Goal: Task Accomplishment & Management: Use online tool/utility

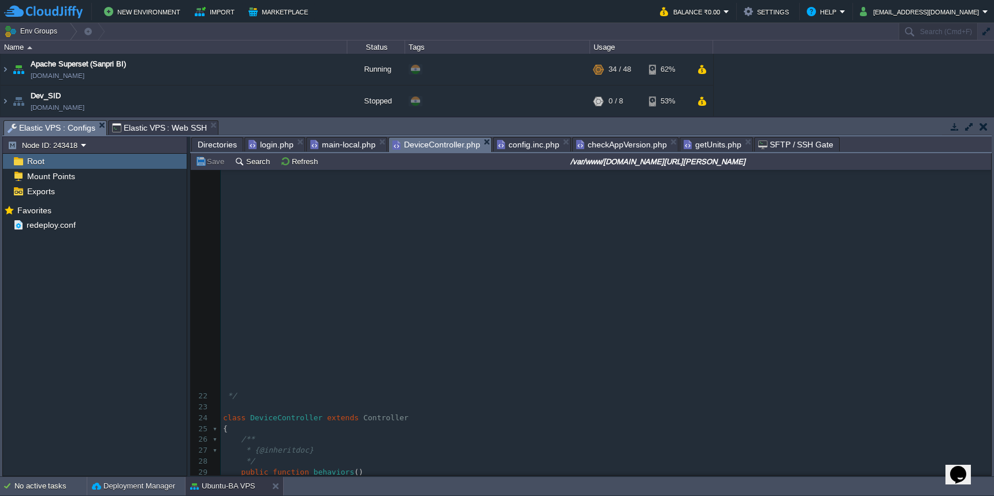
click at [445, 147] on span "DeviceController.php" at bounding box center [436, 145] width 88 height 14
type textarea "public function behaviors() { return [ 'verbs' => [ 'class' => VerbFilter::clas…"
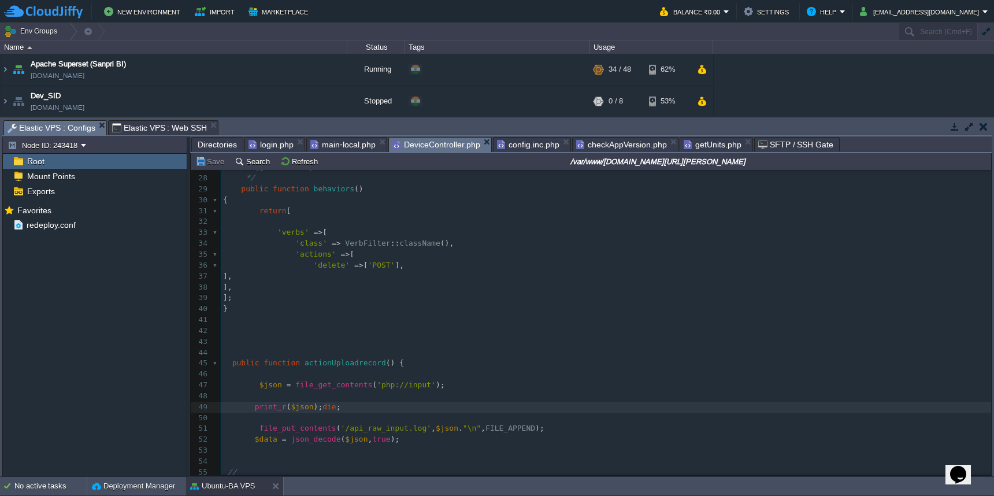
scroll to position [5, 0]
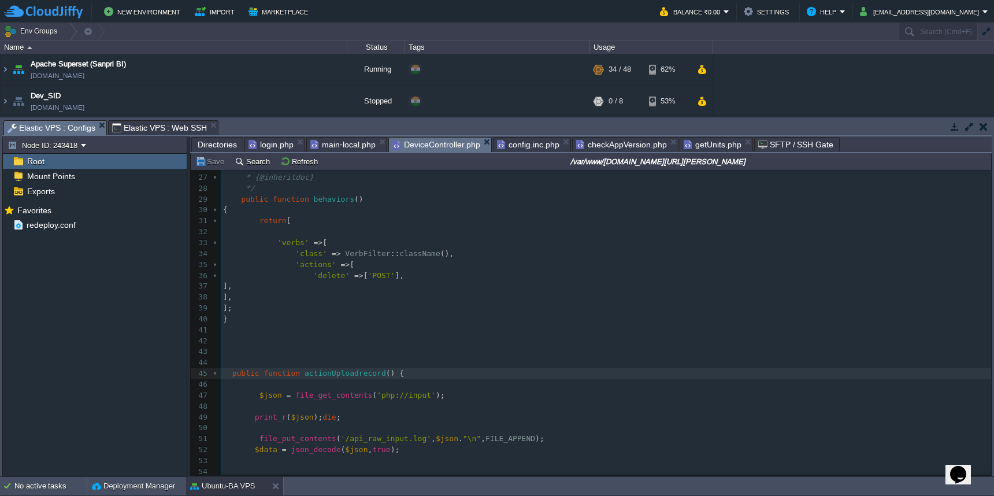
click at [299, 395] on div "x */ 1 <?php 2 ​ 3 namespace frontend\controllers ; 4 ​ 5 use Yii ; 6 use front…" at bounding box center [606, 248] width 770 height 719
type textarea "$json"
type textarea ""dsnfsdnfs""
click at [211, 153] on div "Directories login.php main-local.php DeviceController.php config.inc.php checkA…" at bounding box center [590, 144] width 801 height 17
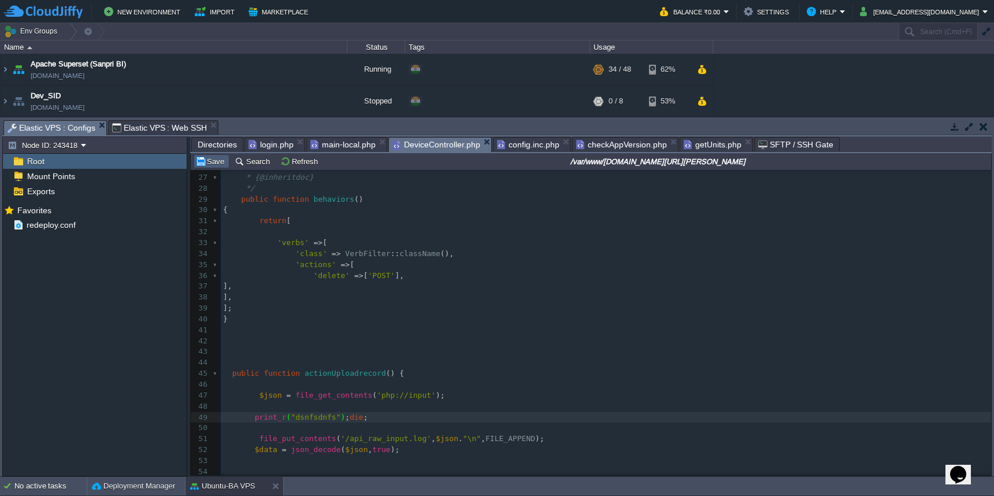
click at [211, 159] on button "Save" at bounding box center [211, 161] width 32 height 10
click at [255, 393] on div at bounding box center [254, 393] width 1 height 10
type textarea "//"
click at [213, 165] on button "Save" at bounding box center [211, 161] width 32 height 10
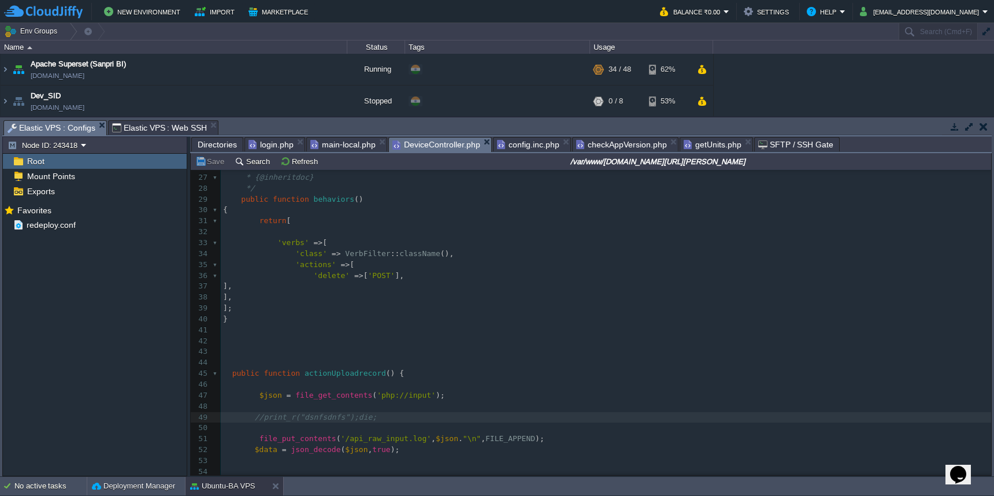
click at [294, 391] on span at bounding box center [293, 395] width 5 height 9
type textarea "$_POST; //"
click at [263, 413] on span "//print_r("dsnfsdnfs");die;" at bounding box center [316, 417] width 122 height 9
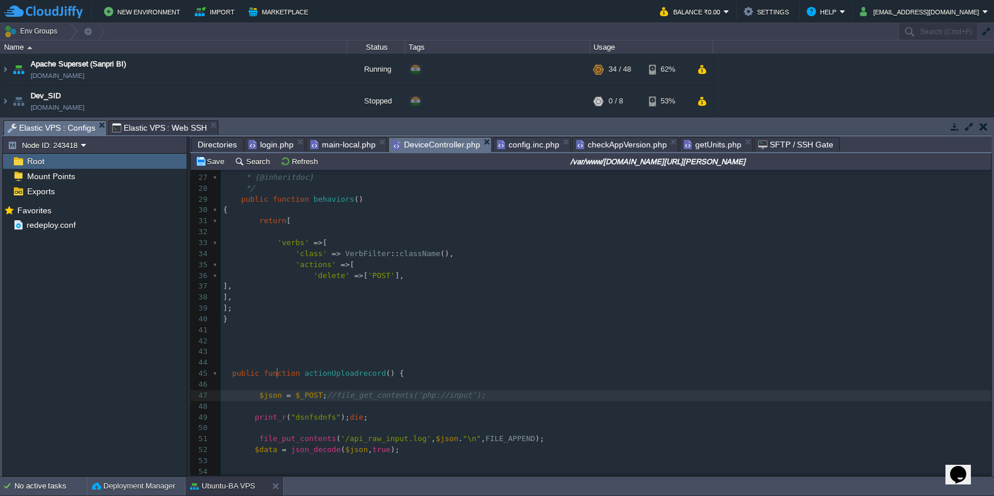
click at [276, 391] on span "$json" at bounding box center [270, 395] width 23 height 9
type textarea "$json"
click at [307, 413] on span ""dsnfsdnfs"" at bounding box center [316, 417] width 50 height 9
type textarea "dsnfsdnfs"
click at [214, 161] on button "Save" at bounding box center [211, 161] width 32 height 10
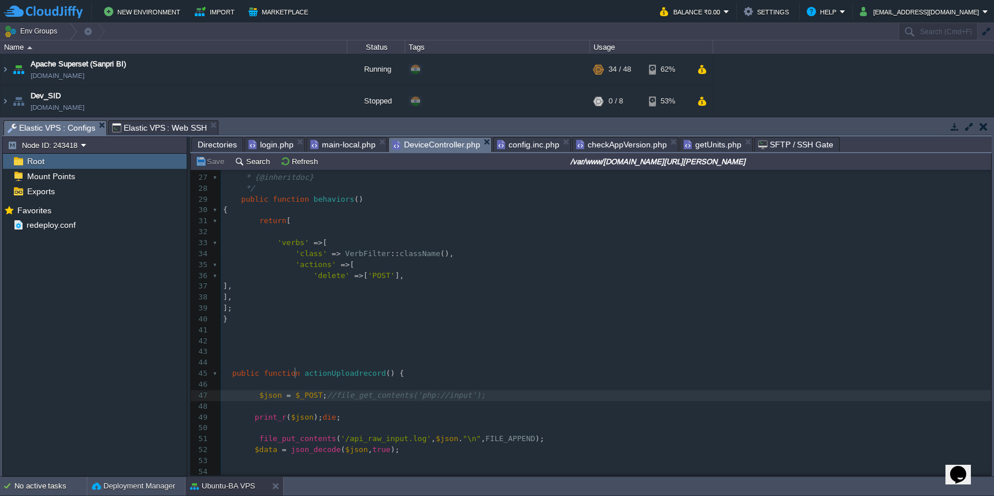
scroll to position [5, 0]
click at [297, 374] on div "xxxxxxxxxx */ 1 <?php 2 ​ 3 namespace frontend\controllers ; 4 ​ 5 use Yii ; 6 …" at bounding box center [606, 248] width 770 height 719
type textarea "$_POST;"
click at [215, 162] on button "Save" at bounding box center [211, 161] width 32 height 10
type textarea "Yii::$app->request->getRawBody();"
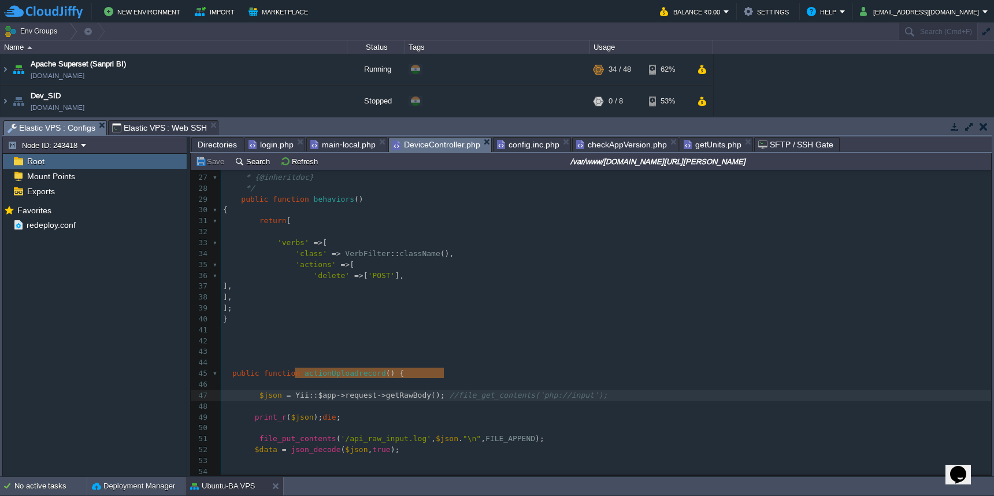
drag, startPoint x: 296, startPoint y: 375, endPoint x: 445, endPoint y: 374, distance: 149.7
click at [216, 164] on button "Save" at bounding box center [211, 161] width 32 height 10
click at [423, 379] on pre at bounding box center [606, 384] width 770 height 11
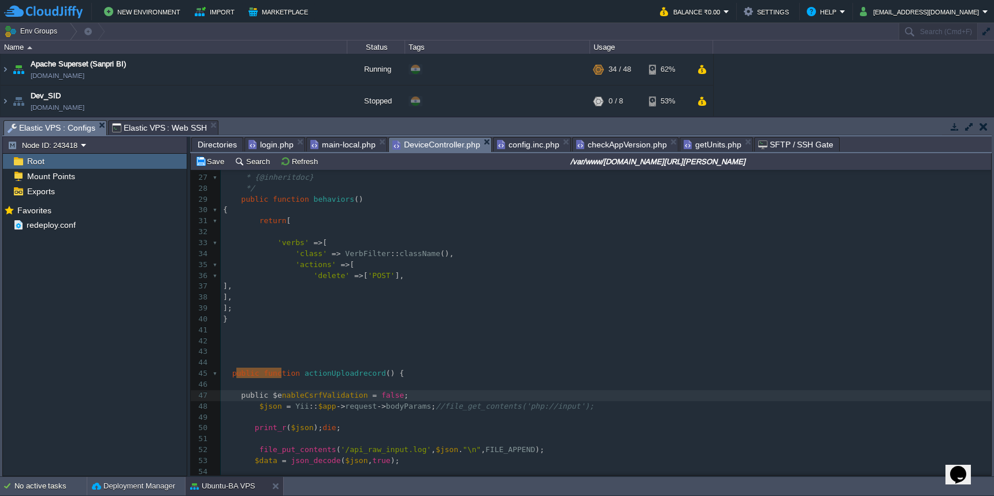
type textarea "public $enableCsrfValidation = false;"
drag, startPoint x: 235, startPoint y: 378, endPoint x: 412, endPoint y: 372, distance: 176.9
click at [458, 325] on pre "​" at bounding box center [606, 330] width 770 height 11
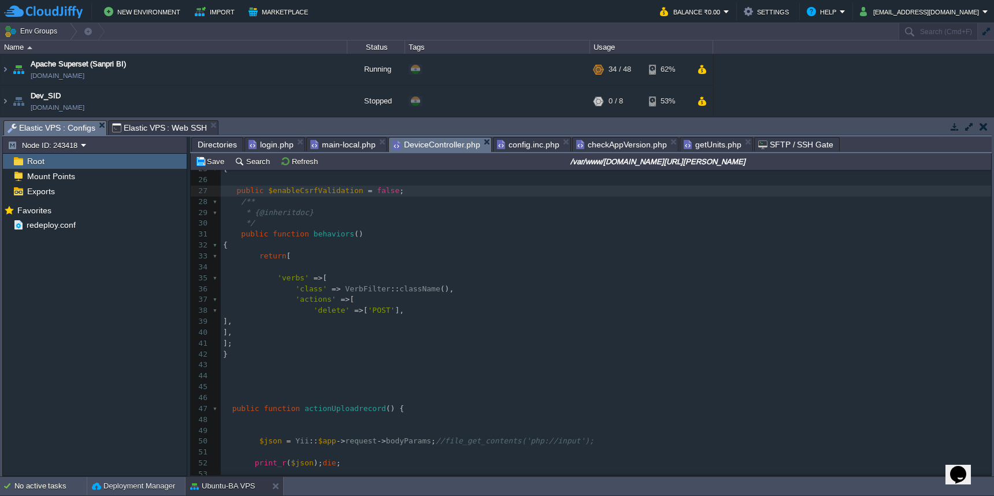
scroll to position [0, 0]
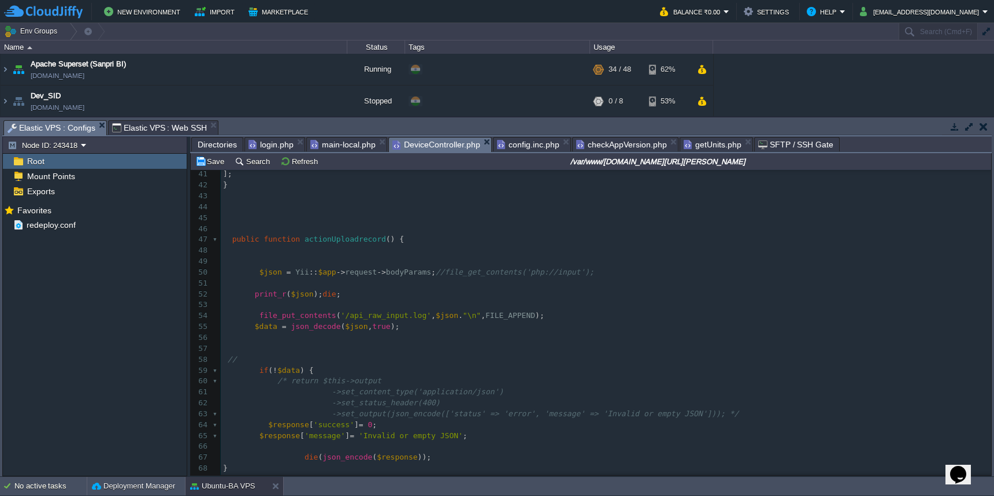
click at [255, 263] on div "xxxxxxxxxx */ 24 class DeviceController extends Controller 25 { 26 27 public $e…" at bounding box center [606, 294] width 770 height 621
type textarea "//"
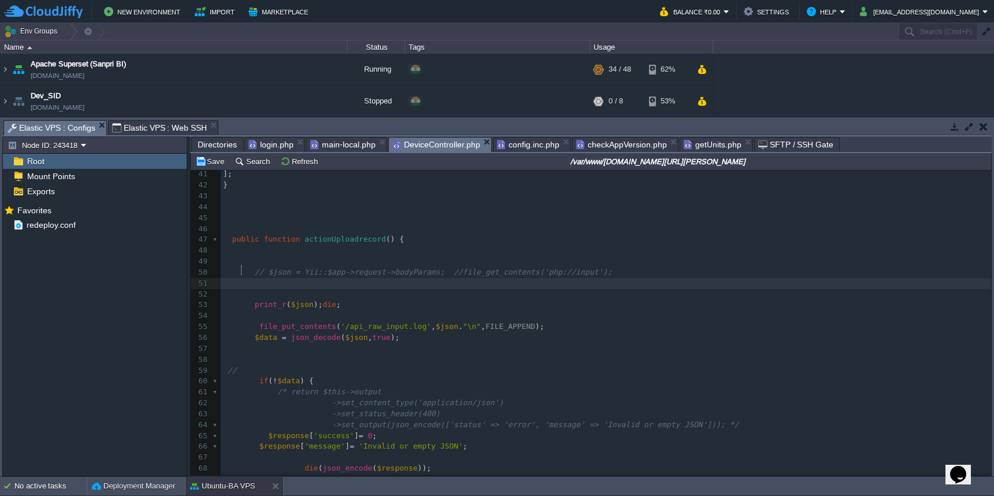
paste textarea "$json"
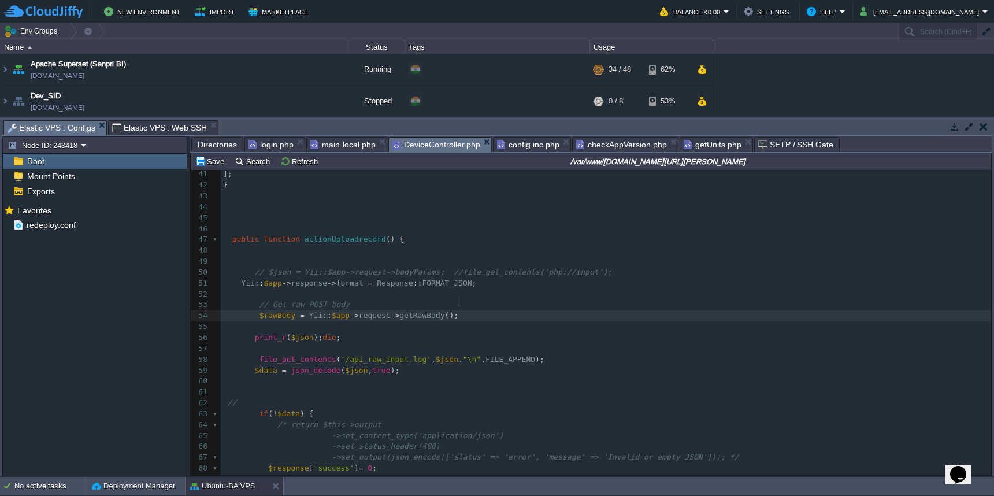
click at [305, 325] on div "xxxxxxxxxx */ 24 class DeviceController extends Controller 25 { 26 27 public $e…" at bounding box center [606, 316] width 770 height 664
type textarea "$json"
click at [277, 310] on pre "$rawBody = Yii :: $app -> request -> getRawBody ();" at bounding box center [606, 315] width 770 height 11
type textarea "$rawBody"
click at [214, 164] on button "Save" at bounding box center [211, 161] width 32 height 10
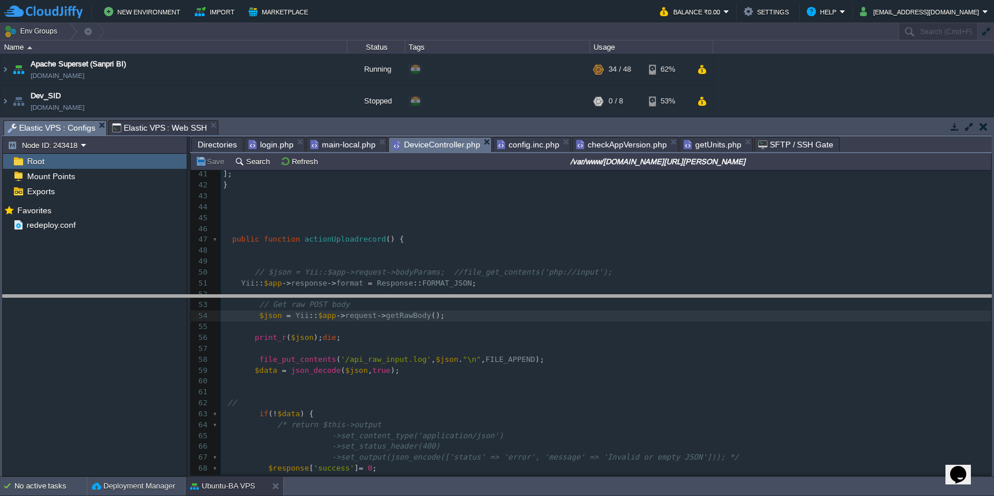
drag, startPoint x: 573, startPoint y: 126, endPoint x: 602, endPoint y: 336, distance: 212.3
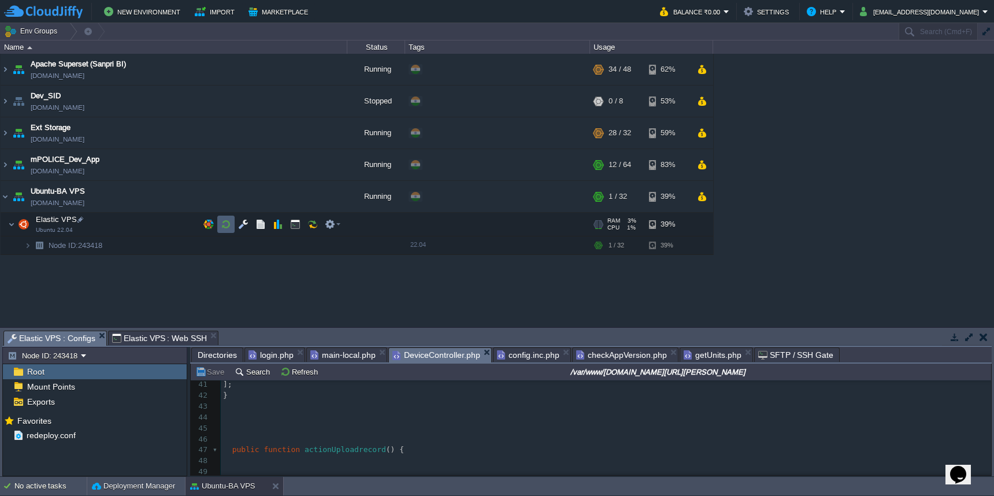
click at [225, 230] on td at bounding box center [225, 224] width 17 height 17
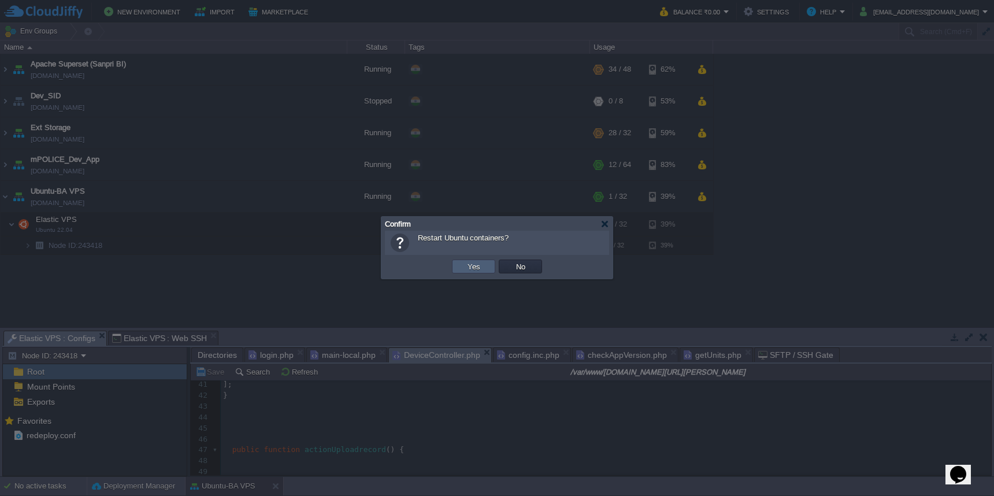
click at [470, 265] on button "Yes" at bounding box center [474, 266] width 20 height 10
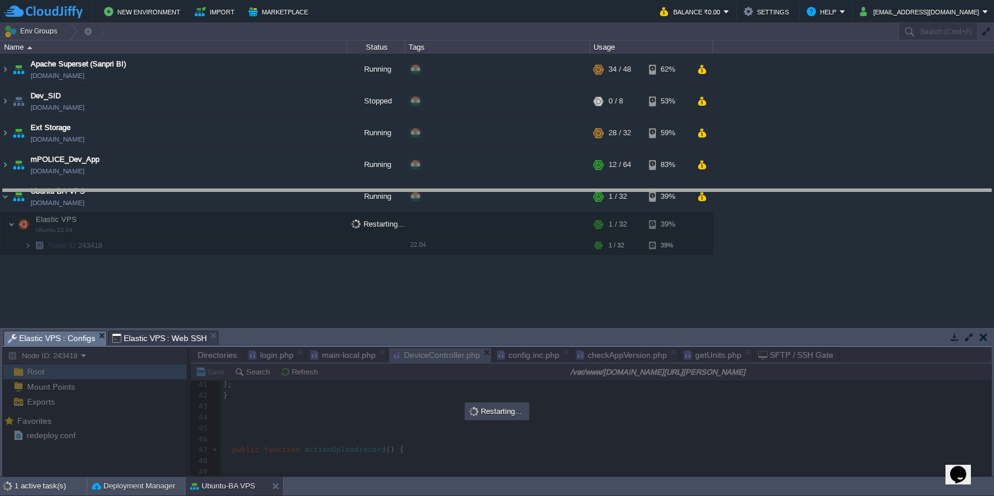
drag, startPoint x: 485, startPoint y: 331, endPoint x: 500, endPoint y: 190, distance: 142.4
click at [500, 190] on body "New Environment Import Marketplace Bonus ₹0.00 Upgrade Account Balance ₹0.00 Se…" at bounding box center [497, 248] width 994 height 496
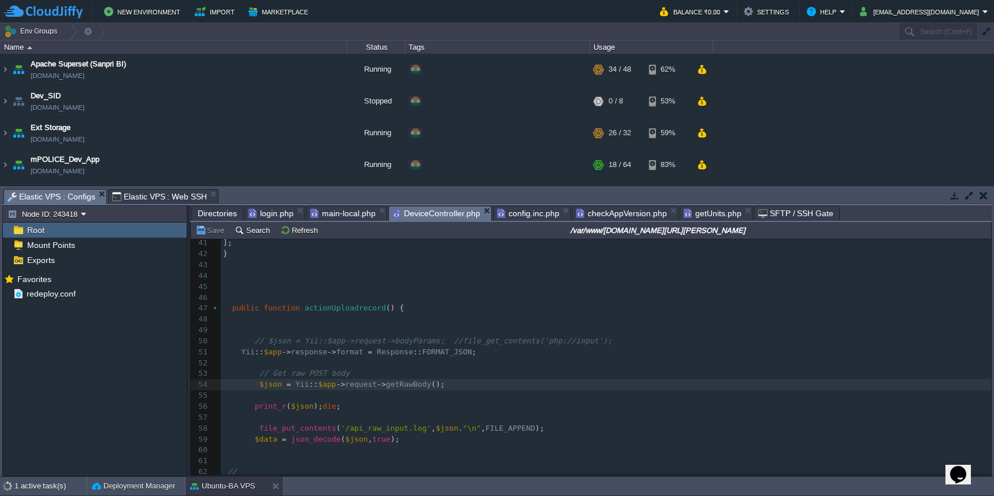
scroll to position [39, 0]
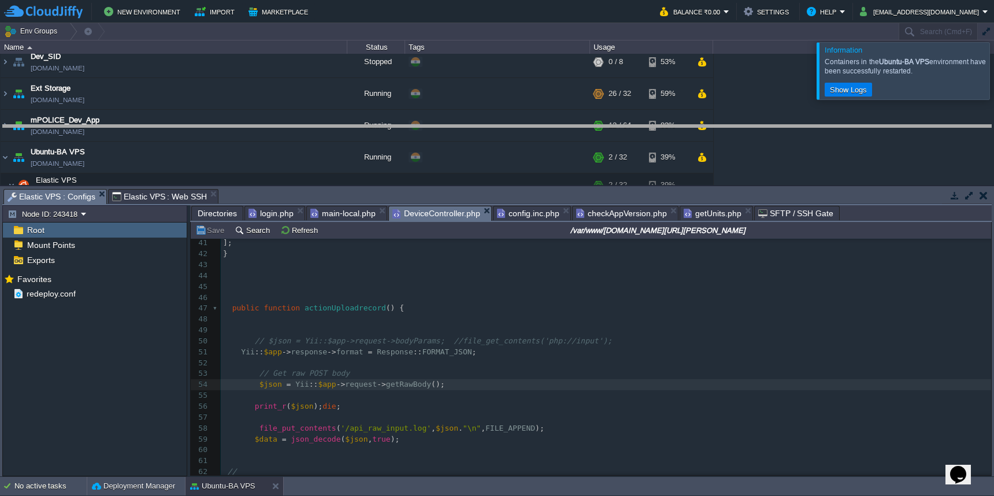
drag, startPoint x: 594, startPoint y: 193, endPoint x: 596, endPoint y: 123, distance: 70.0
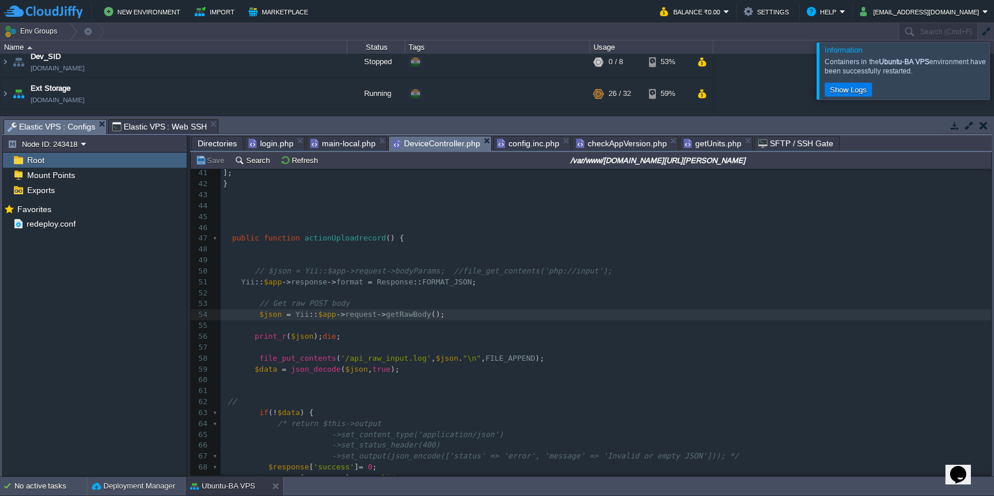
click at [343, 142] on span "main-local.php" at bounding box center [342, 143] width 65 height 14
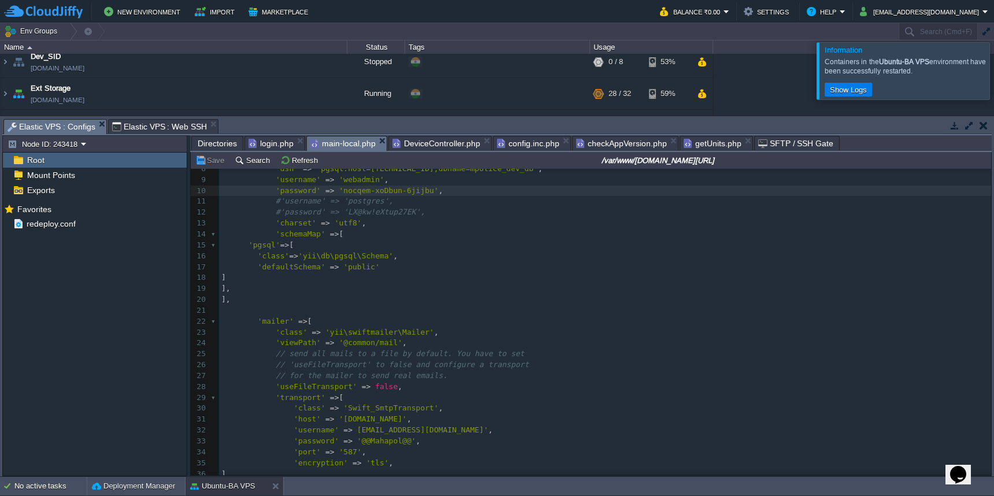
scroll to position [166, 0]
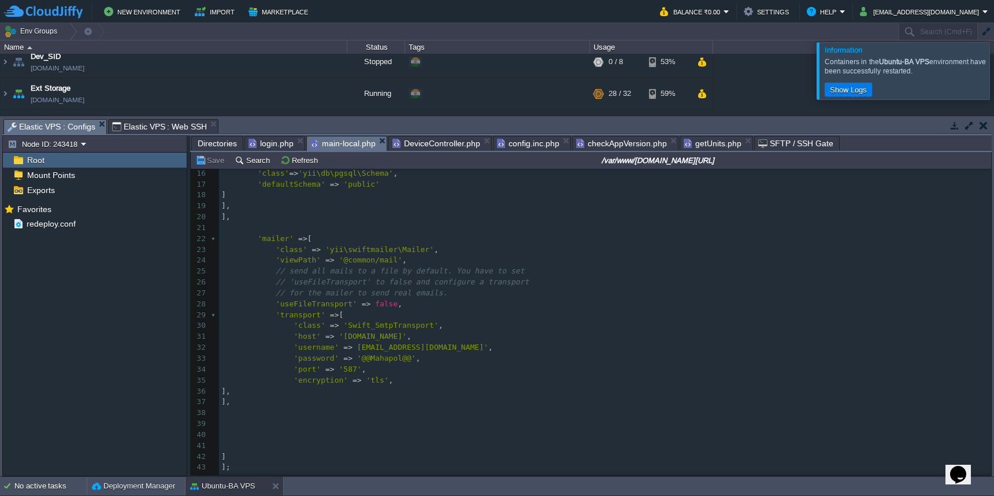
click at [217, 143] on span "Directories" at bounding box center [217, 143] width 39 height 14
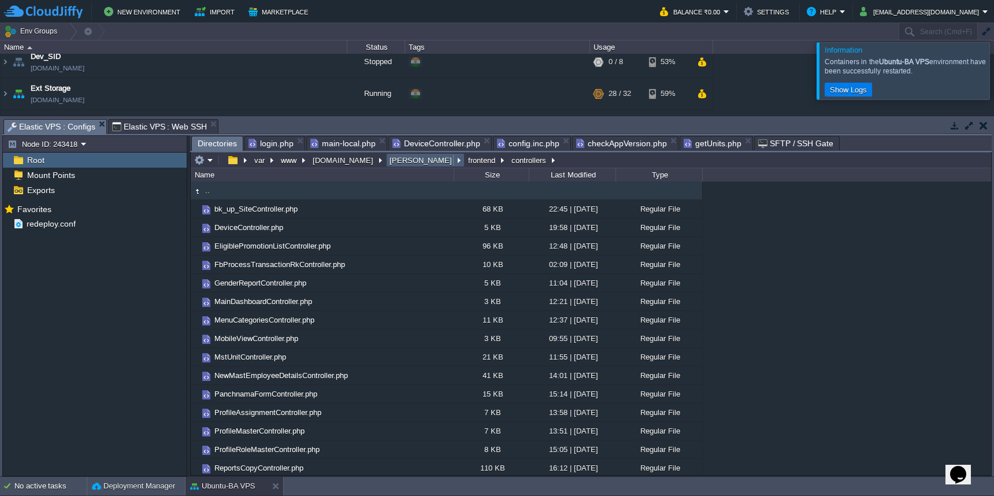
click at [392, 165] on button "[PERSON_NAME]" at bounding box center [421, 160] width 67 height 10
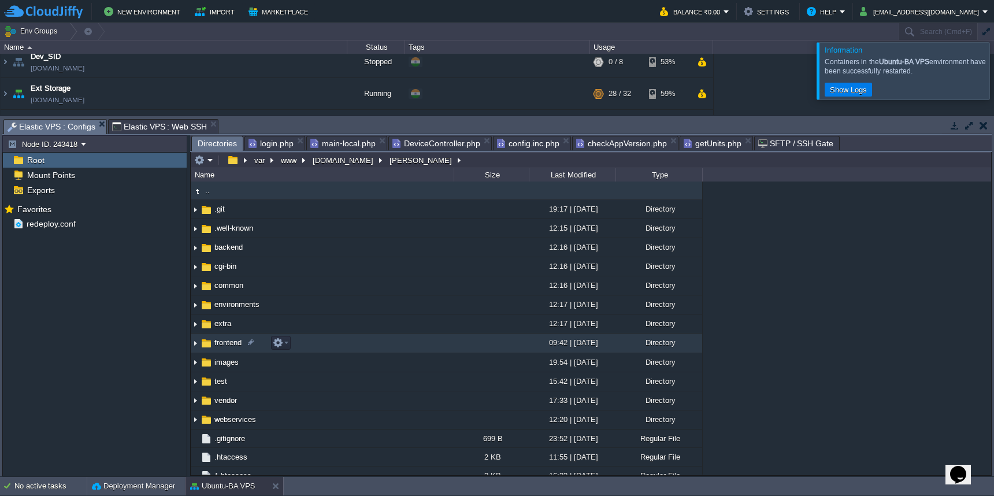
click at [384, 347] on td "frontend" at bounding box center [322, 342] width 263 height 19
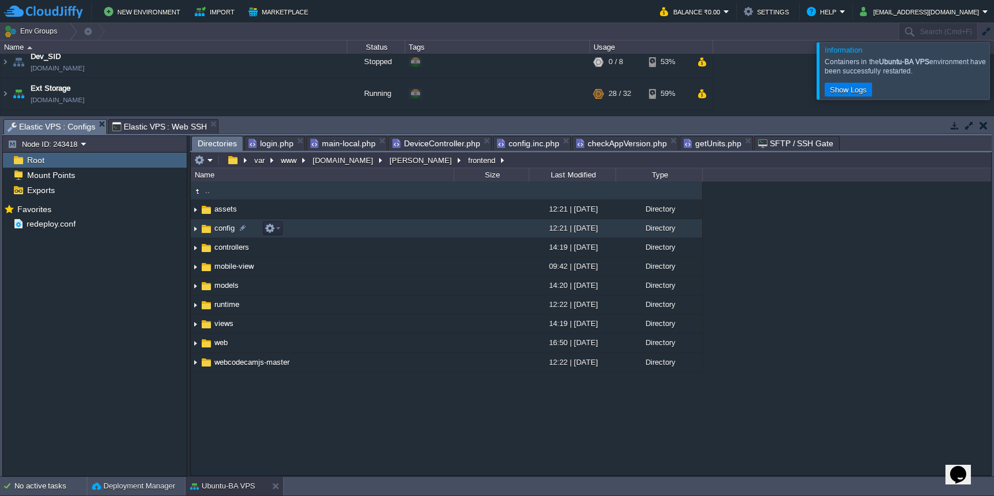
click at [401, 235] on td "config" at bounding box center [322, 228] width 263 height 19
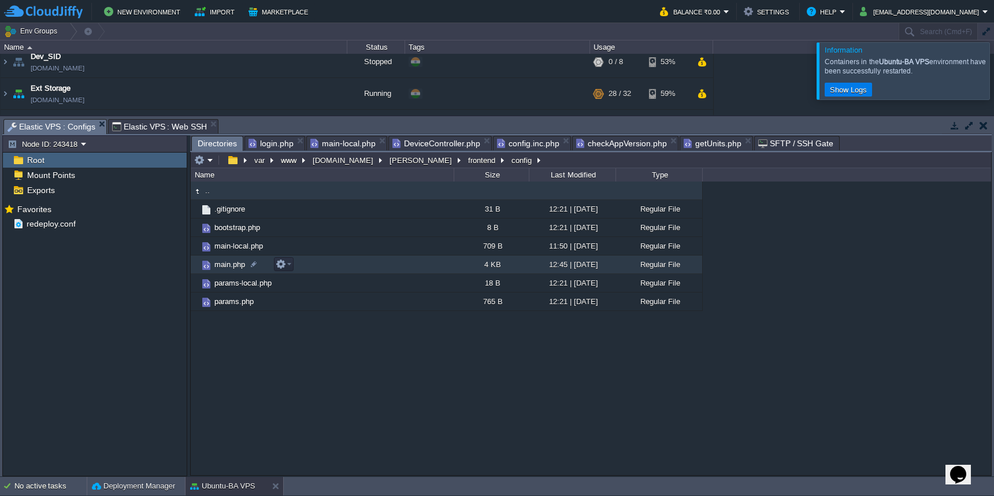
click at [395, 262] on td "main.php" at bounding box center [322, 264] width 263 height 18
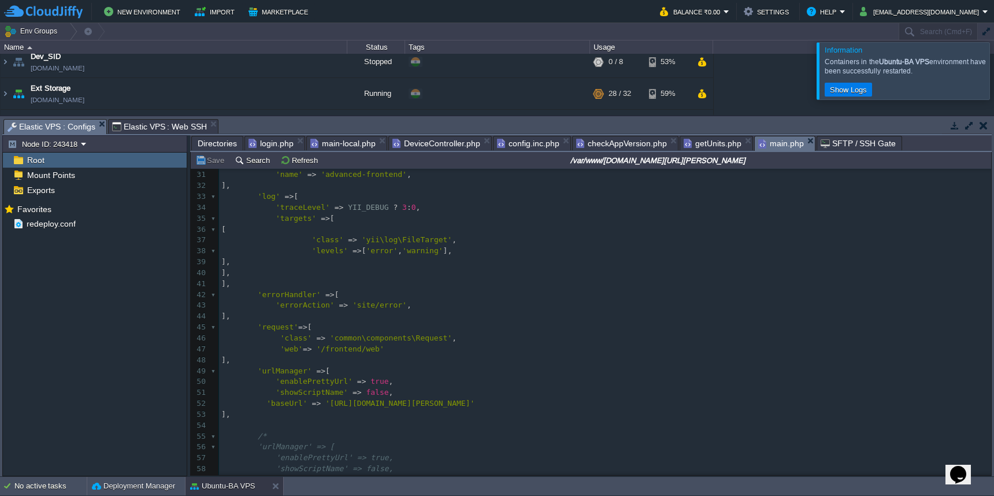
scroll to position [341, 0]
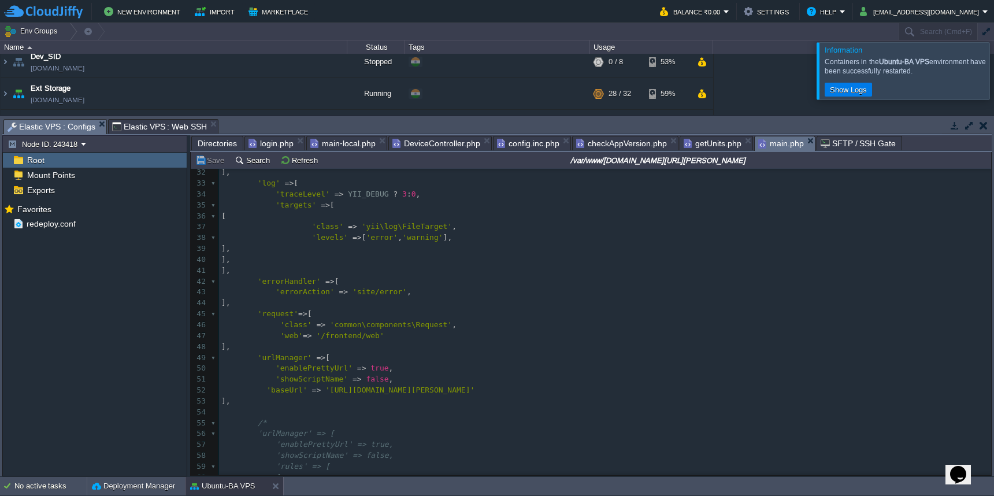
click at [547, 385] on pre "'baseUrl' => '[URL][DOMAIN_NAME][PERSON_NAME]'" at bounding box center [605, 390] width 772 height 11
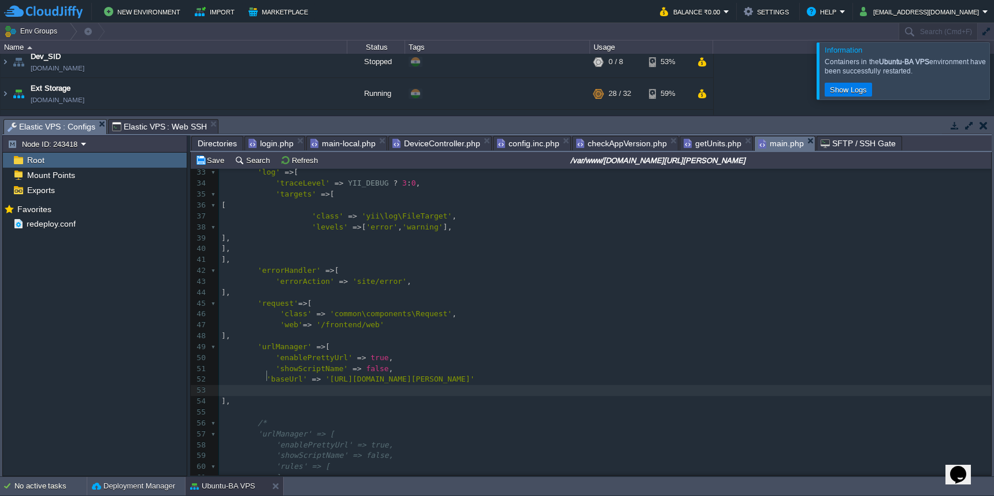
paste textarea "api"
click at [302, 385] on span "'POST api/receive-data'" at bounding box center [318, 389] width 104 height 9
type textarea "device"
drag, startPoint x: 325, startPoint y: 378, endPoint x: 379, endPoint y: 377, distance: 54.3
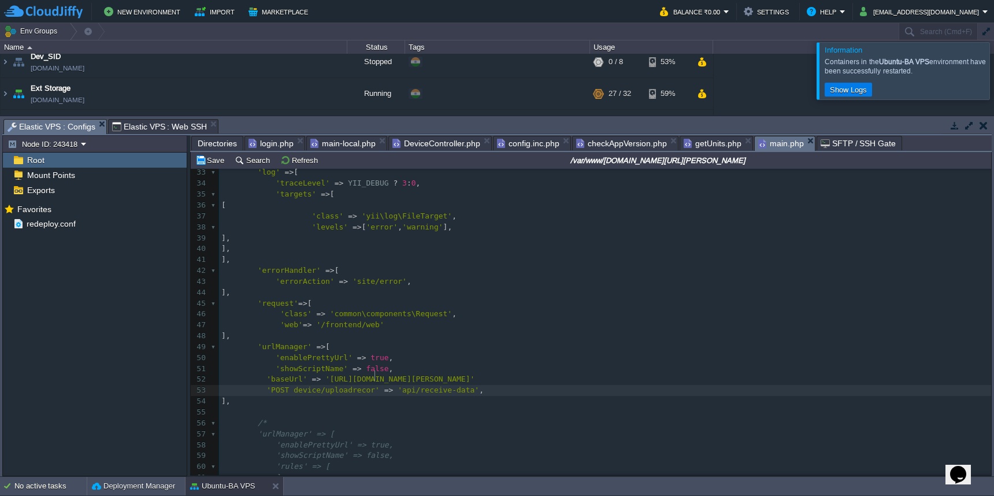
type textarea "uploadrecord"
click at [367, 380] on div "x 23 'identityClass' => 'common\models\User' , 24 //'enableAutoLogin' => true, …" at bounding box center [605, 368] width 772 height 621
type textarea "uploadrecord"
type textarea "device/uploadrecord"
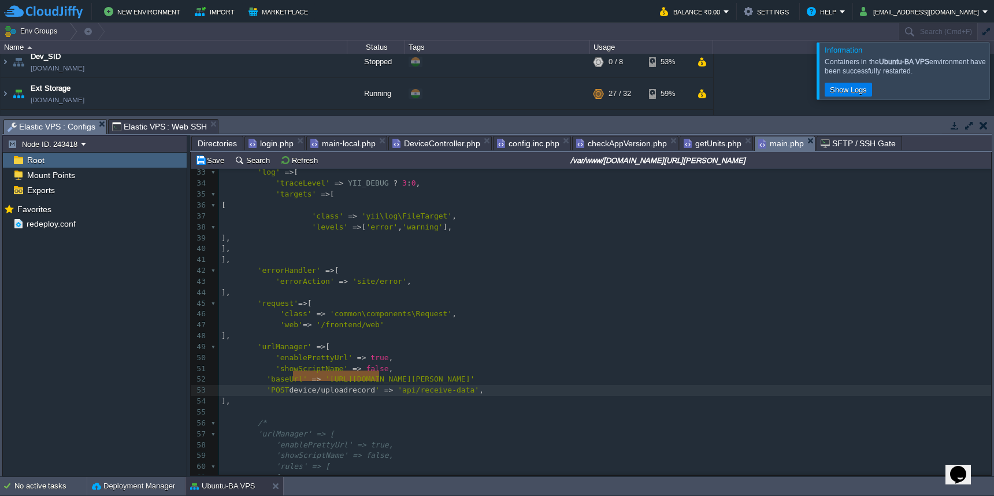
drag, startPoint x: 294, startPoint y: 376, endPoint x: 379, endPoint y: 378, distance: 85.0
type textarea "api/receive-data"
drag, startPoint x: 408, startPoint y: 378, endPoint x: 479, endPoint y: 378, distance: 71.1
click at [209, 159] on button "Save" at bounding box center [211, 160] width 32 height 10
click at [536, 374] on pre "'baseUrl' => '[URL][DOMAIN_NAME][PERSON_NAME]'" at bounding box center [605, 379] width 772 height 11
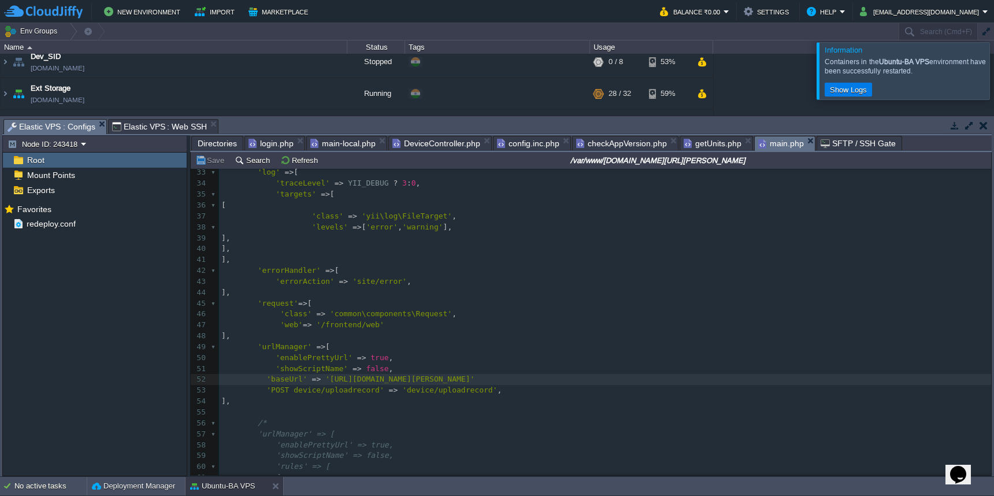
scroll to position [5, 2]
type textarea ","
click at [210, 161] on button "Save" at bounding box center [211, 160] width 32 height 10
click at [532, 374] on pre "'baseUrl' => '[URL][DOMAIN_NAME][PERSON_NAME]' ," at bounding box center [605, 379] width 772 height 11
paste textarea "]"
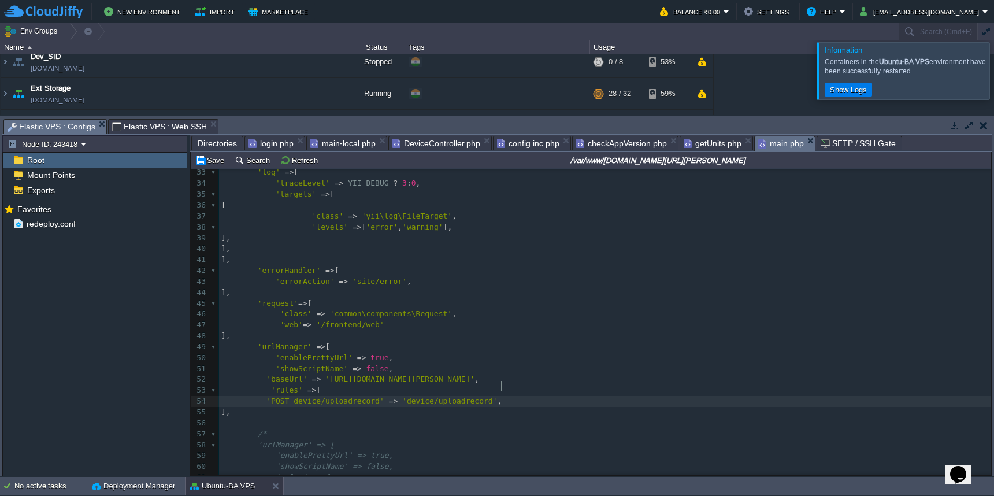
click at [539, 396] on pre "'POST device/uploadrecord' => 'device/uploadrecord' ," at bounding box center [605, 401] width 772 height 11
type textarea "],"
click at [211, 166] on td "Save" at bounding box center [212, 160] width 36 height 14
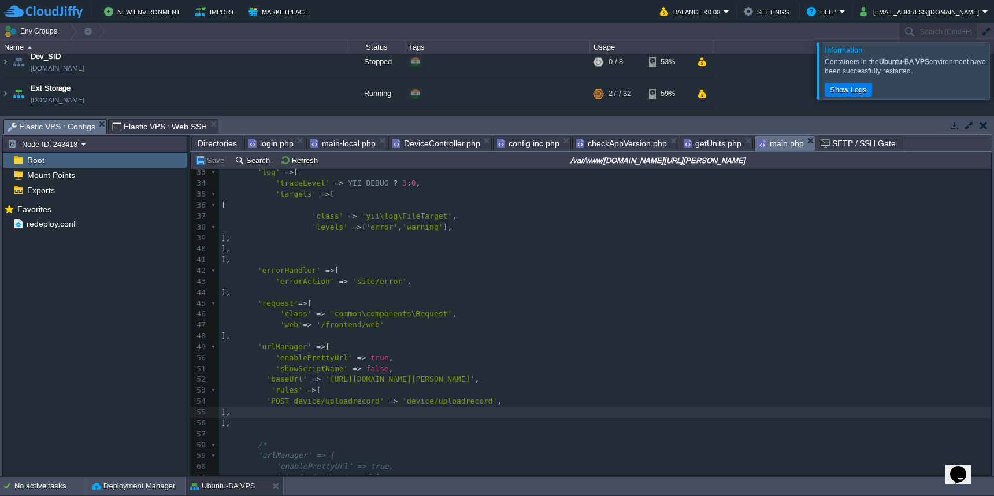
click at [430, 147] on span "DeviceController.php" at bounding box center [436, 143] width 88 height 14
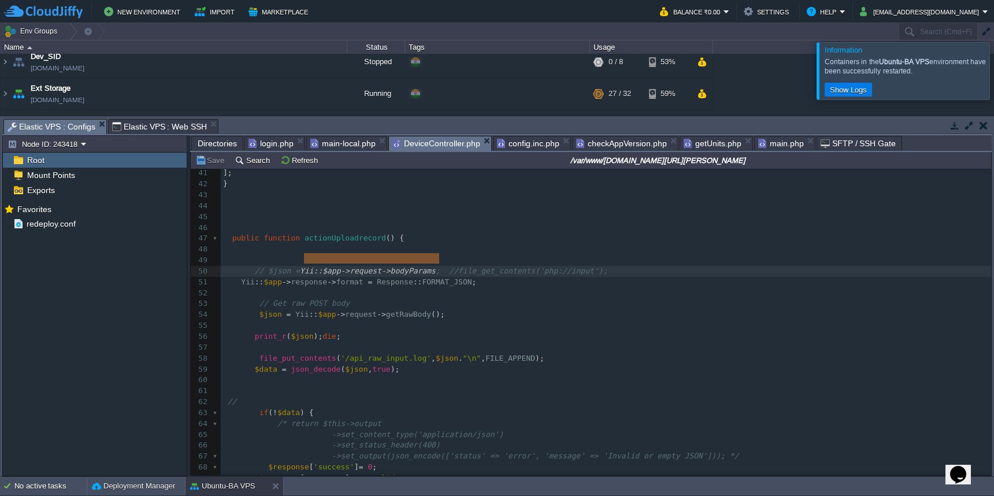
type textarea "Yii::$app->request->bodyParams;"
drag, startPoint x: 303, startPoint y: 258, endPoint x: 445, endPoint y: 258, distance: 142.7
paste textarea "/"
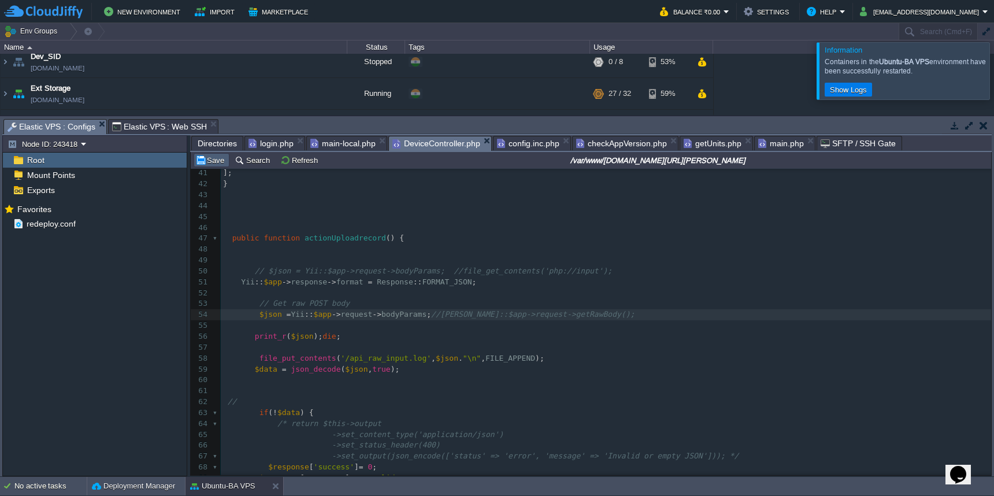
type textarea "//"
click at [206, 164] on button "Save" at bounding box center [211, 160] width 32 height 10
type textarea "print_r($json);die;"
drag, startPoint x: 248, startPoint y: 321, endPoint x: 337, endPoint y: 321, distance: 88.4
click at [363, 385] on pre at bounding box center [606, 390] width 770 height 11
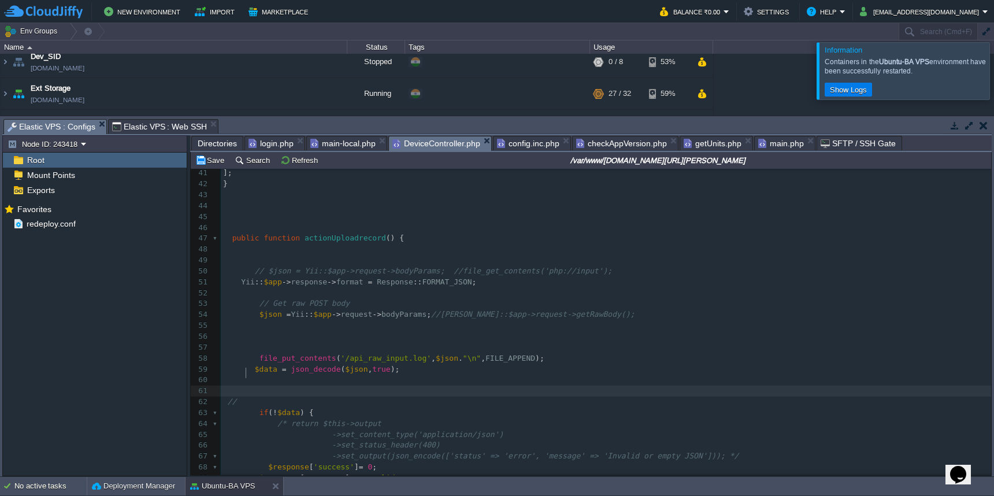
paste textarea "/"
click at [255, 353] on span at bounding box center [250, 358] width 18 height 11
type textarea "//"
click at [299, 386] on span "$json" at bounding box center [298, 390] width 23 height 9
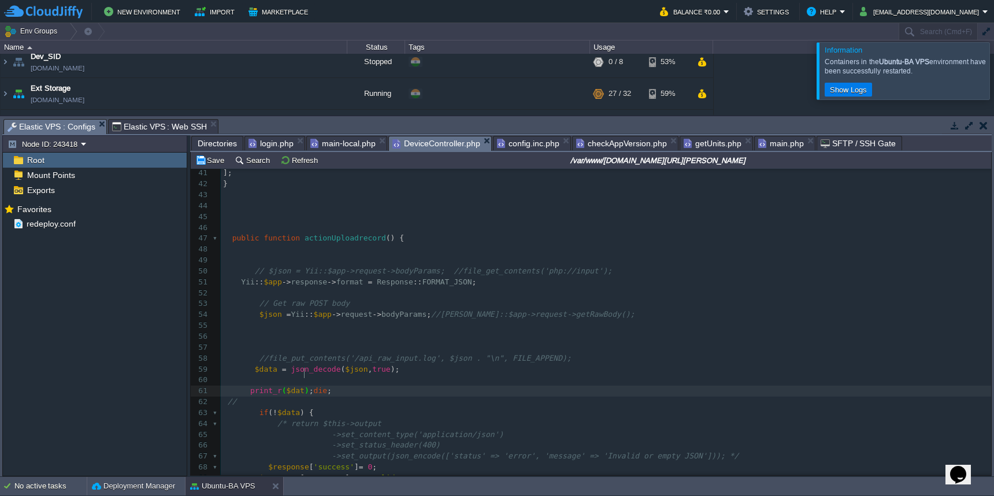
scroll to position [5, 17]
type textarea "$data"
click at [218, 165] on button "Save" at bounding box center [211, 160] width 32 height 10
type textarea "Yii::$app->request->bodyParams; //"
drag, startPoint x: 292, startPoint y: 302, endPoint x: 442, endPoint y: 302, distance: 149.7
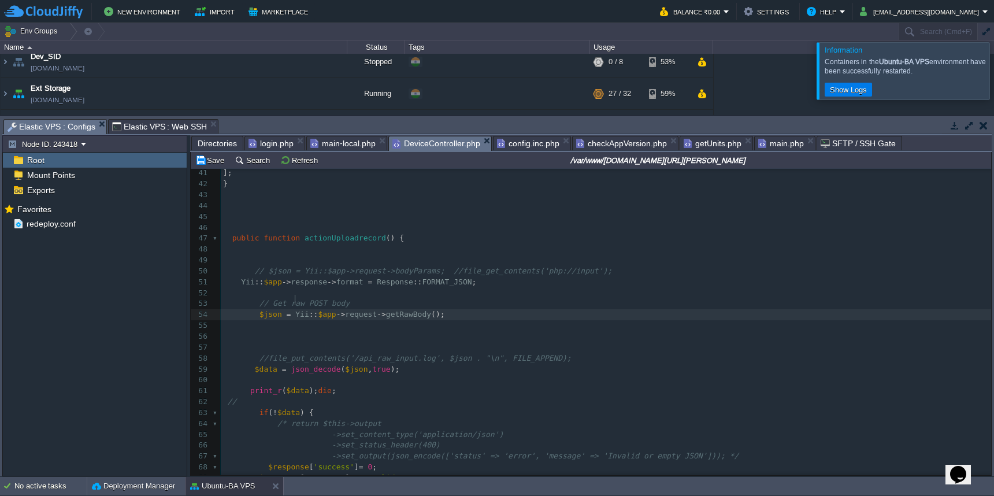
scroll to position [5, 1]
click at [481, 309] on pre "$json = Yii :: $app -> request -> getRawBody ();" at bounding box center [606, 314] width 770 height 11
click at [211, 164] on button "Save" at bounding box center [211, 160] width 32 height 10
click at [593, 288] on pre "​" at bounding box center [606, 293] width 770 height 11
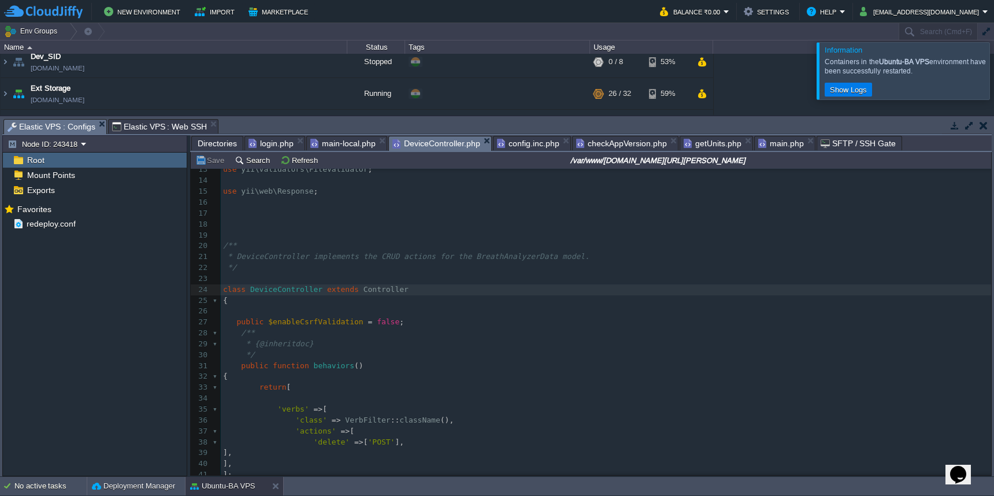
scroll to position [0, 0]
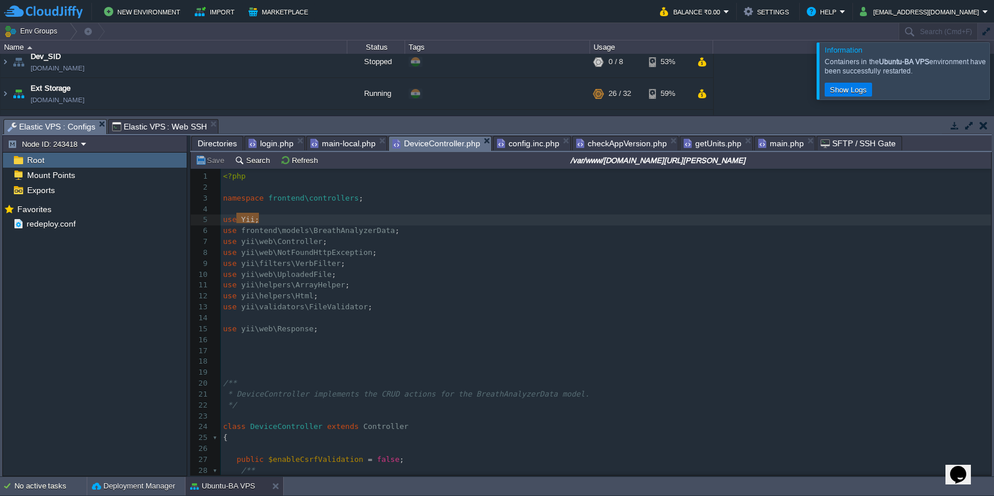
type textarea "use Yii;"
drag, startPoint x: 268, startPoint y: 218, endPoint x: 223, endPoint y: 218, distance: 45.1
paste textarea
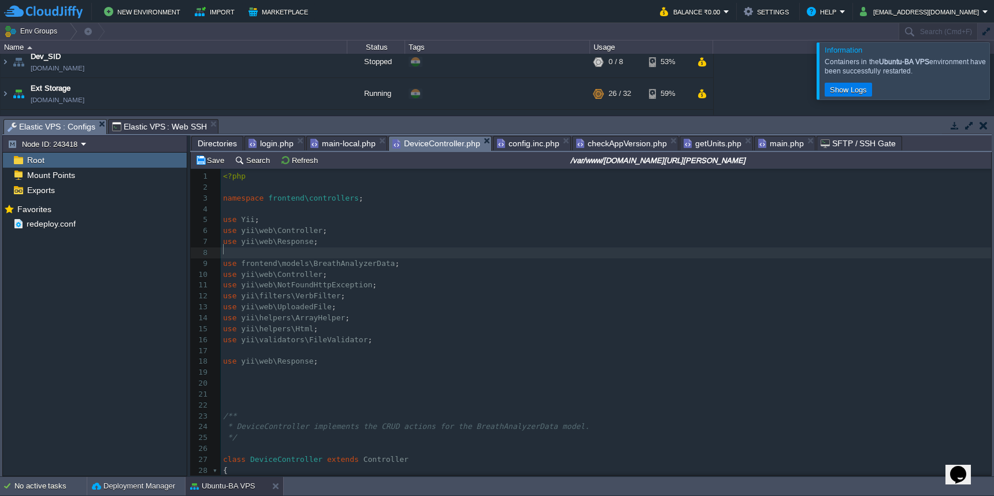
click at [357, 271] on pre "use yii\web\Controller ;" at bounding box center [606, 274] width 770 height 11
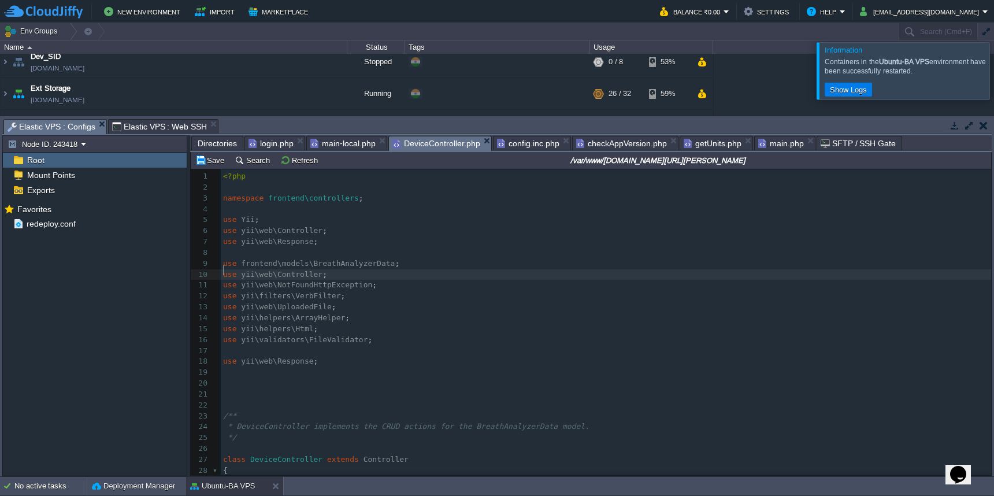
type textarea "use yii\web\Controller;"
type textarea "use yii\web\Response;"
click at [208, 165] on button "Save" at bounding box center [211, 160] width 32 height 10
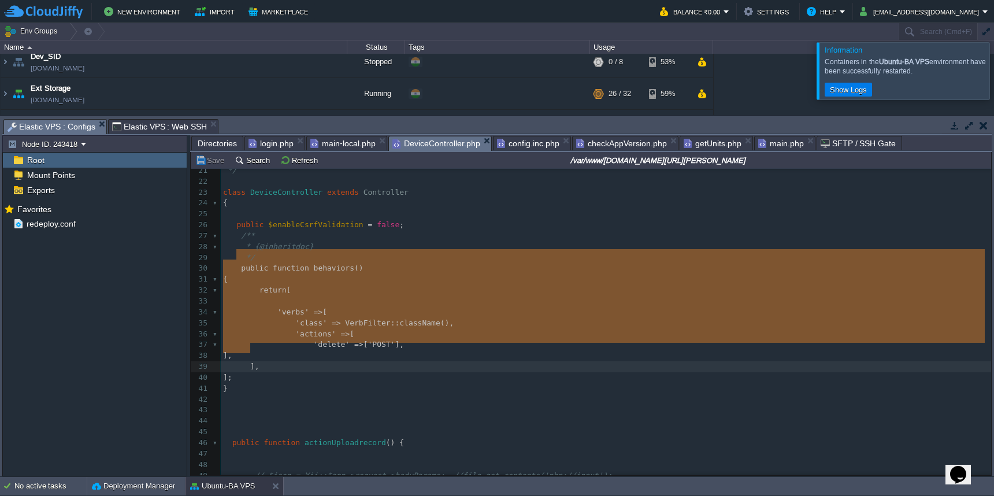
type textarea "public function behaviors() { return [ 'verbs' => [ 'class' => VerbFilter::clas…"
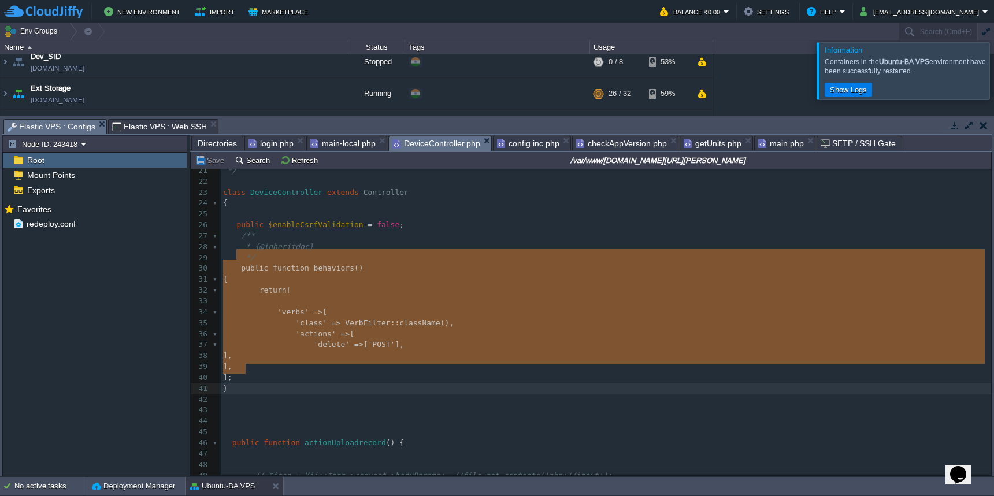
drag, startPoint x: 237, startPoint y: 257, endPoint x: 251, endPoint y: 373, distance: 117.5
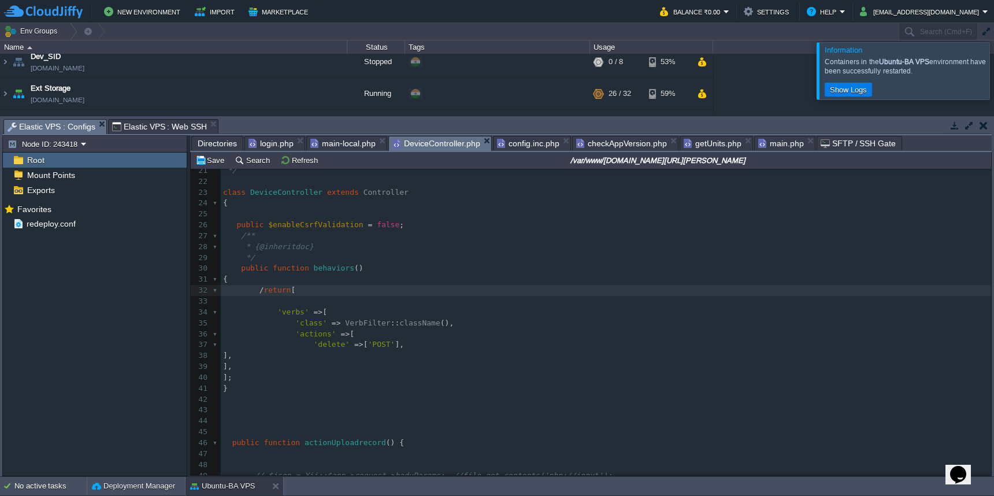
type textarea "/*"
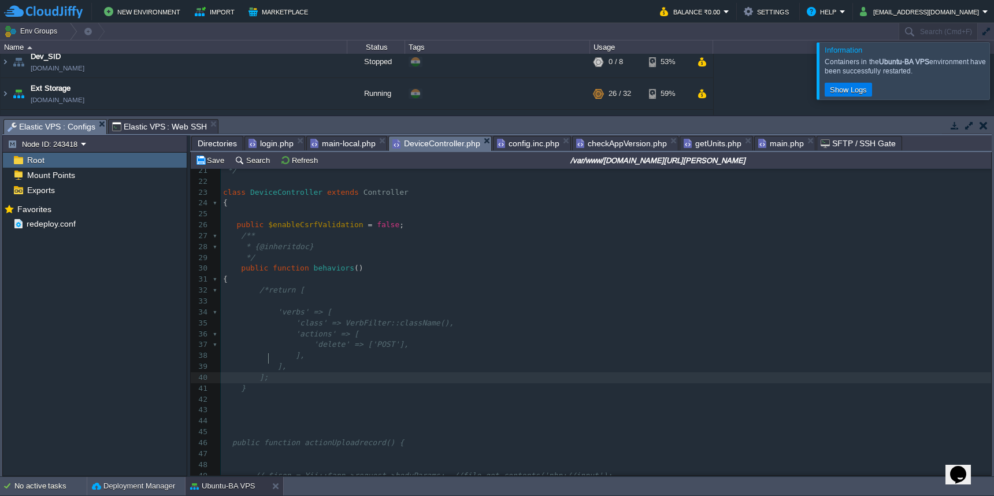
click at [284, 372] on pre "];" at bounding box center [606, 377] width 770 height 11
type textarea "*/"
click at [210, 161] on button "Save" at bounding box center [211, 160] width 32 height 10
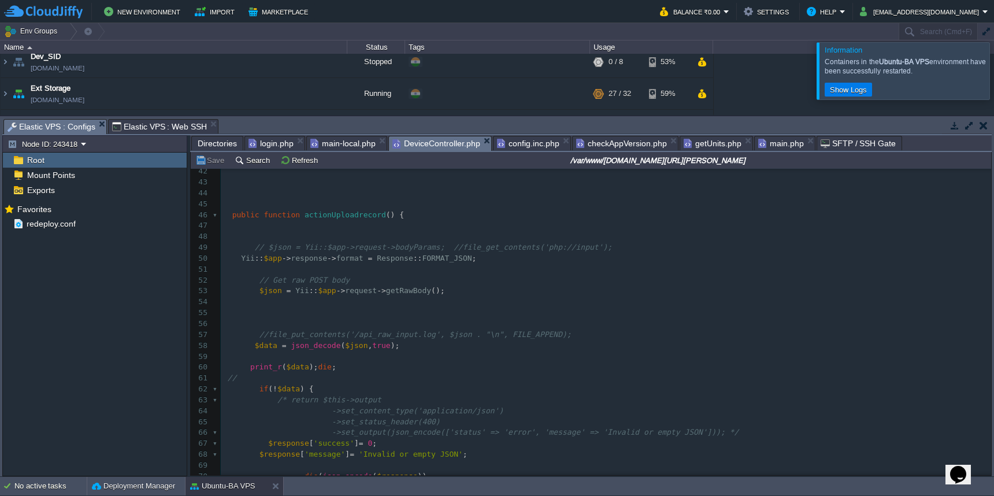
scroll to position [435, 0]
click at [775, 146] on span "main.php" at bounding box center [781, 143] width 46 height 14
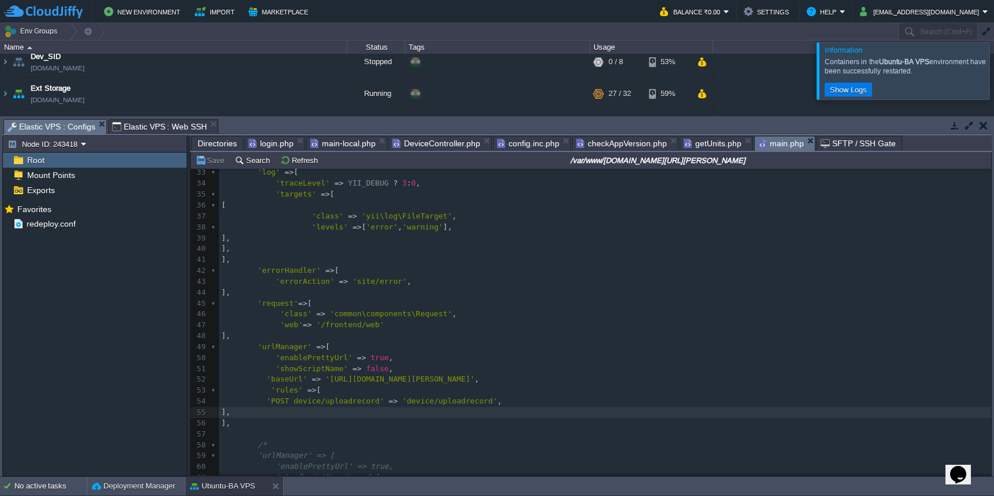
scroll to position [5, 0]
type textarea "device/uploadrecord"
drag, startPoint x: 294, startPoint y: 387, endPoint x: 378, endPoint y: 388, distance: 84.4
paste textarea
type textarea "device/uploadrecord"
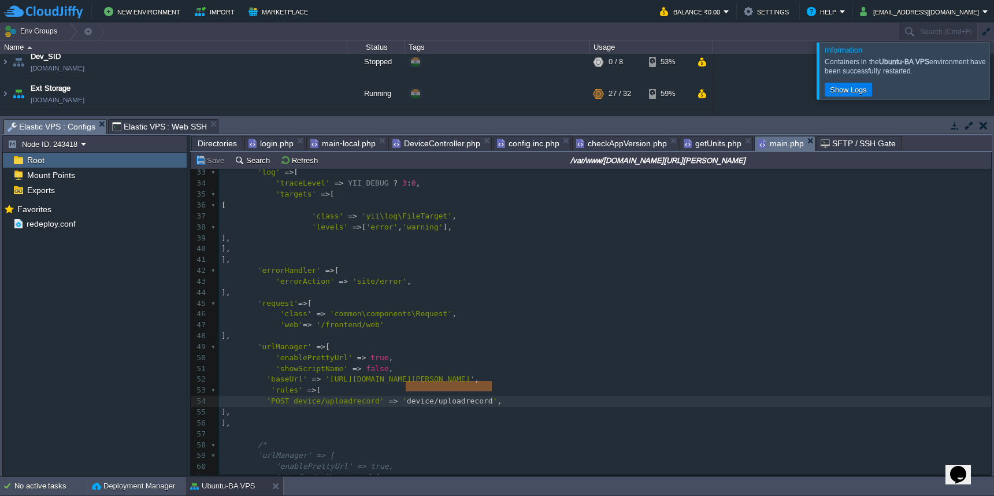
drag, startPoint x: 407, startPoint y: 388, endPoint x: 490, endPoint y: 388, distance: 83.2
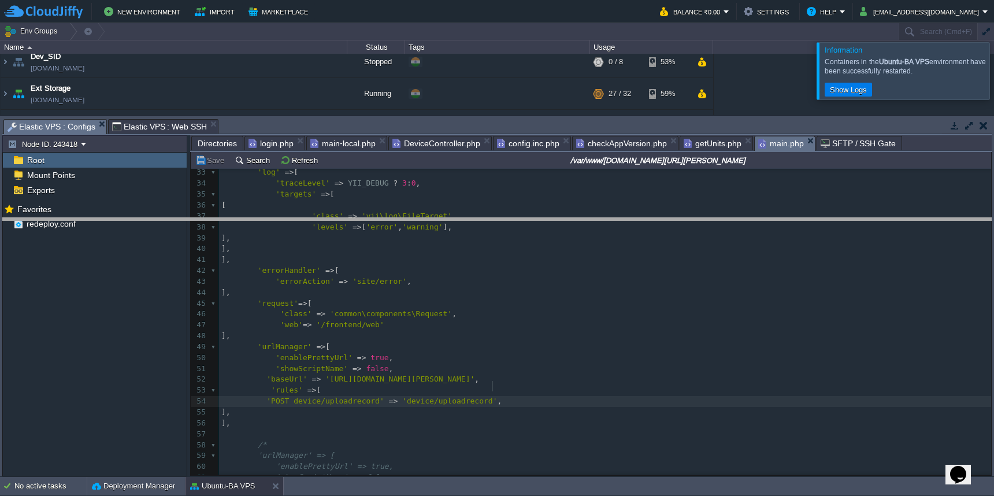
drag, startPoint x: 638, startPoint y: 121, endPoint x: 640, endPoint y: 307, distance: 186.6
click at [640, 306] on body "New Environment Import Marketplace Bonus ₹0.00 Upgrade Account Balance ₹0.00 Se…" at bounding box center [497, 248] width 994 height 496
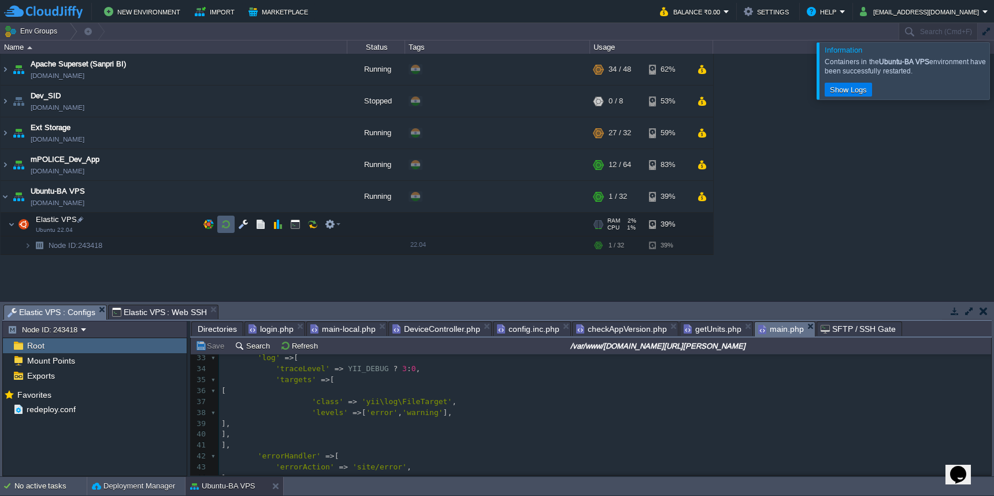
click at [227, 227] on button "button" at bounding box center [226, 224] width 10 height 10
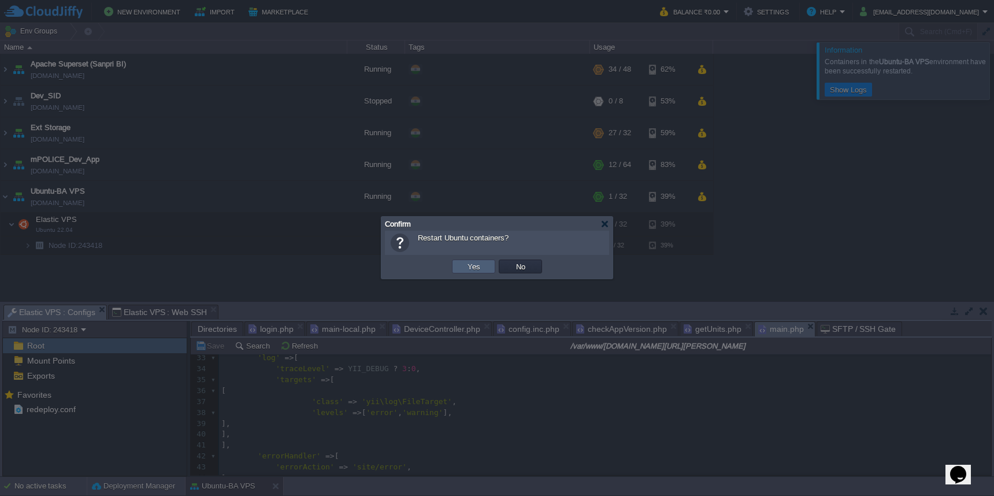
click at [474, 272] on button "Yes" at bounding box center [474, 266] width 20 height 10
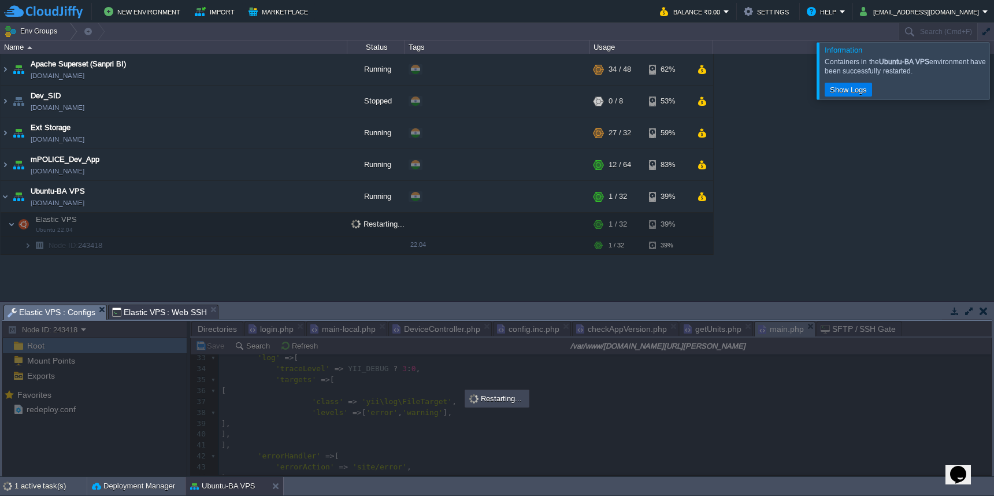
click at [993, 66] on div at bounding box center [1008, 70] width 0 height 57
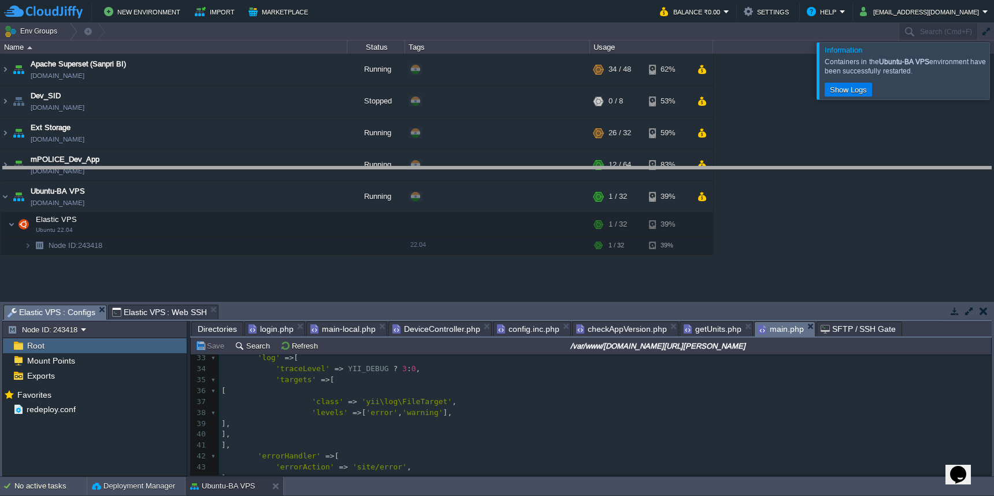
drag, startPoint x: 746, startPoint y: 313, endPoint x: 757, endPoint y: 174, distance: 139.7
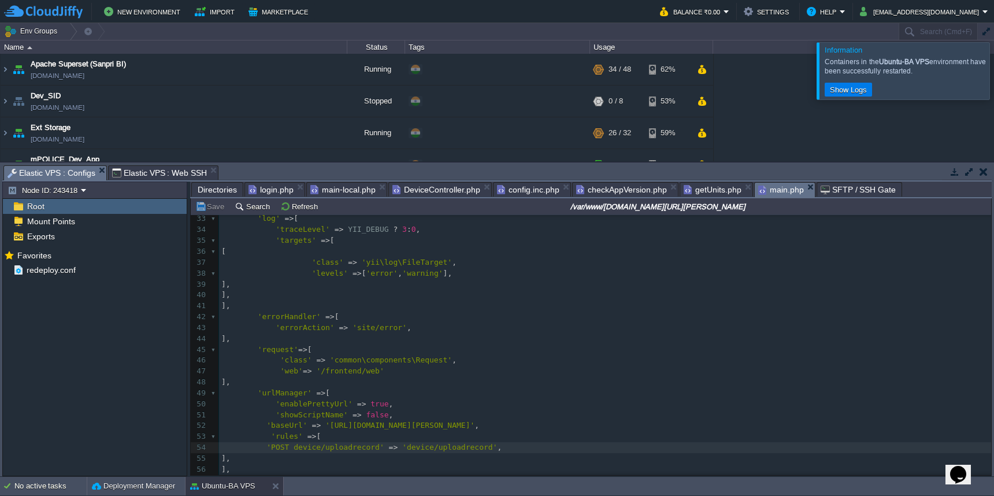
click at [447, 188] on span "DeviceController.php" at bounding box center [436, 190] width 88 height 14
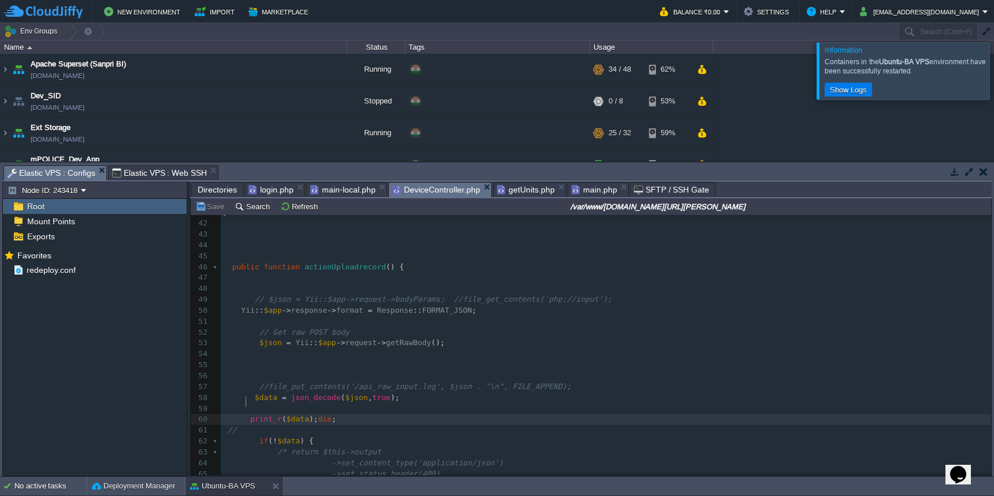
type textarea "print_r($data);die;"
drag, startPoint x: 247, startPoint y: 401, endPoint x: 341, endPoint y: 402, distance: 94.8
click at [370, 348] on pre at bounding box center [606, 353] width 770 height 11
paste textarea "$data"
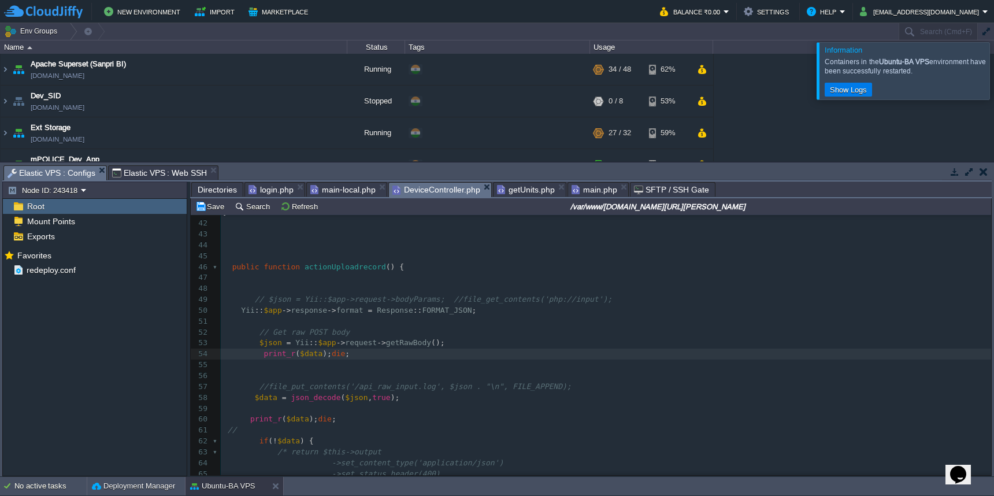
click at [313, 349] on span "$data" at bounding box center [311, 353] width 23 height 9
type textarea "$jsons"
click at [281, 333] on div "xxxxxxxxxx 24 { 25 26 public $enableCsrfValidation = false ; 27 /** 28 * {@inhe…" at bounding box center [606, 370] width 770 height 697
type textarea "s"
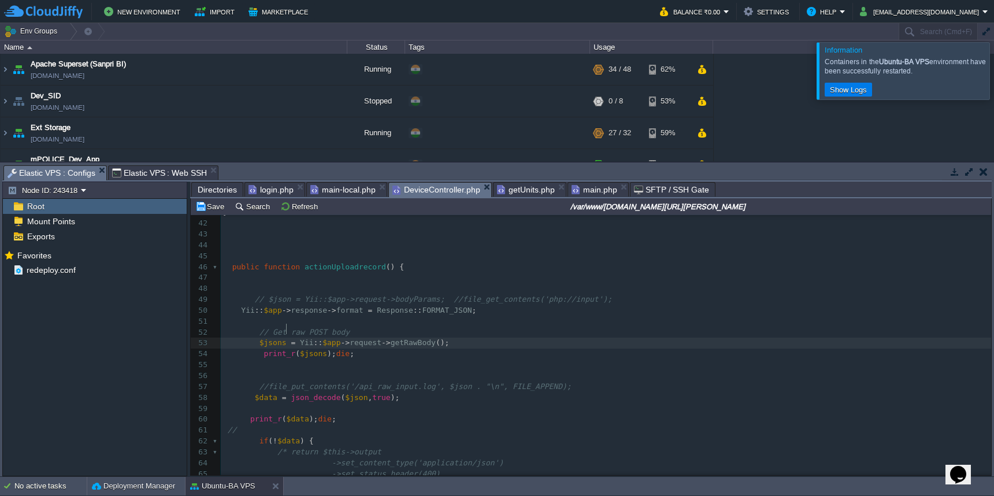
scroll to position [5, 3]
click at [367, 383] on div "xxxxxxxxxx 24 { 25 26 public $enableCsrfValidation = false ; 27 /** 28 * {@inhe…" at bounding box center [606, 370] width 770 height 697
type textarea "s"
click at [214, 213] on td "Save" at bounding box center [212, 206] width 36 height 14
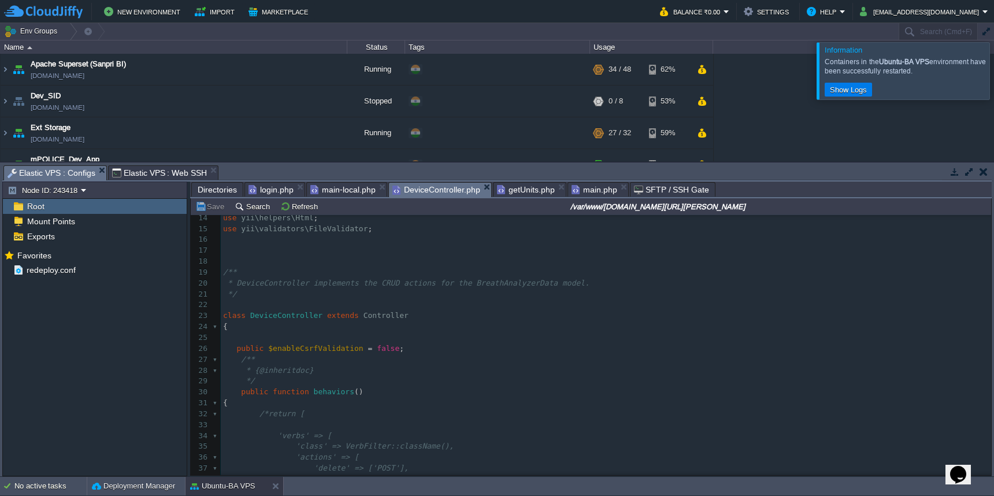
scroll to position [126, 0]
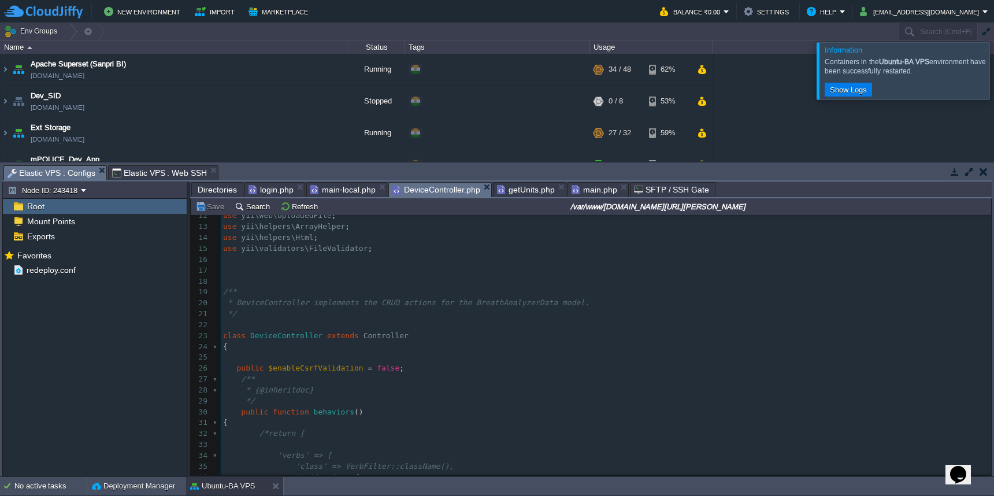
click at [592, 190] on span "main.php" at bounding box center [594, 190] width 46 height 14
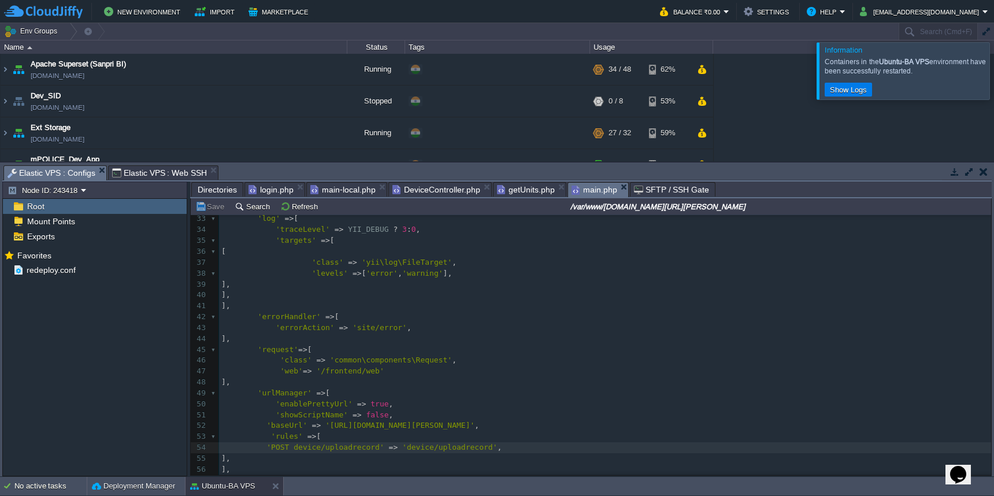
click at [471, 413] on div "x 23 'identityClass' => 'common\models\User' , 24 //'enableAutoLogin' => true, …" at bounding box center [605, 350] width 772 height 490
click at [352, 414] on div "x 23 'identityClass' => 'common\models\User' , 24 //'enableAutoLogin' => true, …" at bounding box center [605, 350] width 772 height 490
click at [215, 209] on button "Save" at bounding box center [211, 206] width 32 height 10
click at [993, 69] on div at bounding box center [1008, 70] width 0 height 57
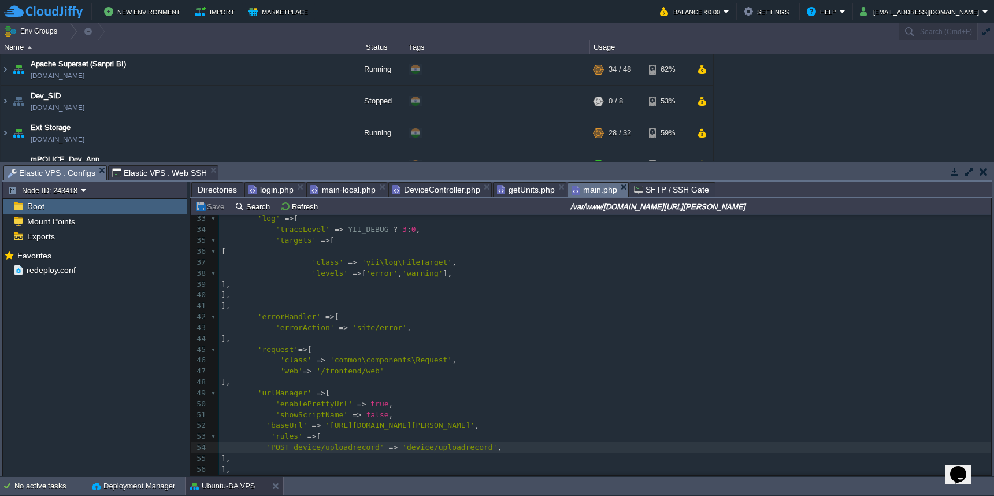
click at [262, 433] on div "x 23 'identityClass' => 'common\models\User' , 24 //'enableAutoLogin' => true, …" at bounding box center [605, 350] width 772 height 490
click at [213, 211] on button "Save" at bounding box center [211, 206] width 32 height 10
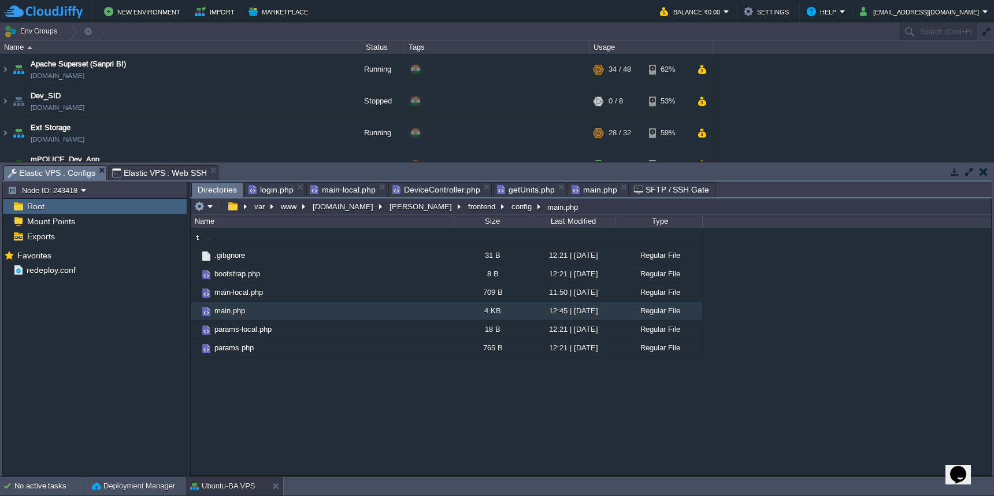
click at [216, 188] on span "Directories" at bounding box center [217, 190] width 39 height 14
click at [395, 211] on button "[PERSON_NAME]" at bounding box center [421, 206] width 67 height 10
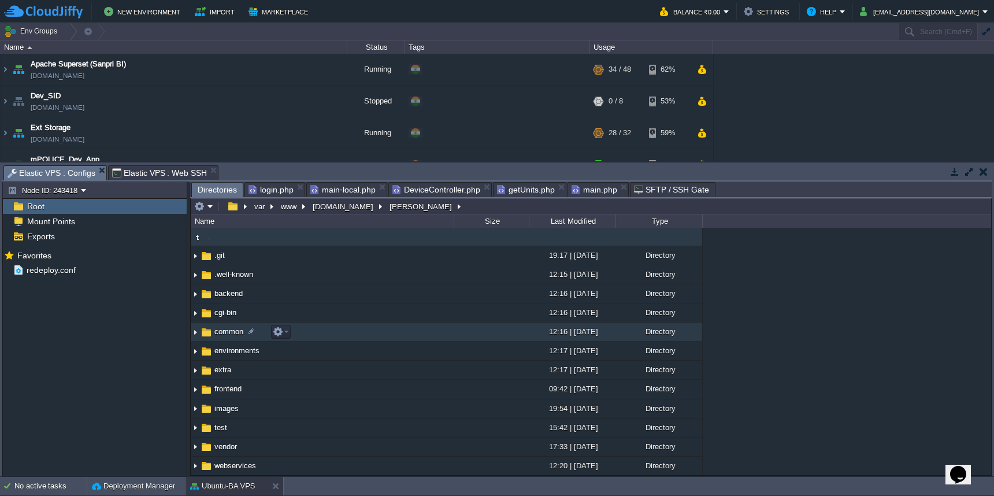
click at [374, 333] on td "common" at bounding box center [322, 331] width 263 height 19
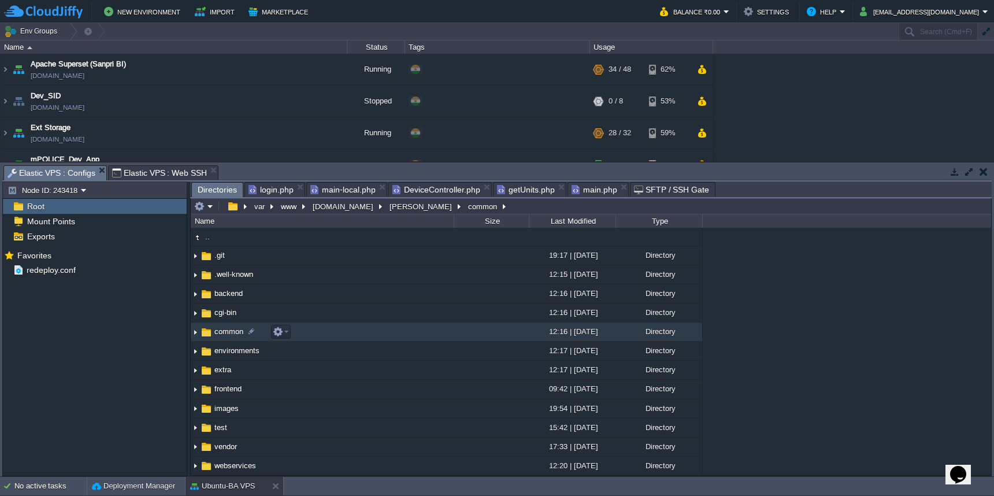
click at [374, 333] on td "common" at bounding box center [322, 331] width 263 height 19
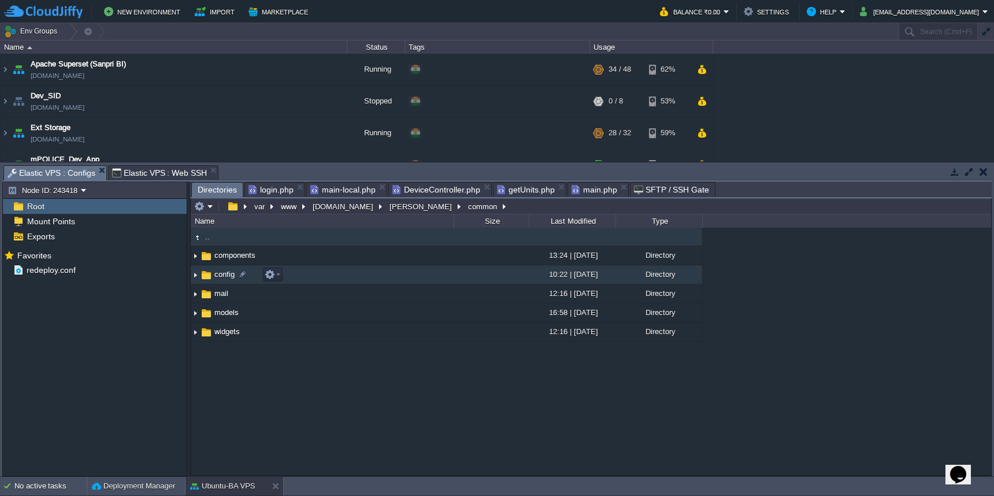
click at [407, 274] on td "config" at bounding box center [322, 274] width 263 height 19
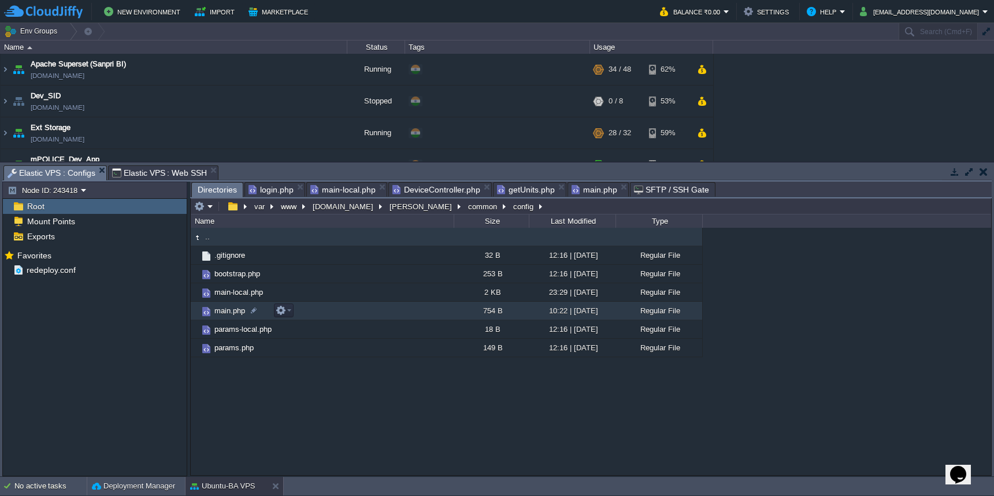
click at [410, 313] on td "main.php" at bounding box center [322, 311] width 263 height 18
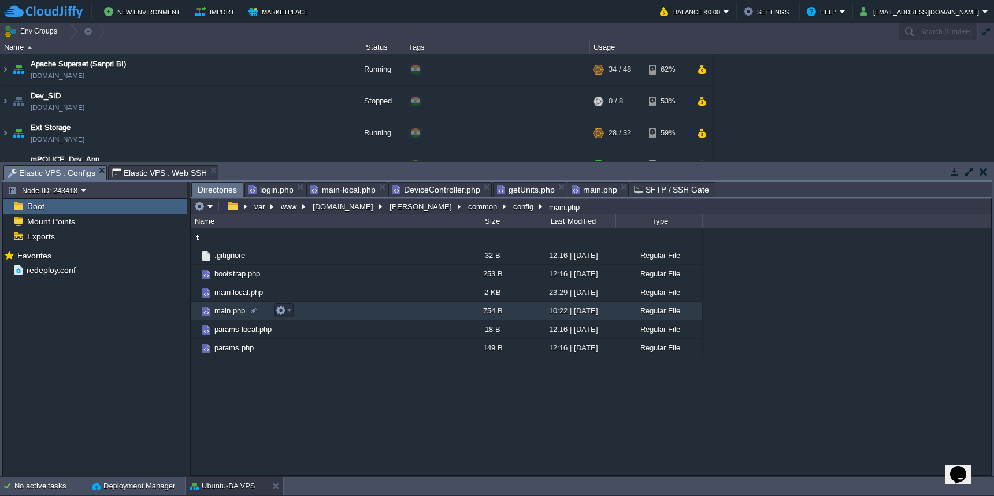
click at [410, 313] on td "main.php" at bounding box center [322, 311] width 263 height 18
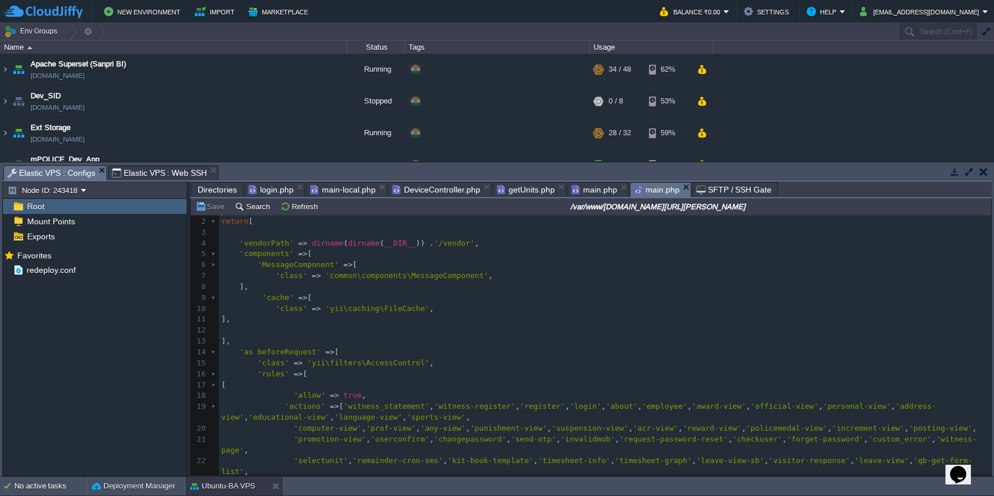
scroll to position [0, 0]
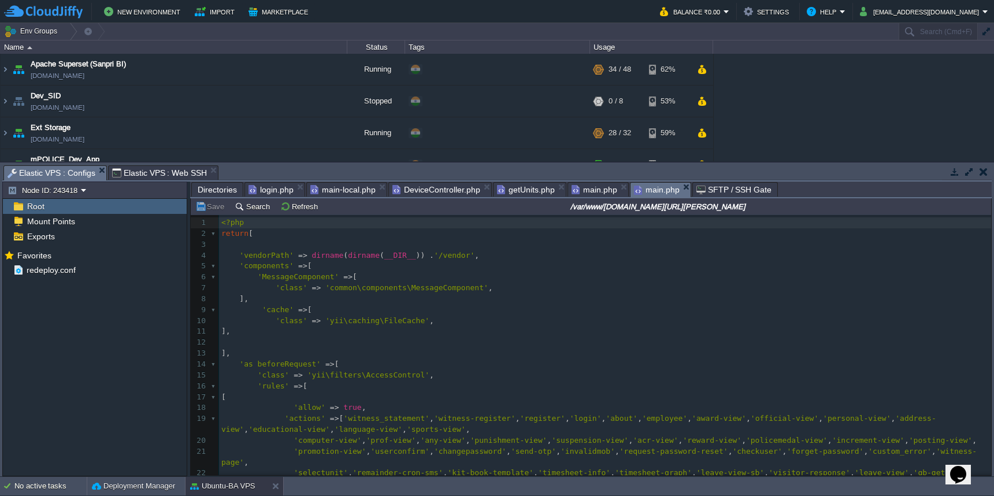
click at [588, 190] on span "main.php" at bounding box center [594, 190] width 46 height 14
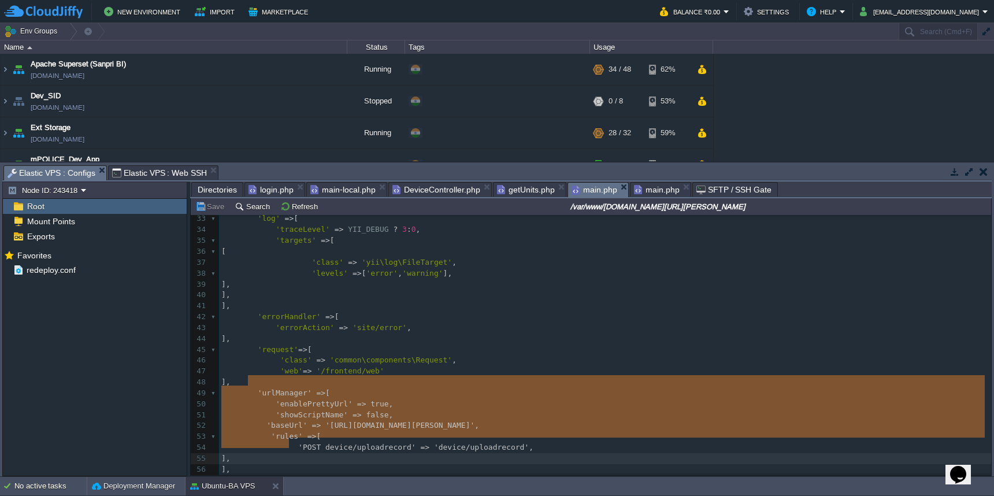
type textarea "'urlManager' => [ 'enablePrettyUrl' => true, 'showScriptName' => false, 'baseUr…"
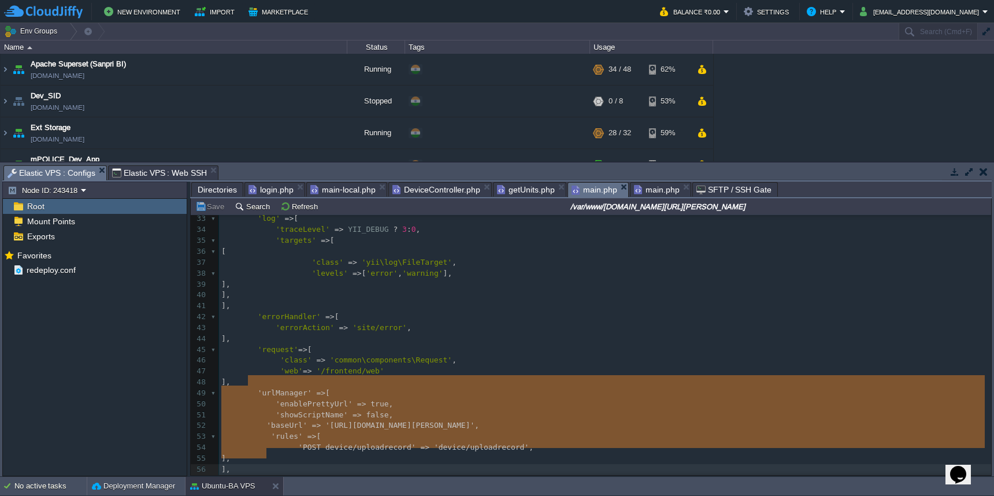
drag, startPoint x: 247, startPoint y: 383, endPoint x: 300, endPoint y: 451, distance: 86.9
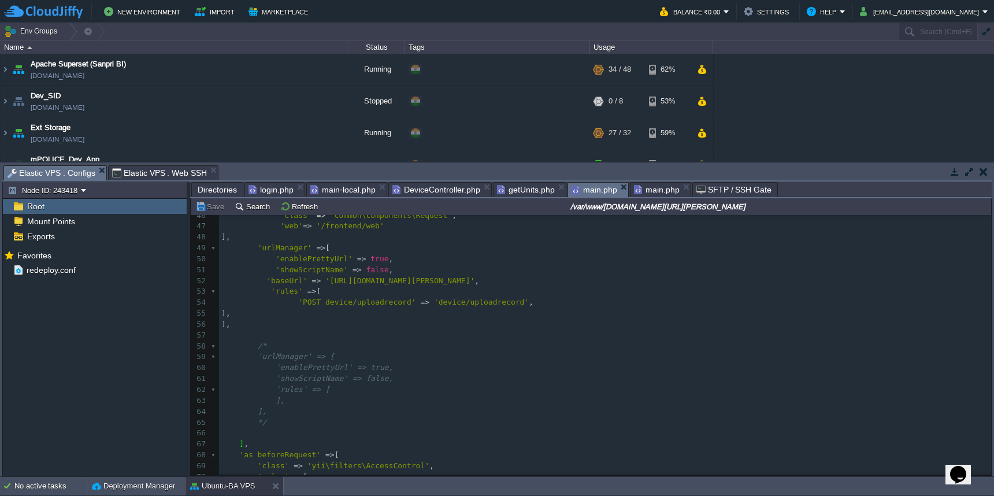
click at [655, 185] on span "main.php" at bounding box center [657, 190] width 46 height 14
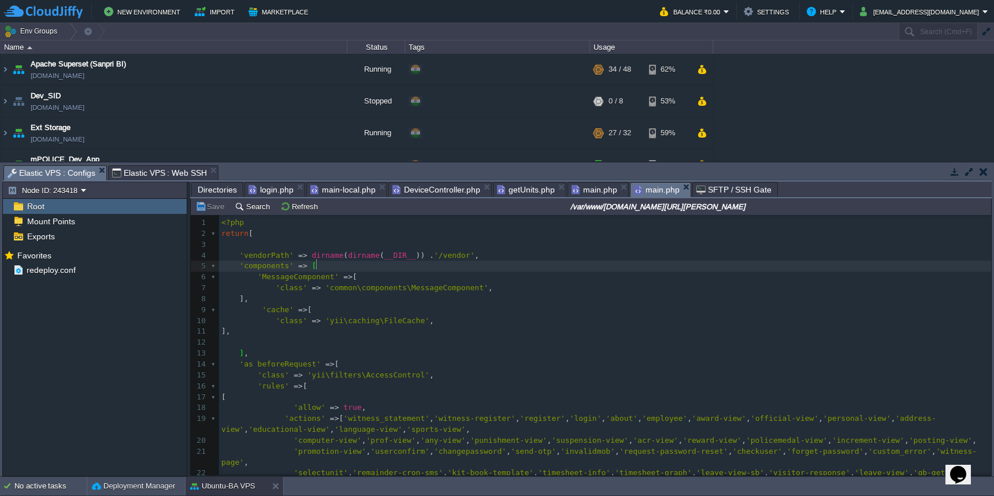
click at [323, 337] on pre at bounding box center [605, 342] width 772 height 11
paste textarea "/"
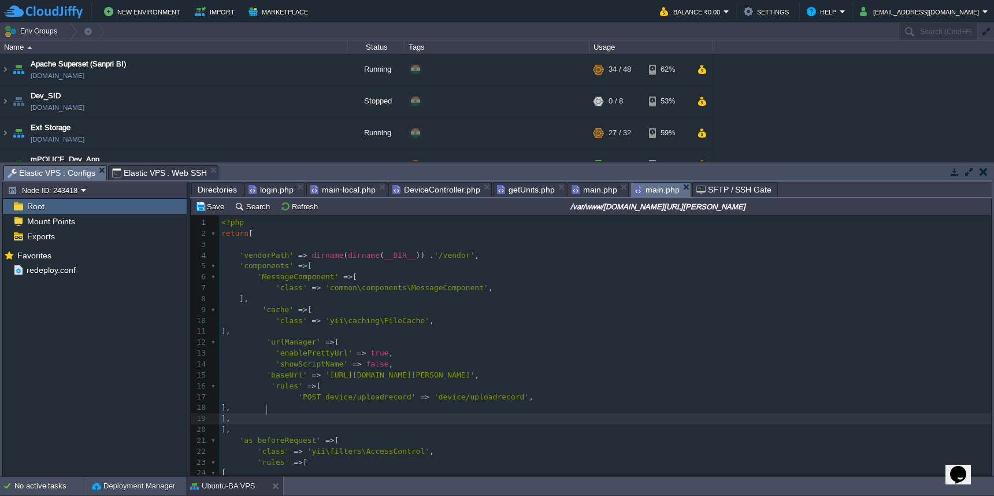
type textarea "//"
click at [213, 208] on button "Save" at bounding box center [211, 206] width 32 height 10
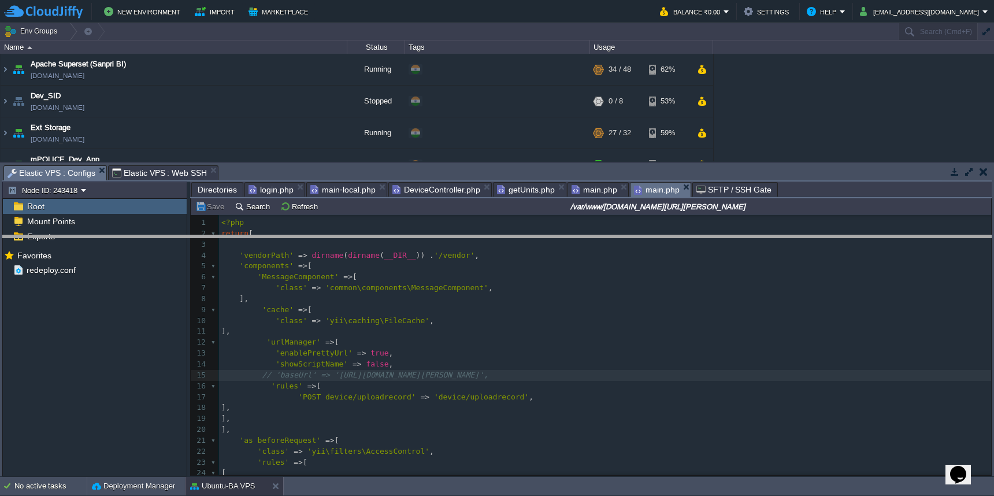
drag, startPoint x: 478, startPoint y: 168, endPoint x: 503, endPoint y: 238, distance: 74.0
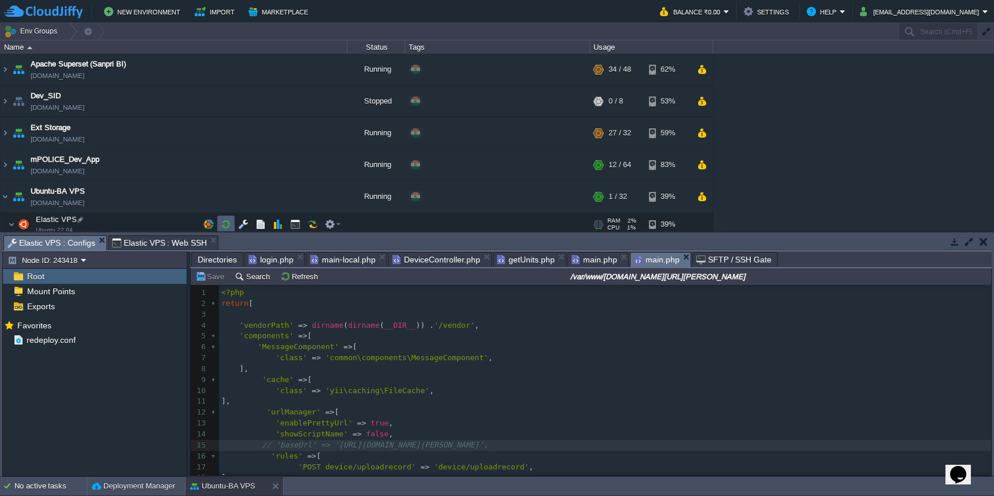
click at [223, 223] on button "button" at bounding box center [226, 224] width 10 height 10
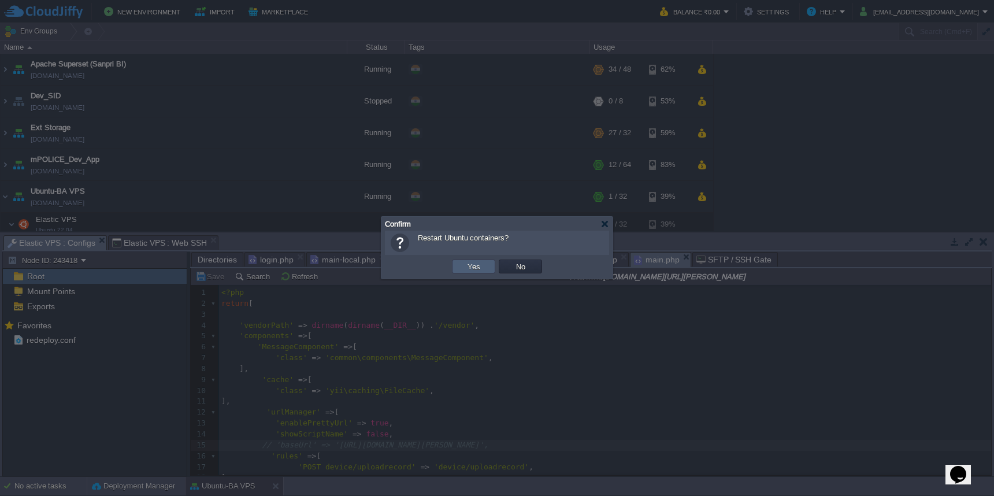
click at [471, 266] on button "Yes" at bounding box center [474, 266] width 20 height 10
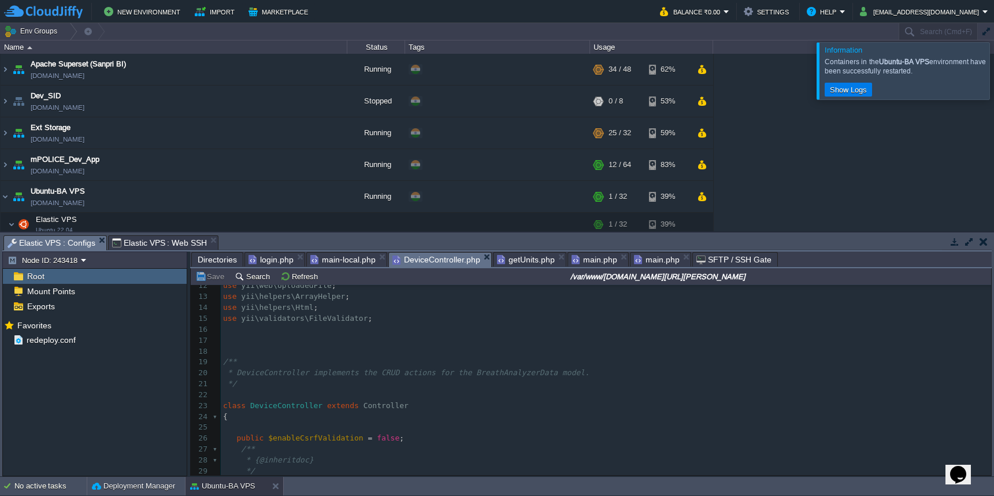
click at [424, 261] on span "DeviceController.php" at bounding box center [436, 259] width 88 height 14
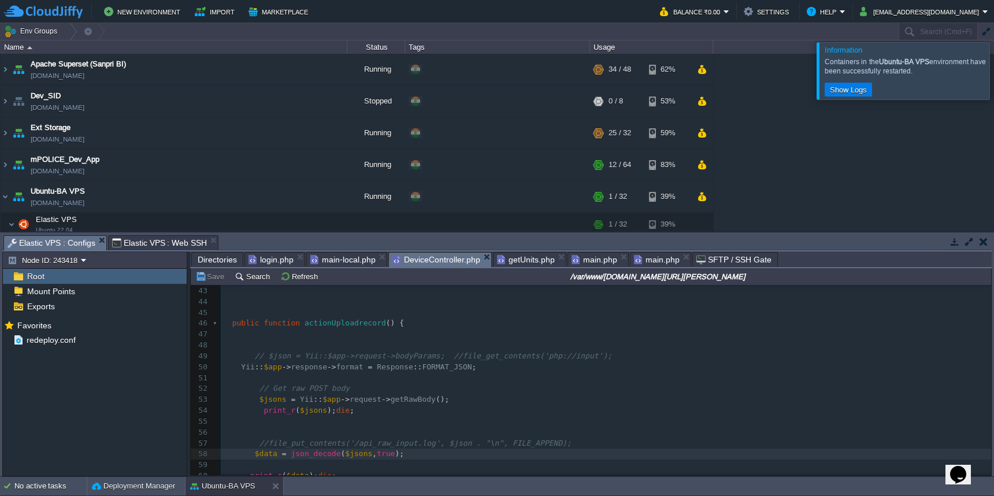
scroll to position [445, 0]
click at [299, 387] on div "xxxxxxxxxx 29 */ 30 public function behaviors () 31 { 32 /*return [ 33 34 'verb…" at bounding box center [606, 361] width 770 height 457
paste textarea
type textarea ";//"
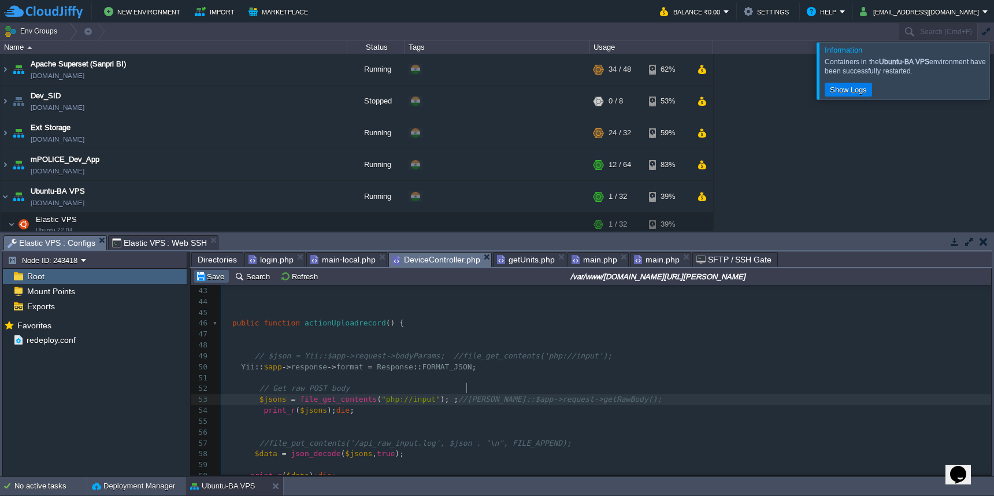
click at [207, 276] on button "Save" at bounding box center [211, 276] width 32 height 10
click at [458, 391] on div "xxxxxxxxxx 29 */ 30 public function behaviors () 31 { 32 /*return [ 33 34 'verb…" at bounding box center [606, 361] width 770 height 457
click at [203, 276] on button "Save" at bounding box center [211, 276] width 32 height 10
click at [435, 298] on pre at bounding box center [606, 301] width 770 height 11
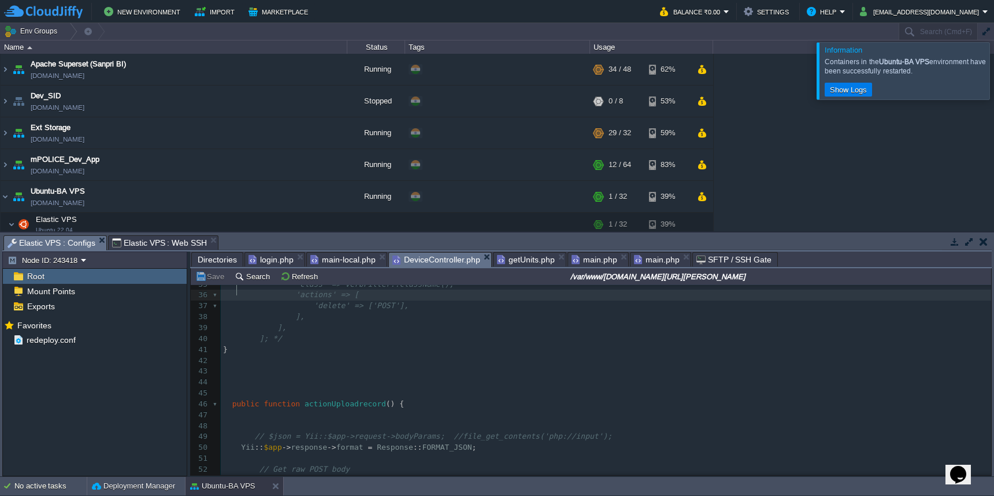
scroll to position [346, 0]
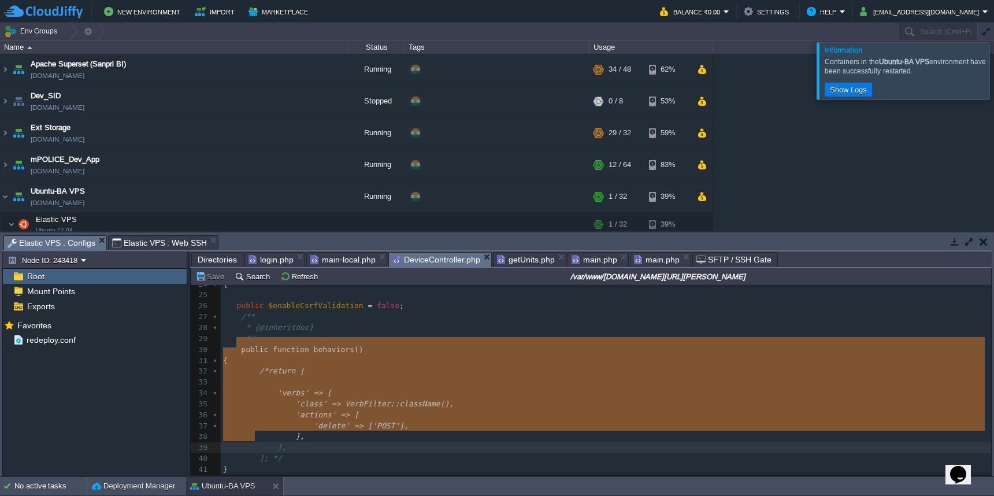
type textarea "public function behaviors() { /*return [ 'verbs' => [ 'class' => VerbFilter::cl…"
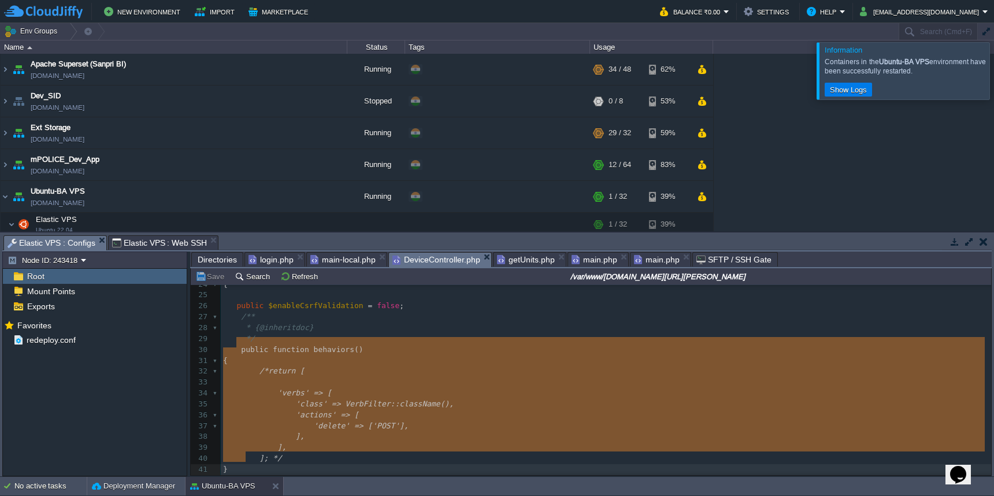
drag, startPoint x: 236, startPoint y: 343, endPoint x: 253, endPoint y: 455, distance: 113.3
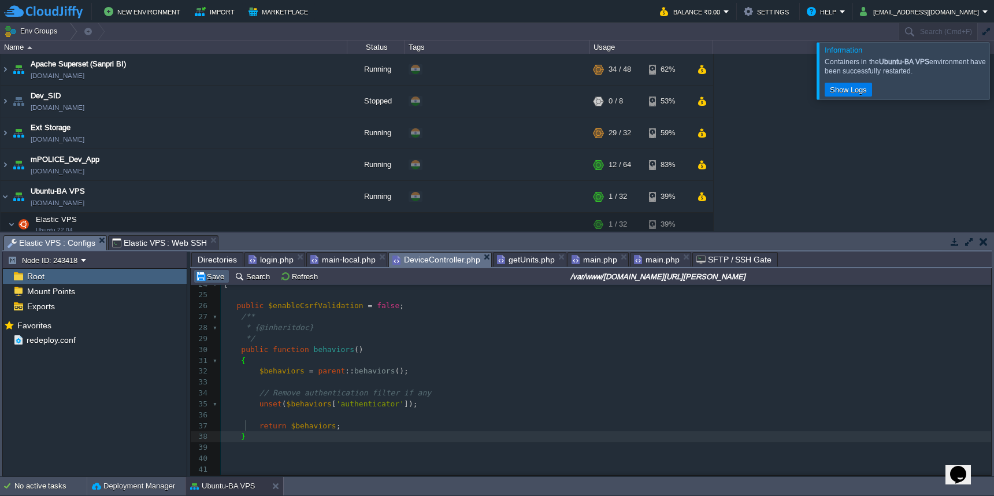
click at [211, 283] on td "Save" at bounding box center [212, 276] width 36 height 14
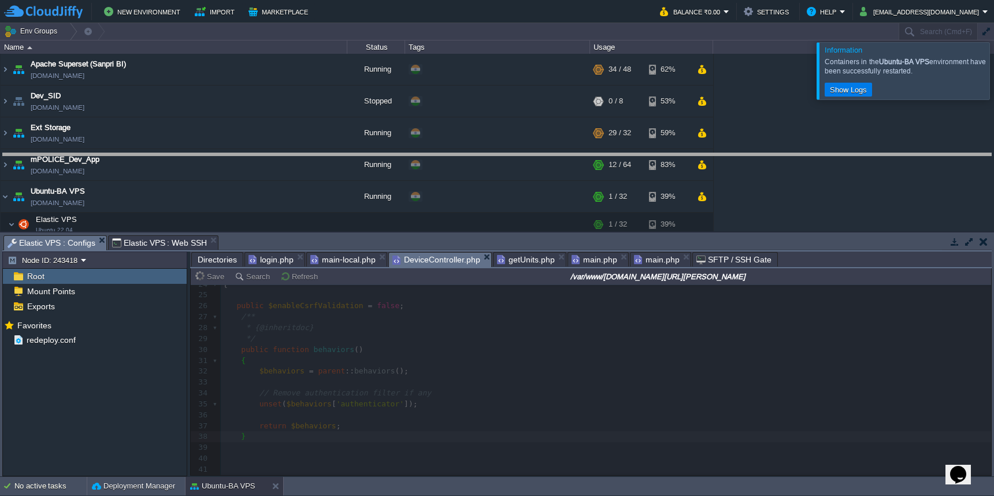
drag, startPoint x: 917, startPoint y: 236, endPoint x: 913, endPoint y: 151, distance: 85.0
click at [913, 151] on body "New Environment Import Marketplace Bonus ₹0.00 Upgrade Account Balance ₹0.00 Se…" at bounding box center [497, 248] width 994 height 496
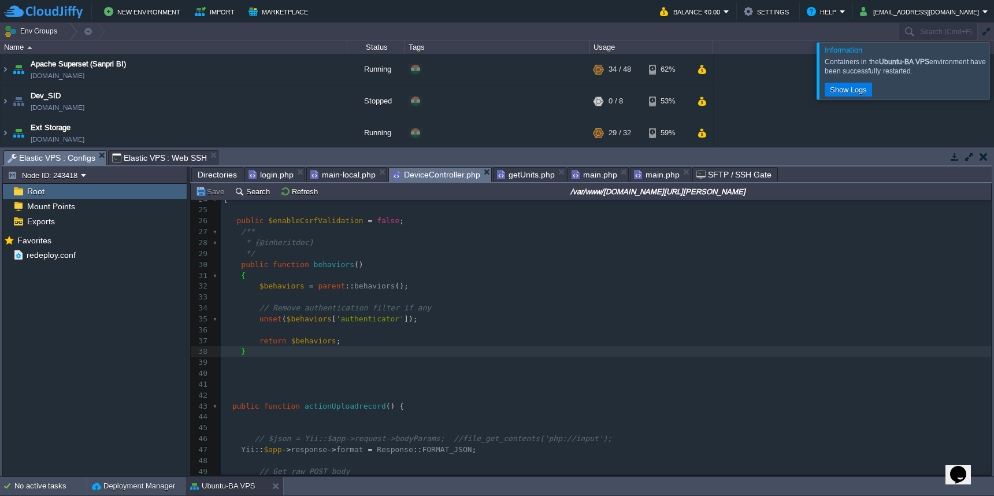
click at [477, 221] on pre "public $enableCsrfValidation = false ;" at bounding box center [606, 221] width 770 height 11
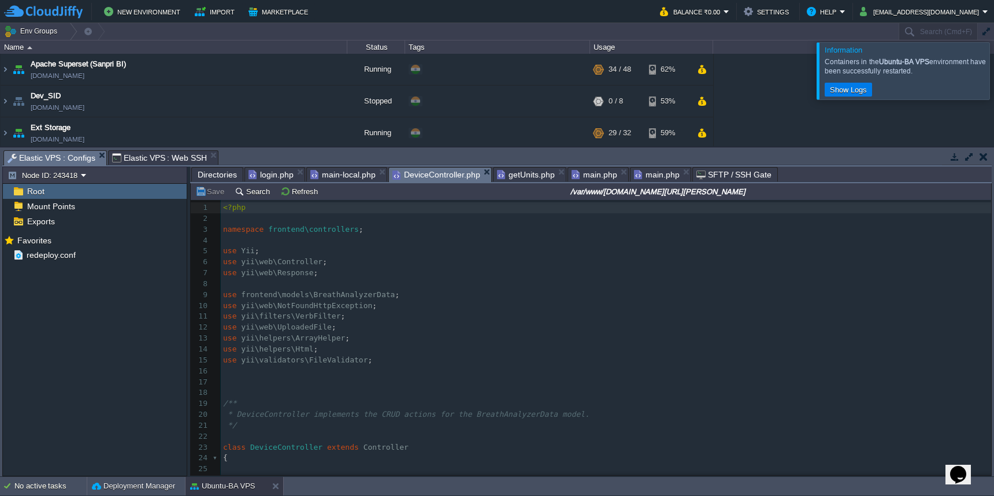
click at [402, 366] on pre "​" at bounding box center [606, 371] width 770 height 11
paste textarea "ActiveController"
click at [341, 366] on div "xxxxxxxxxx 1 <?php 2 ​ 3 namespace frontend\controllers ; 4 ​ 5 use Yii ; 6 use…" at bounding box center [606, 398] width 770 height 392
type textarea "ActiveController"
click at [384, 443] on span "Controller" at bounding box center [385, 447] width 45 height 9
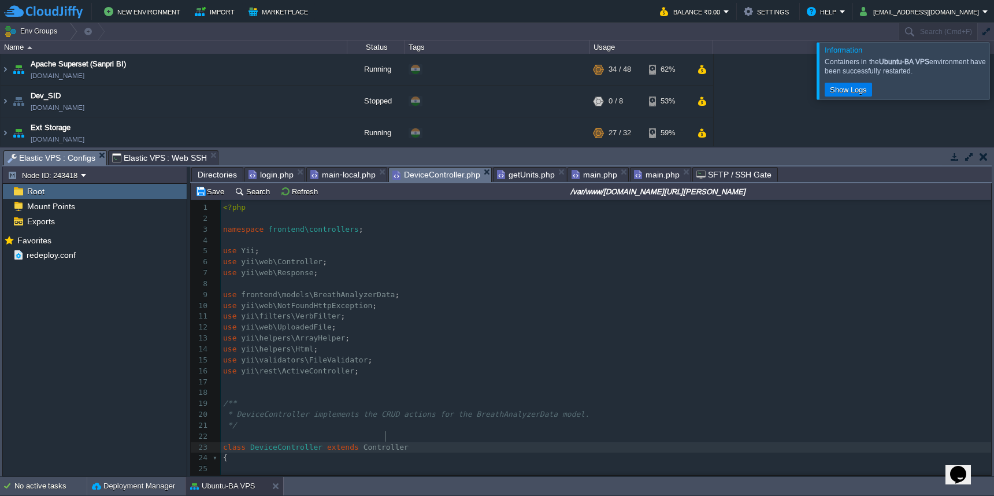
type textarea "Controller"
click at [216, 192] on button "Save" at bounding box center [211, 191] width 32 height 10
click at [469, 463] on pre at bounding box center [606, 468] width 770 height 11
click at [211, 196] on button "Save" at bounding box center [211, 191] width 32 height 10
click at [594, 179] on span "main.php" at bounding box center [594, 175] width 46 height 14
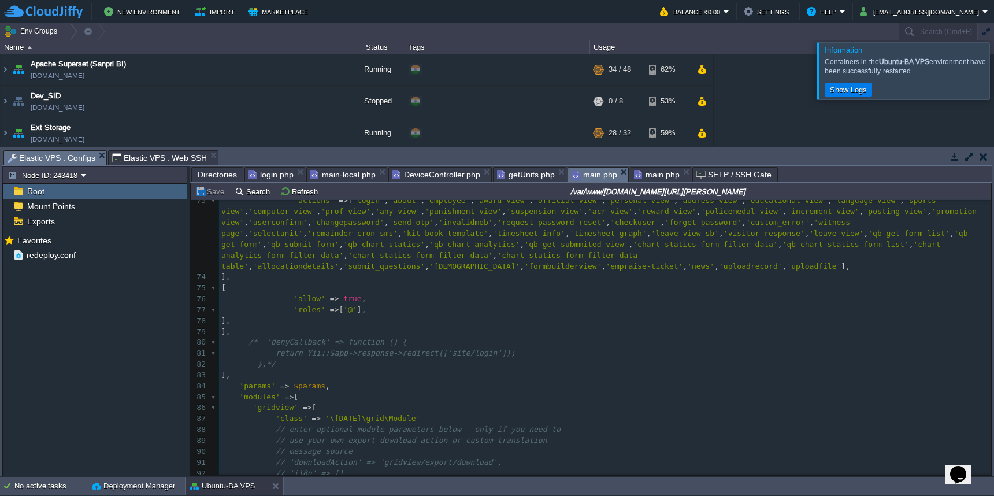
scroll to position [760, 0]
click at [329, 262] on div "x 63 ], 64 ], 65 */ 66 67 ], 68 'as beforeRequest' => [ 69 'class' => 'yii\filt…" at bounding box center [605, 310] width 772 height 447
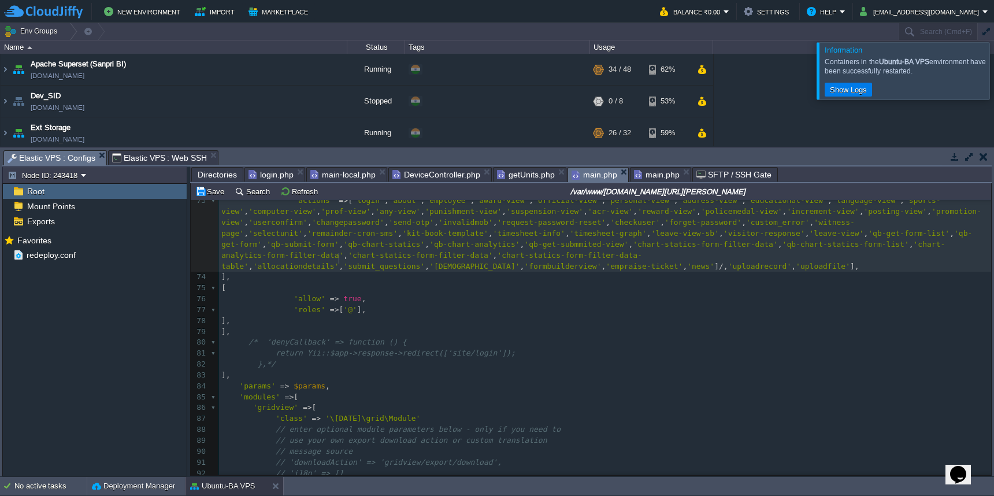
scroll to position [5, 6]
type textarea "]//"
type textarea ","
click at [207, 194] on button "Save" at bounding box center [211, 191] width 32 height 10
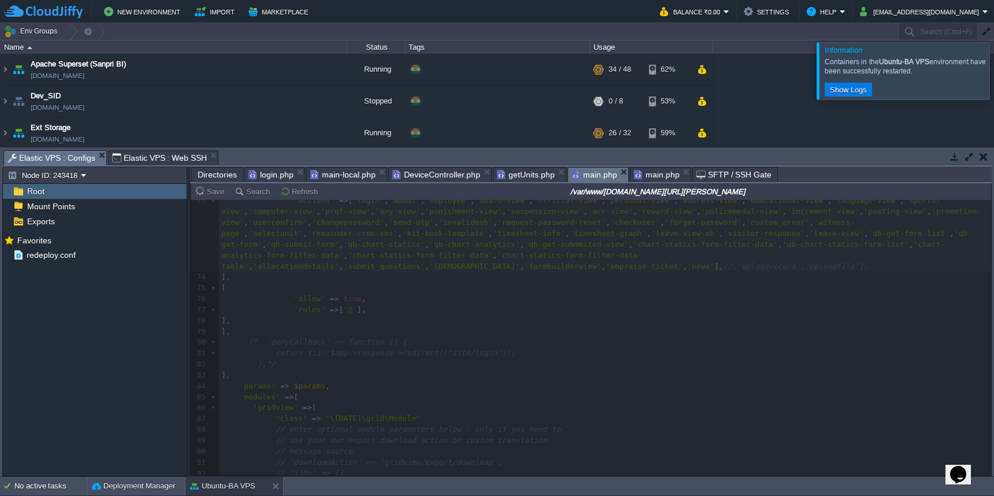
click at [651, 179] on span "main.php" at bounding box center [657, 175] width 46 height 14
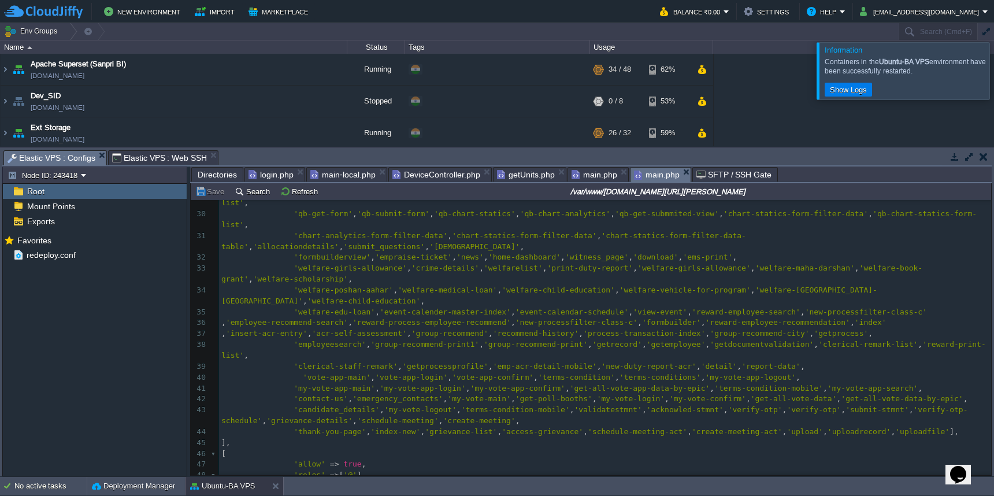
scroll to position [362, 0]
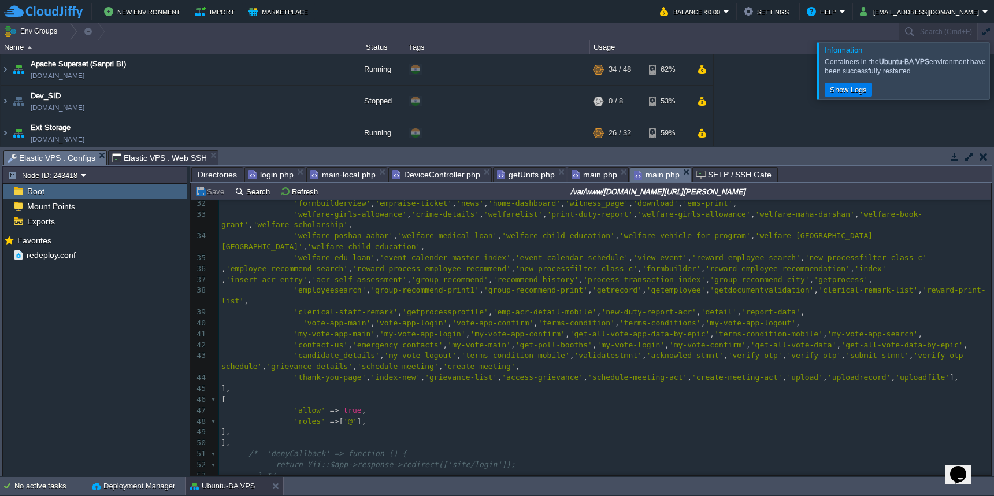
click at [820, 355] on div "xxxxxxxxxx // 'baseUrl' => '[URL][DOMAIN_NAME][PERSON_NAME]', 22 'class' => 'yi…" at bounding box center [605, 323] width 772 height 577
type textarea "]"
type textarea "//"
click at [216, 198] on td "Save" at bounding box center [212, 191] width 36 height 14
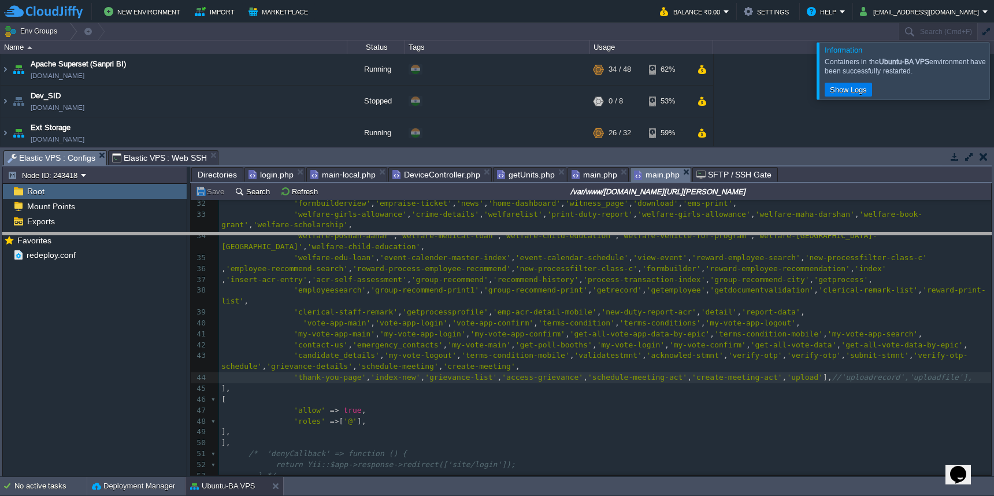
drag, startPoint x: 567, startPoint y: 157, endPoint x: 569, endPoint y: 240, distance: 83.8
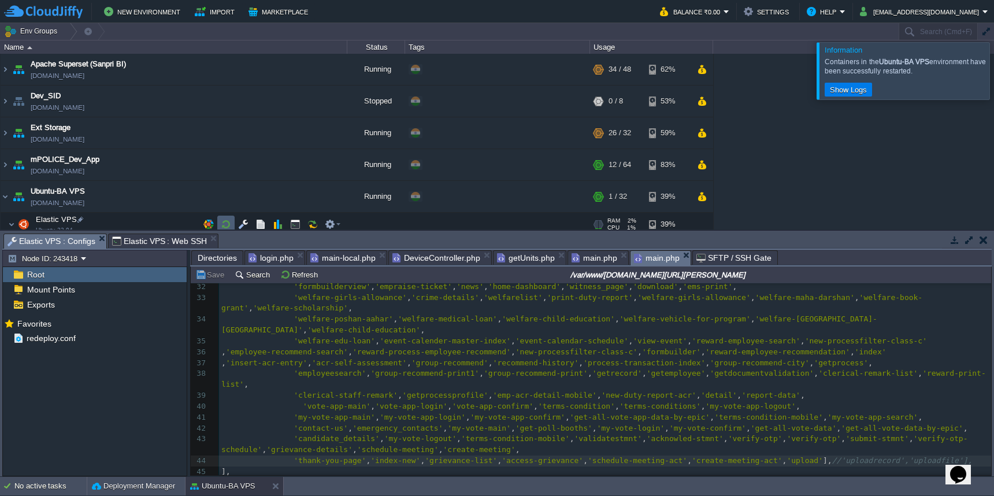
click at [228, 226] on button "button" at bounding box center [226, 224] width 10 height 10
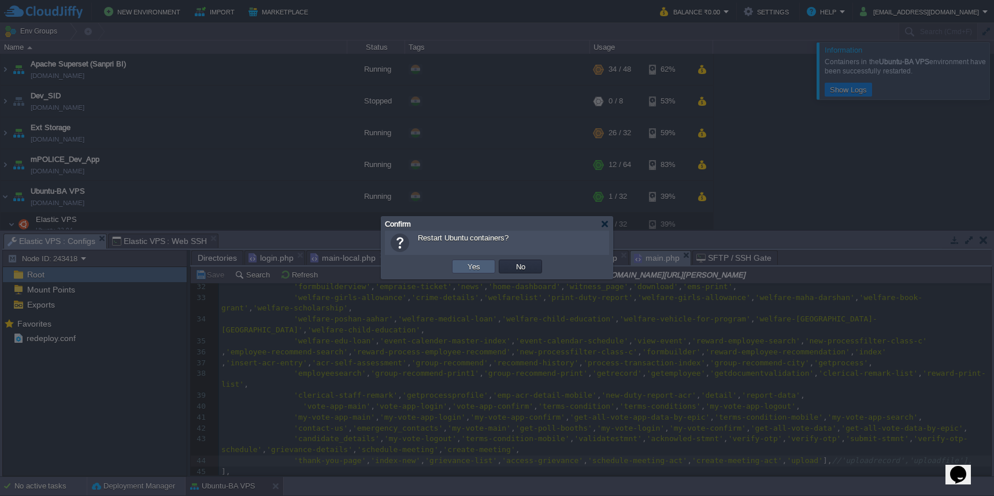
click at [470, 266] on button "Yes" at bounding box center [474, 266] width 20 height 10
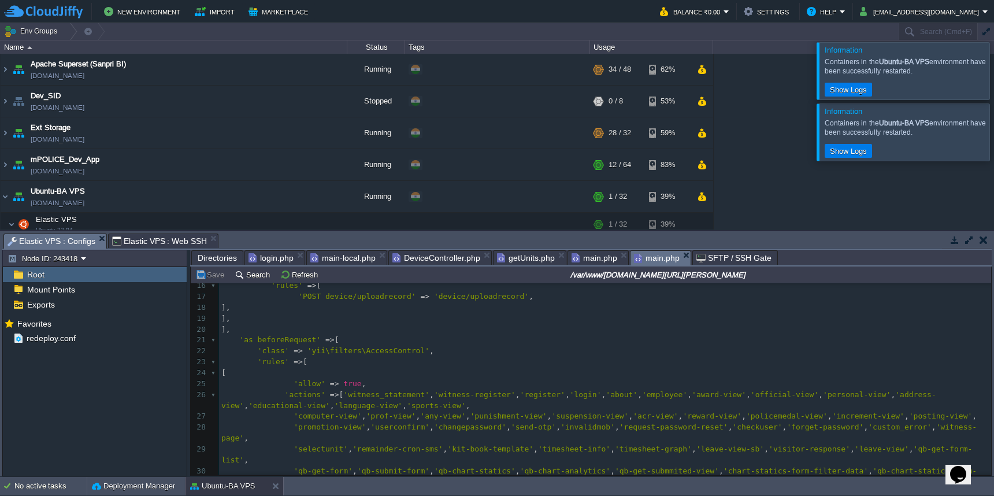
scroll to position [164, 0]
type textarea "as beforeRequest"
drag, startPoint x: 243, startPoint y: 337, endPoint x: 315, endPoint y: 338, distance: 71.6
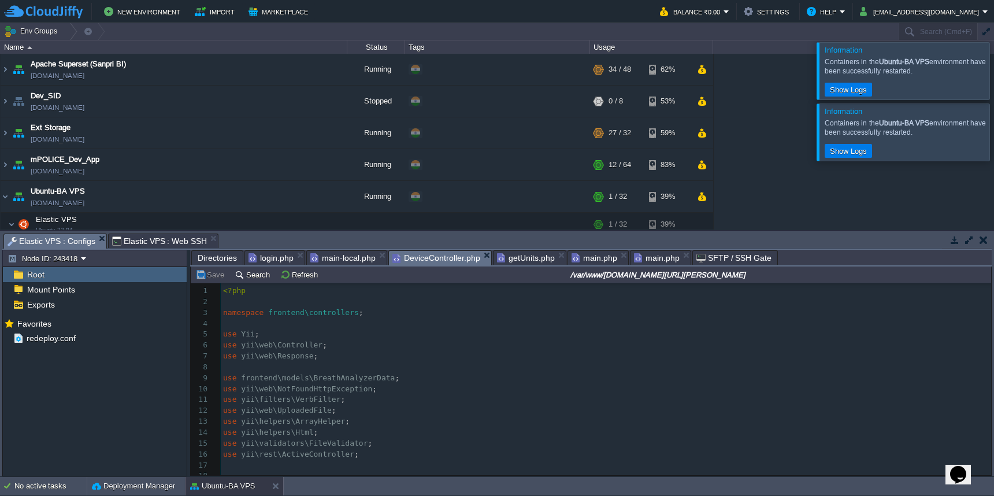
click at [436, 257] on span "DeviceController.php" at bounding box center [436, 258] width 88 height 14
click at [449, 427] on pre "use yii\helpers\Html ;" at bounding box center [606, 432] width 770 height 11
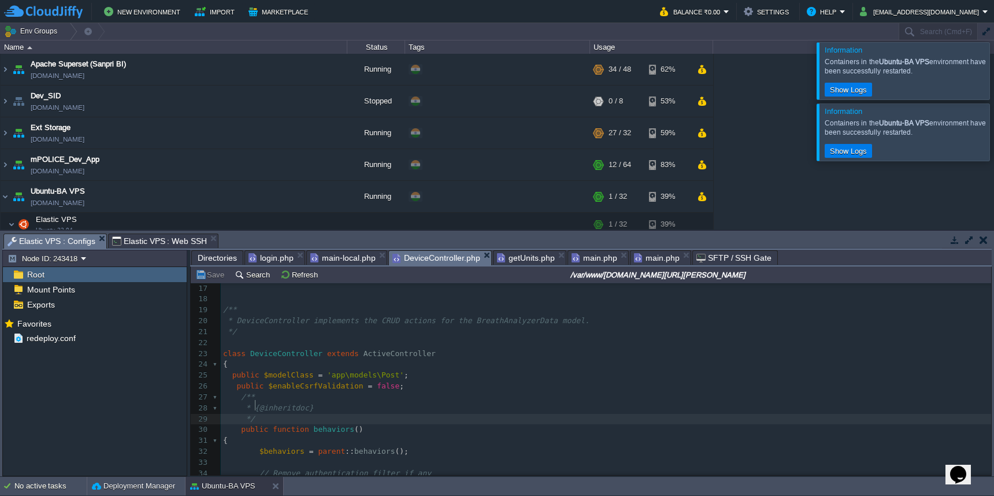
click at [429, 414] on pre "*/" at bounding box center [606, 419] width 770 height 11
click at [442, 381] on pre "public $enableCsrfValidation = false ;" at bounding box center [606, 386] width 770 height 11
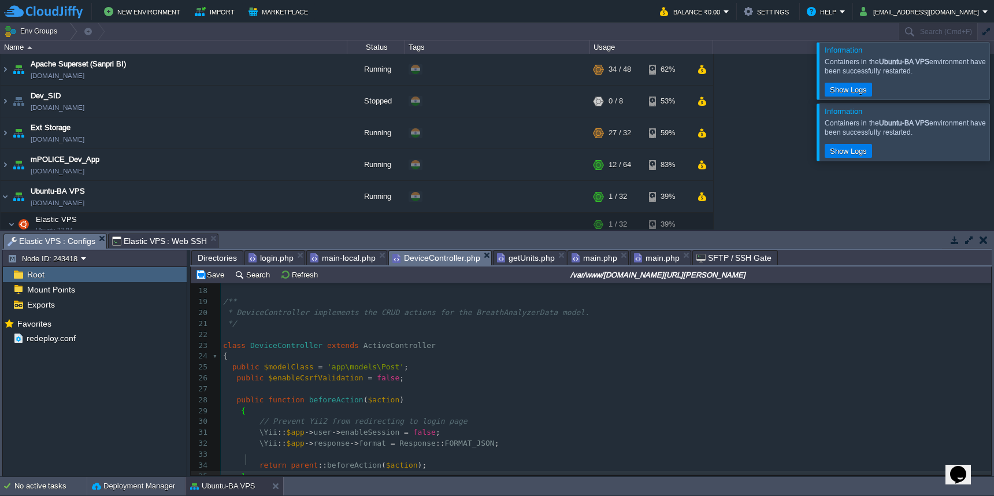
scroll to position [185, 0]
click at [215, 278] on button "Save" at bounding box center [211, 274] width 32 height 10
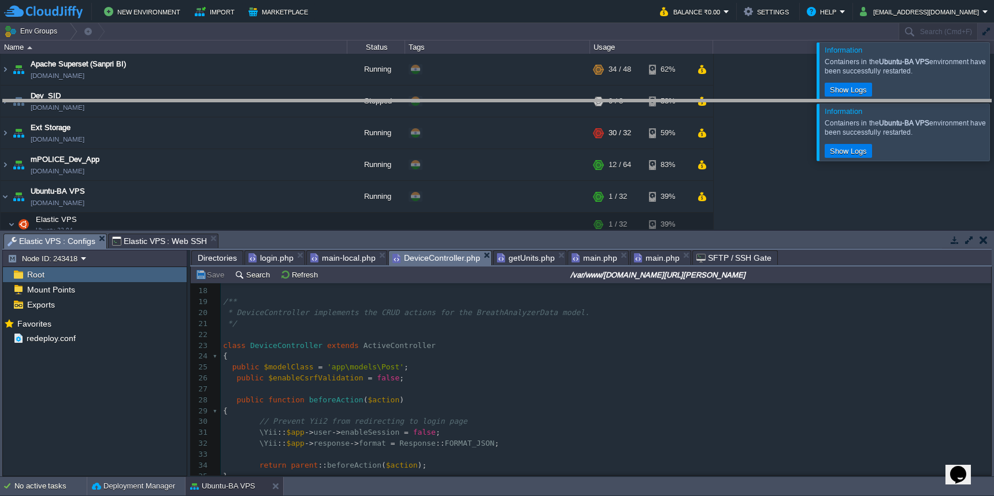
drag, startPoint x: 689, startPoint y: 242, endPoint x: 690, endPoint y: 107, distance: 134.6
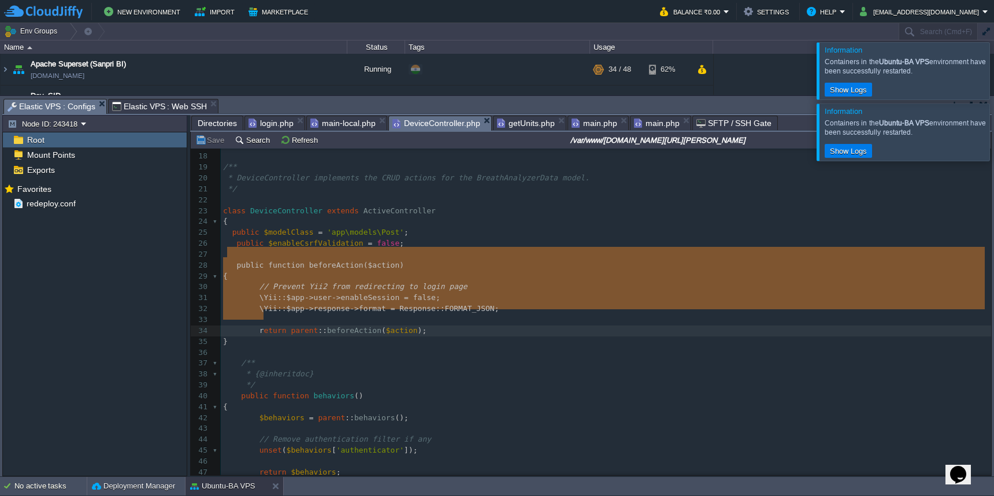
type textarea "public function beforeAction($action) { // Prevent Yii2 from redirecting to log…"
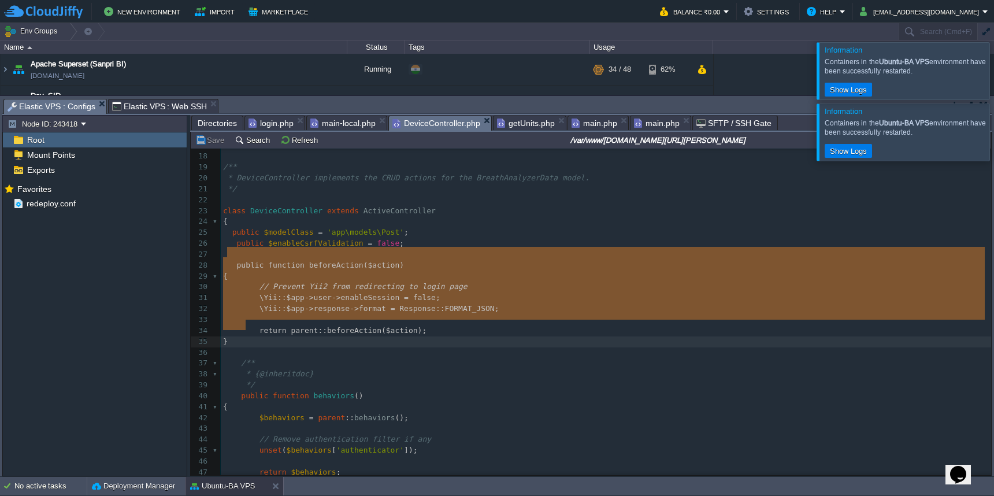
drag, startPoint x: 225, startPoint y: 255, endPoint x: 266, endPoint y: 324, distance: 79.8
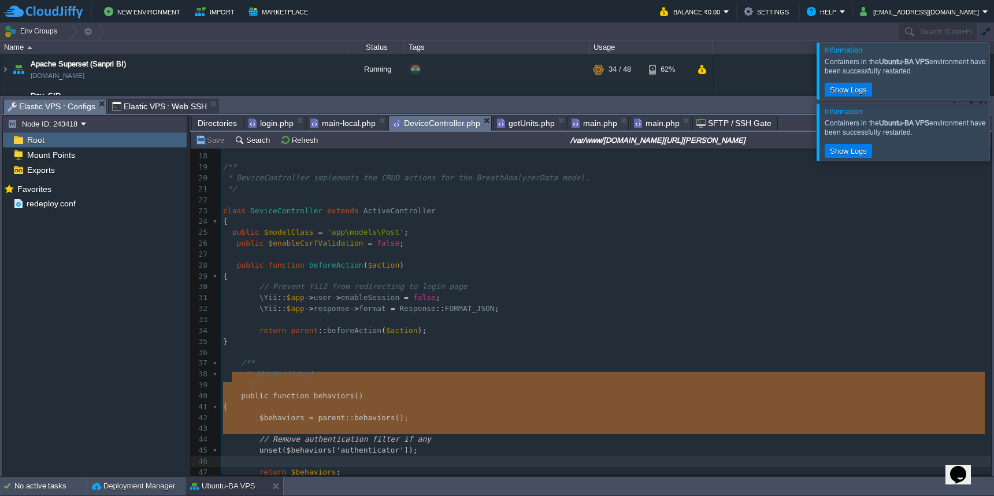
type textarea "public function behaviors() { $behaviors = parent::behaviors(); // Remove authe…"
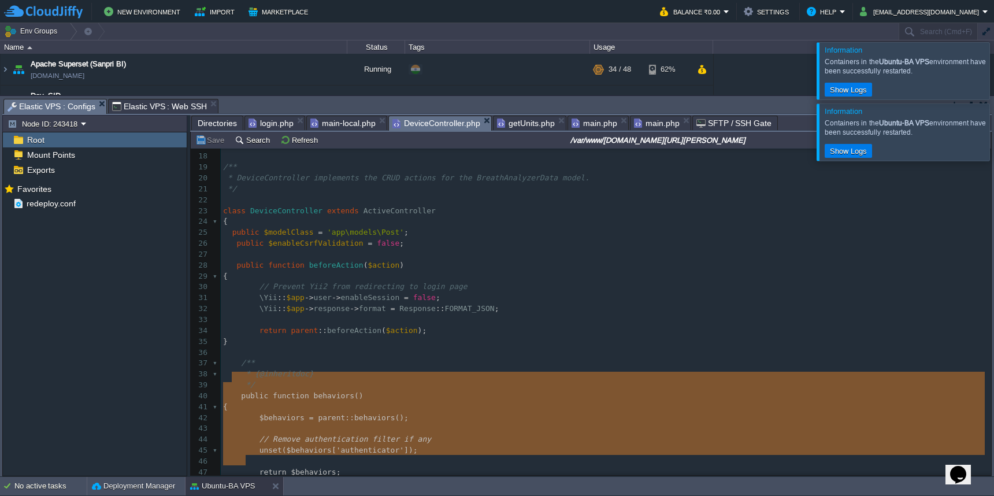
drag, startPoint x: 233, startPoint y: 376, endPoint x: 269, endPoint y: 458, distance: 89.3
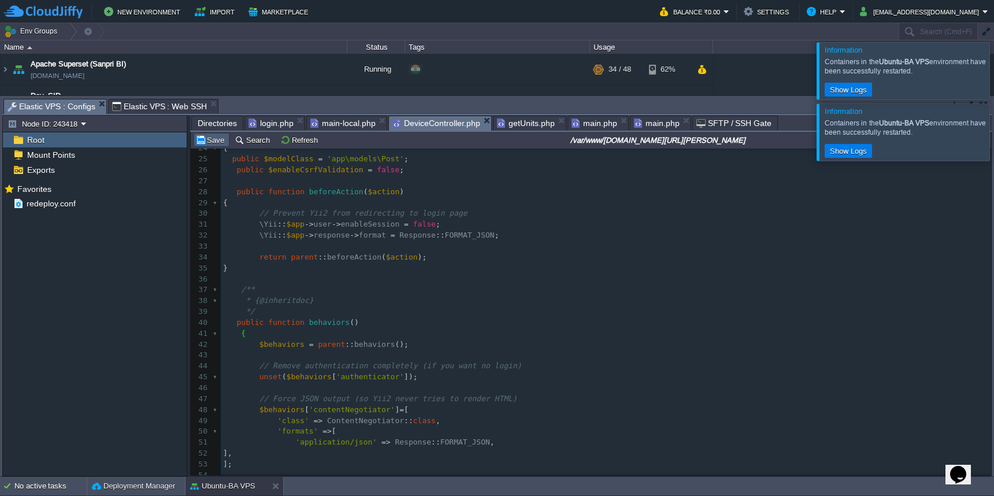
click at [207, 145] on button "Save" at bounding box center [211, 140] width 32 height 10
click at [653, 127] on span "main.php" at bounding box center [657, 123] width 46 height 14
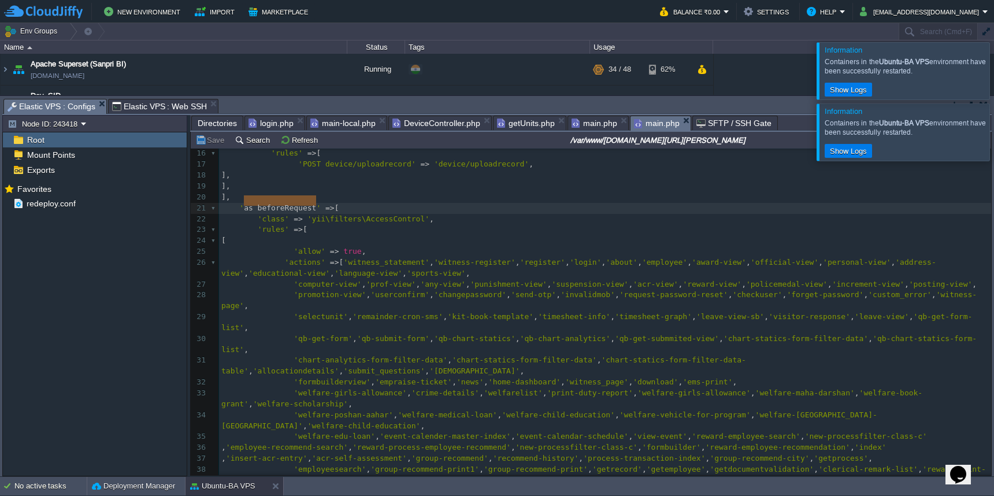
click at [993, 135] on div at bounding box center [1008, 131] width 0 height 57
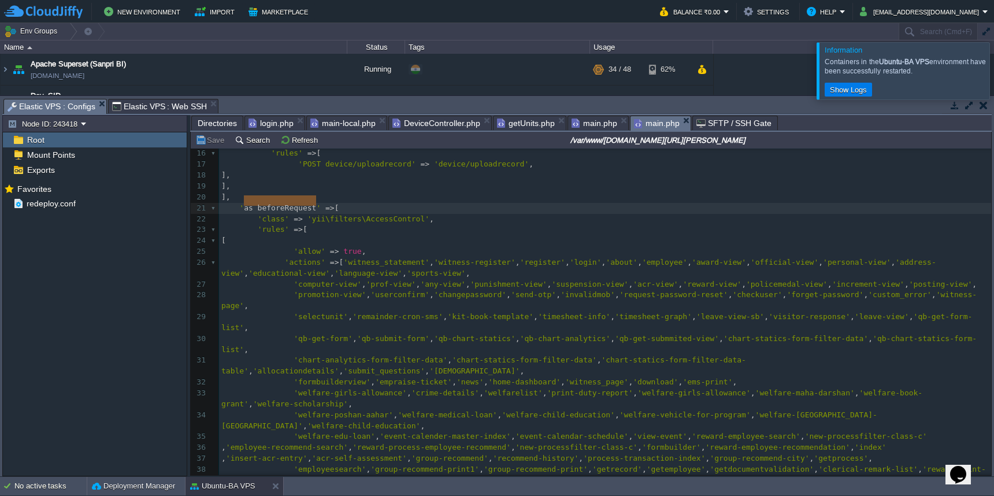
click at [993, 64] on div at bounding box center [1008, 70] width 0 height 57
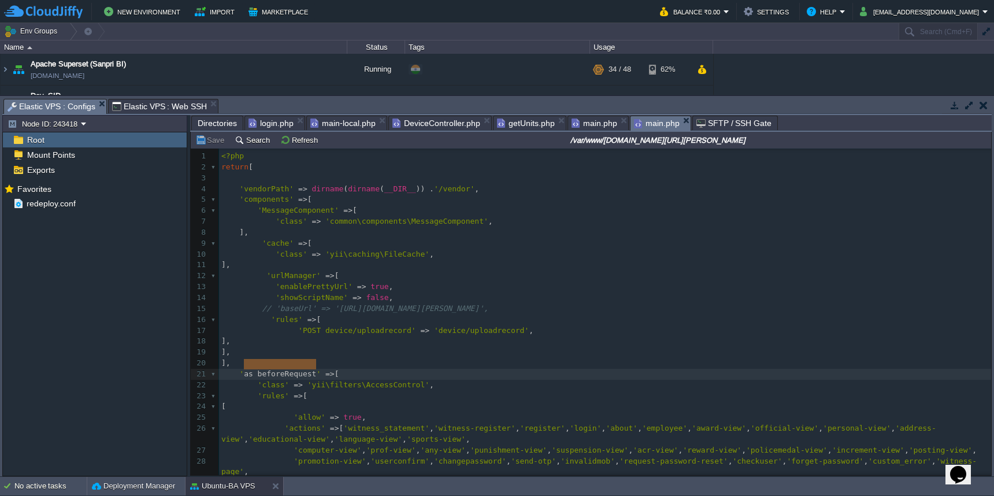
scroll to position [510, 0]
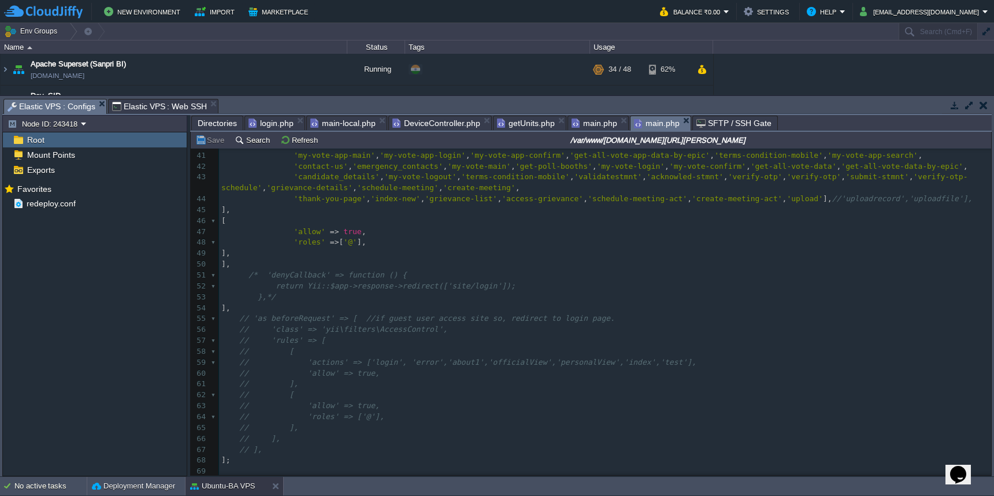
click at [588, 122] on span "main.php" at bounding box center [594, 123] width 46 height 14
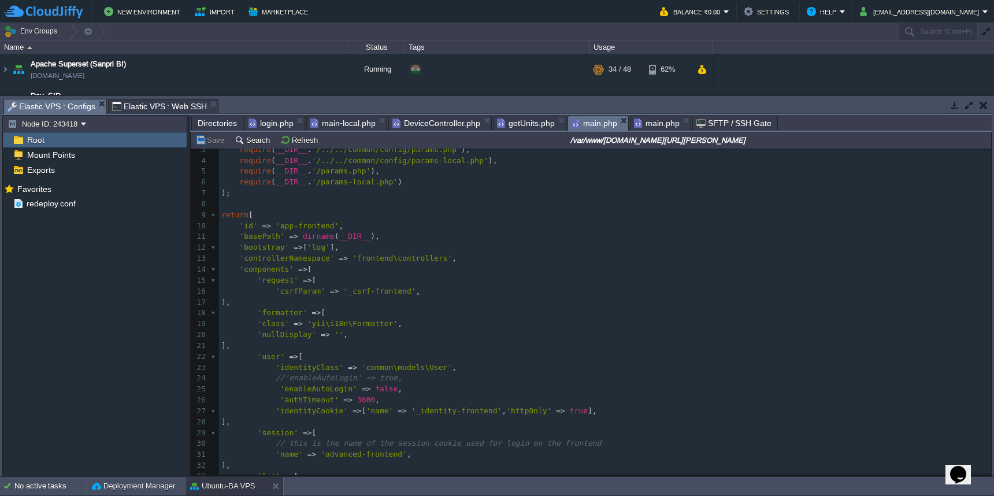
scroll to position [0, 0]
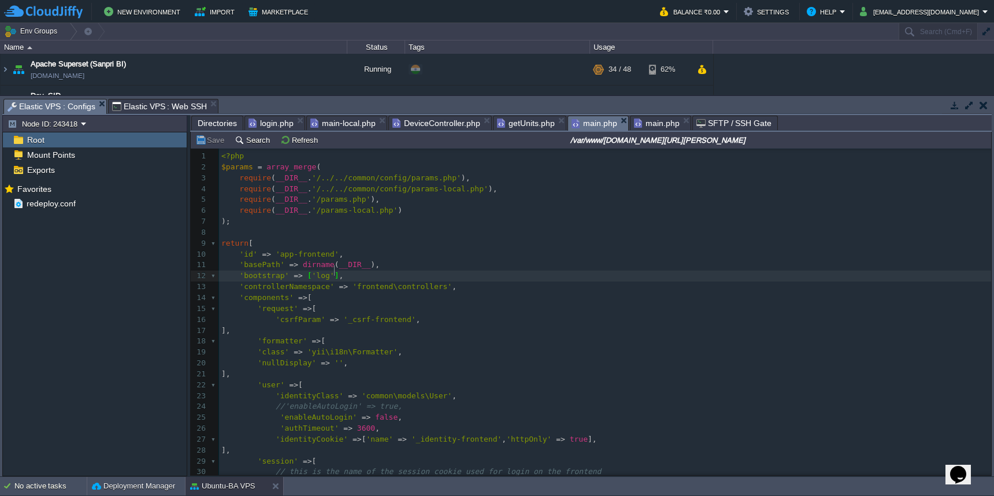
type textarea "],"
drag, startPoint x: 333, startPoint y: 273, endPoint x: 347, endPoint y: 274, distance: 13.3
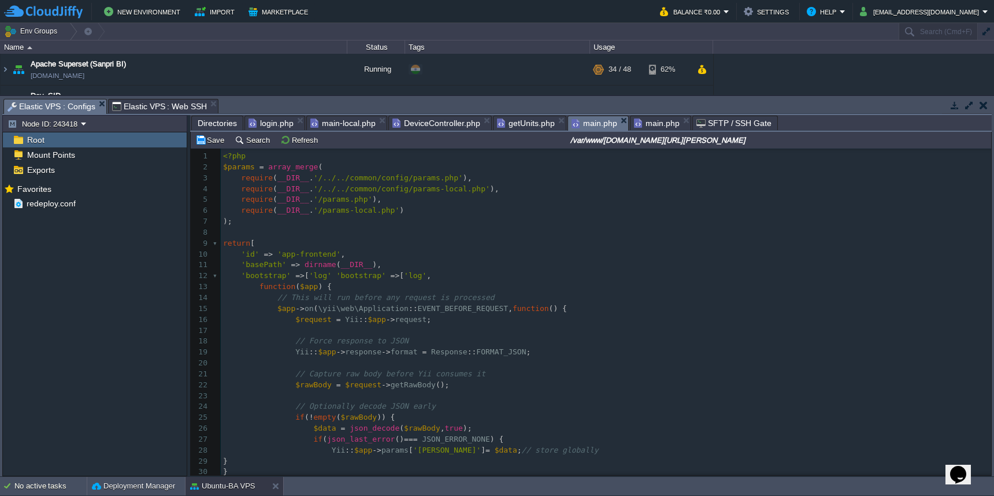
scroll to position [19, 0]
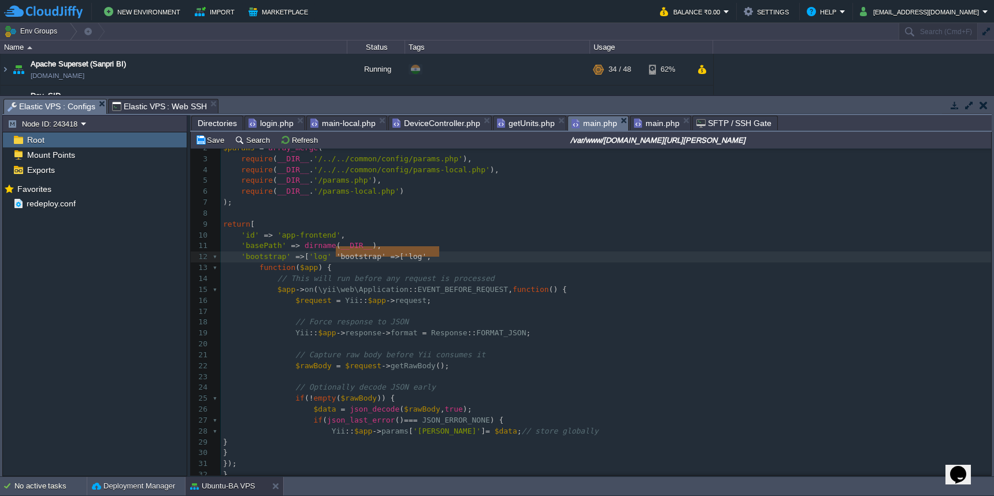
drag, startPoint x: 337, startPoint y: 251, endPoint x: 446, endPoint y: 250, distance: 109.2
type textarea ","
click at [239, 220] on span "return" at bounding box center [236, 224] width 27 height 9
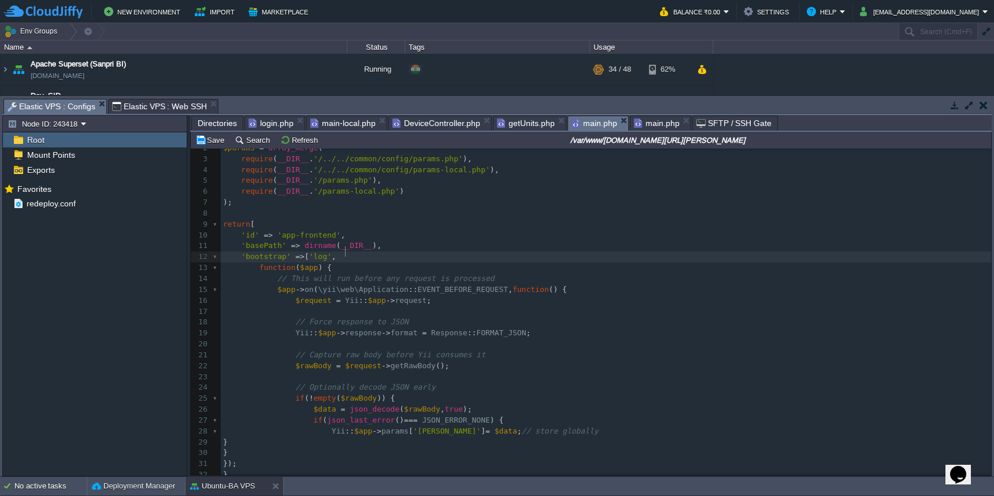
type textarea "return"
click at [203, 138] on button "Save" at bounding box center [211, 140] width 32 height 10
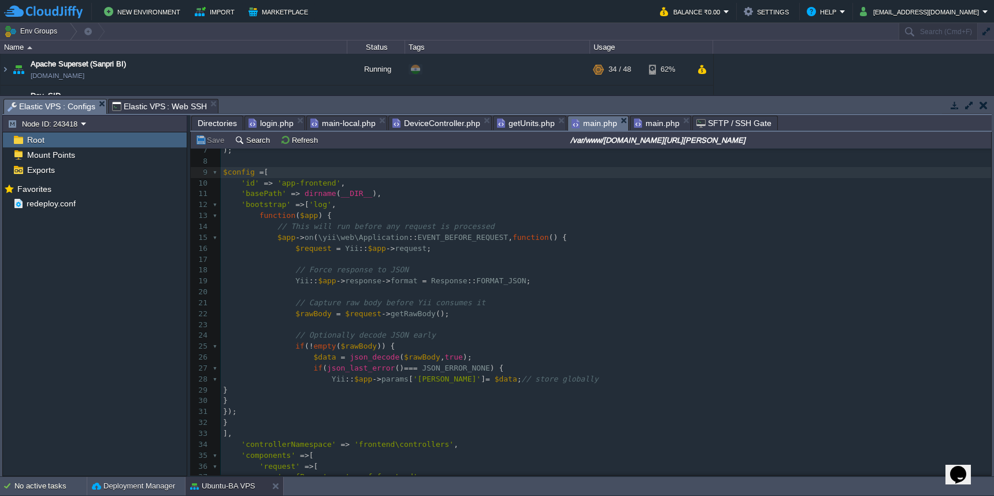
scroll to position [55, 0]
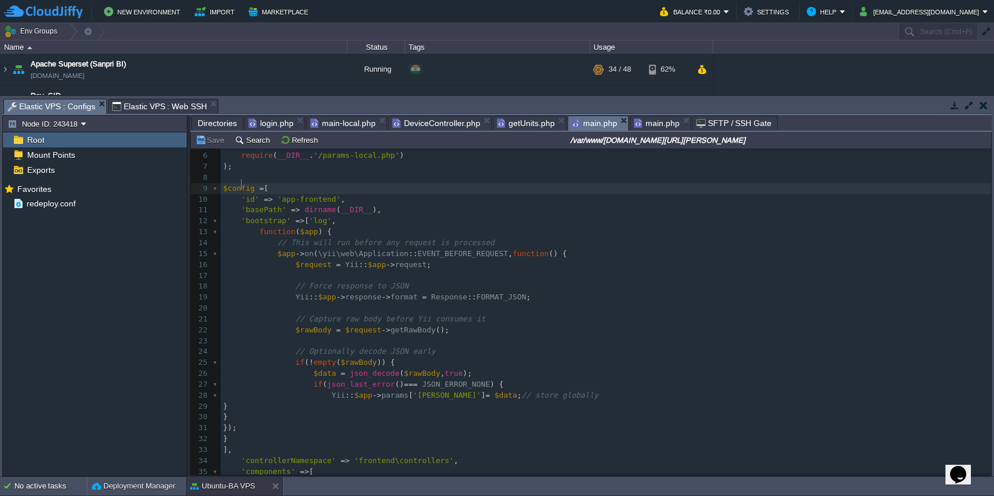
click at [239, 187] on span "$config" at bounding box center [239, 188] width 32 height 9
type textarea "return"
click at [203, 140] on button "Save" at bounding box center [211, 140] width 32 height 10
click at [656, 125] on span "main.php" at bounding box center [657, 123] width 46 height 14
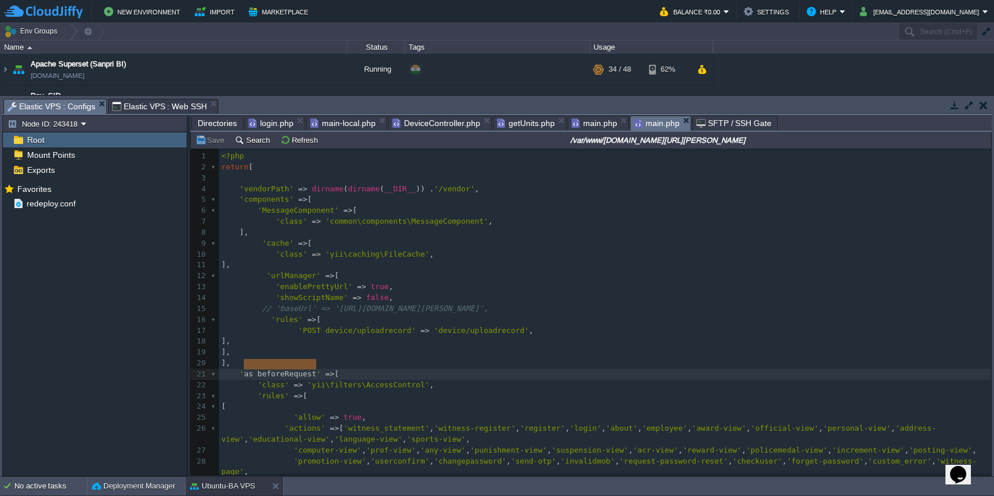
scroll to position [87, 0]
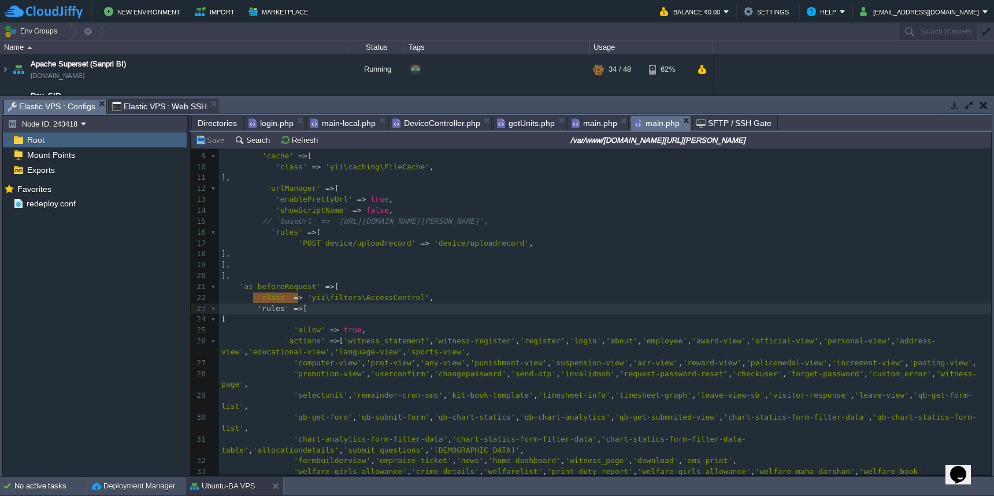
type textarea "'rules' =>"
drag, startPoint x: 254, startPoint y: 296, endPoint x: 303, endPoint y: 296, distance: 49.7
type textarea "'as beforeRequest'"
drag, startPoint x: 237, startPoint y: 278, endPoint x: 323, endPoint y: 278, distance: 86.1
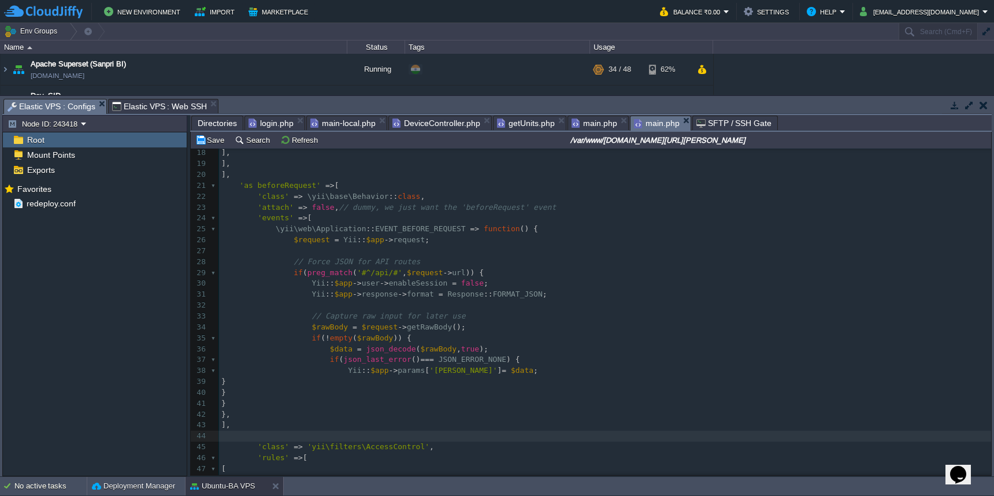
scroll to position [184, 0]
click at [253, 445] on pre "'class' => 'yii\filters\AccessControl' ," at bounding box center [605, 450] width 772 height 11
type textarea "//"
click at [385, 263] on div "x 1 <?php 2 return [ 3 4 'vendorPath' => dirname ( dirname ( __DIR__ )) . '/ven…" at bounding box center [605, 390] width 772 height 849
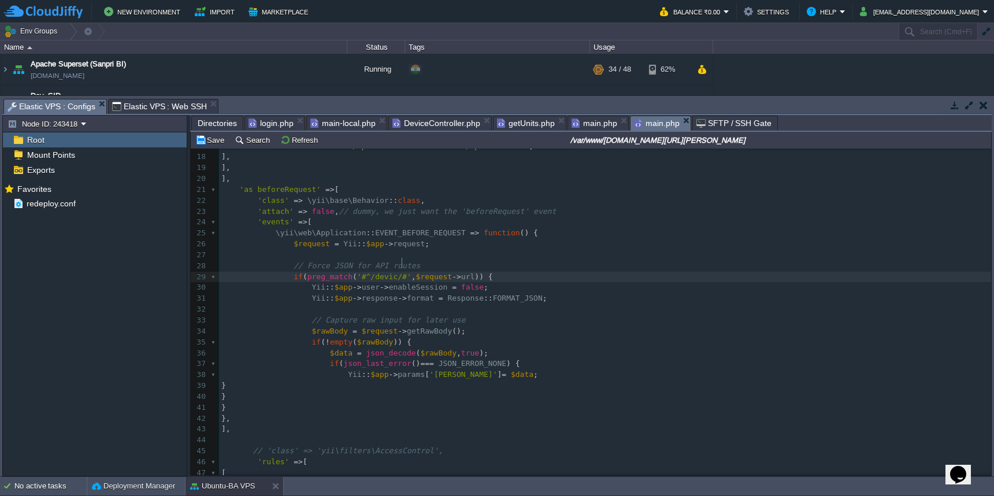
scroll to position [5, 20]
type textarea "device"
click at [217, 144] on button "Save" at bounding box center [211, 140] width 32 height 10
click at [252, 207] on span at bounding box center [239, 211] width 36 height 9
type textarea "//"
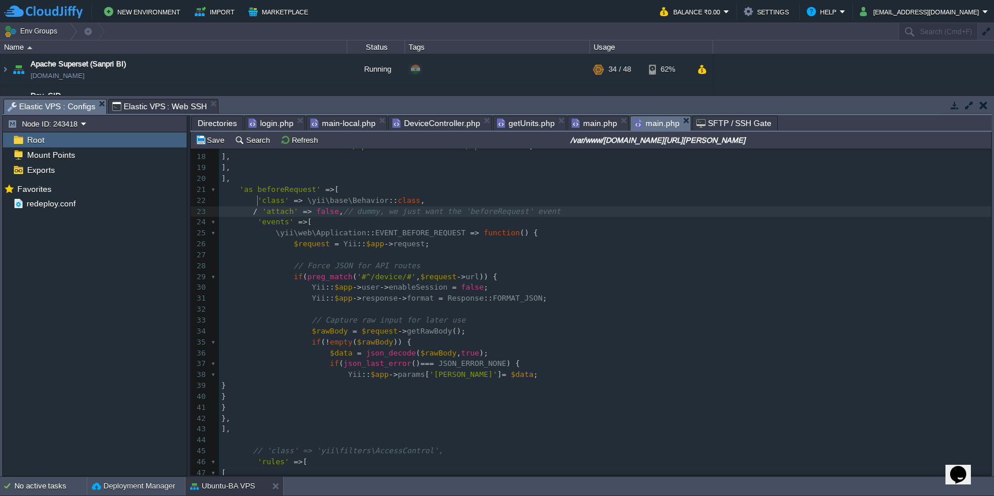
scroll to position [5, 4]
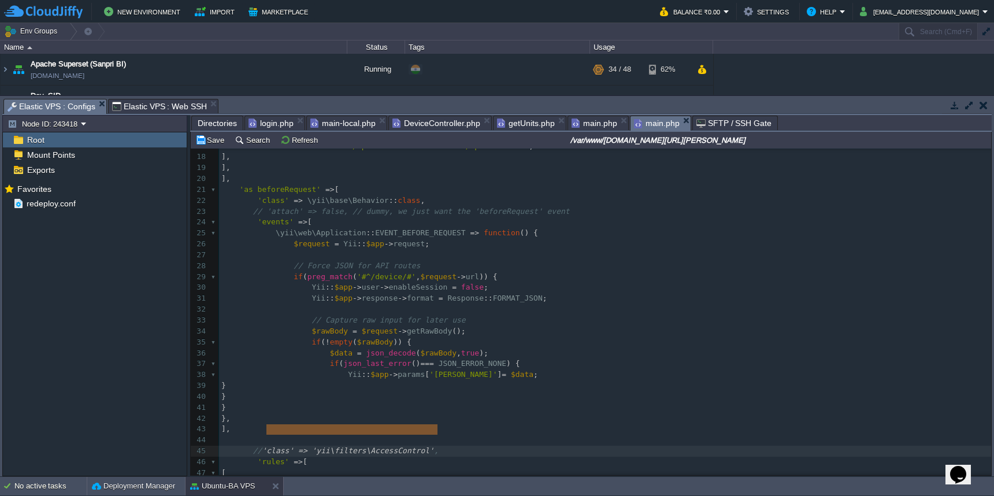
type textarea "'class' => 'yii\filters\AccessControl',"
drag, startPoint x: 265, startPoint y: 429, endPoint x: 445, endPoint y: 430, distance: 179.7
click at [253, 189] on div "x 1 <?php 2 return [ 3 4 'vendorPath' => dirname ( dirname ( __DIR__ )) . '/ven…" at bounding box center [605, 390] width 772 height 849
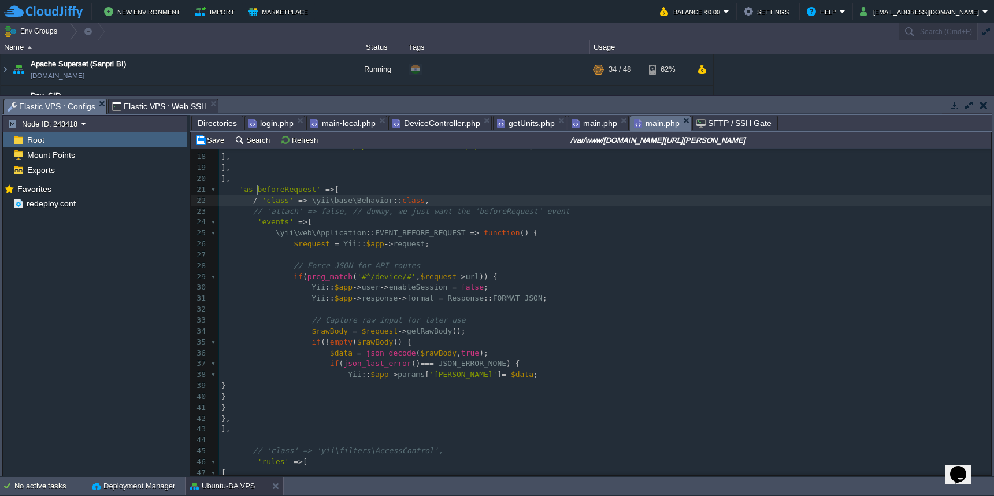
type textarea "//"
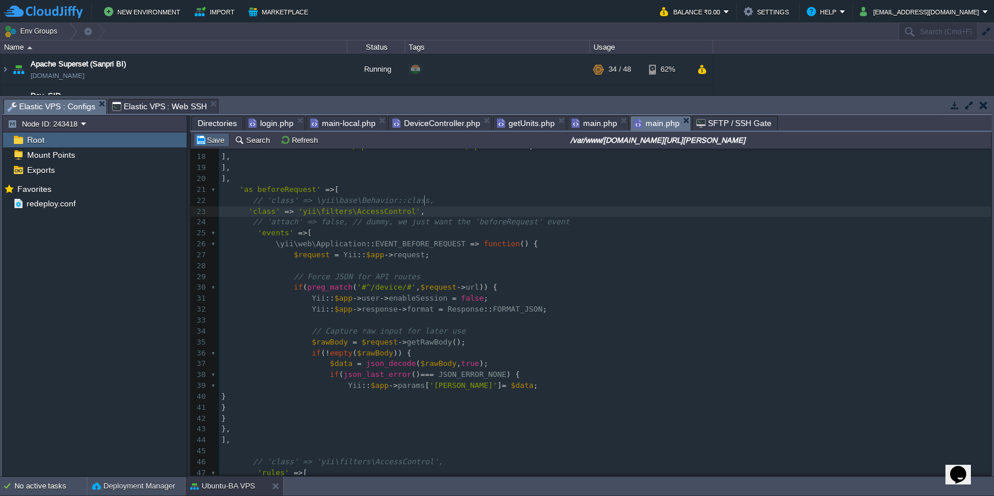
click at [204, 139] on button "Save" at bounding box center [211, 140] width 32 height 10
click at [263, 212] on div "x 1 <?php 2 return [ 3 4 'vendorPath' => dirname ( dirname ( __DIR__ )) . '/ven…" at bounding box center [605, 396] width 772 height 860
type textarea "//"
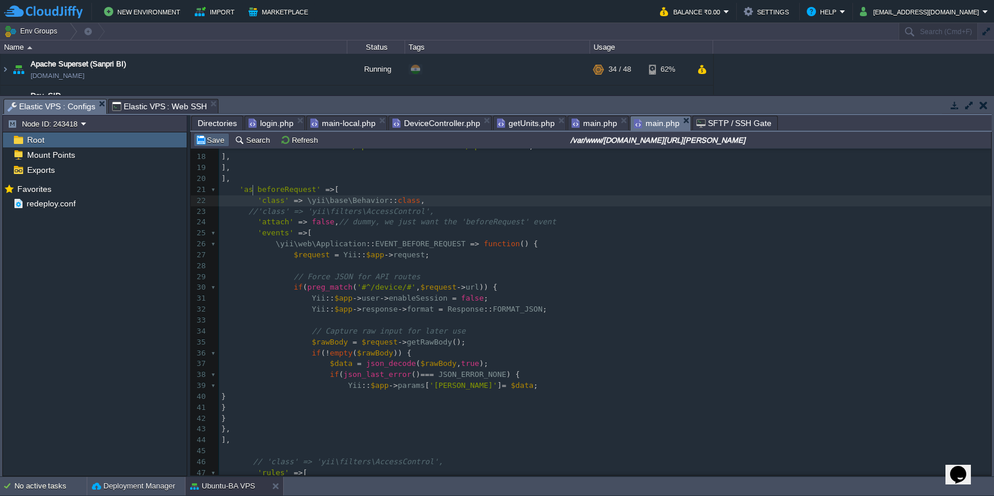
click at [211, 141] on button "Save" at bounding box center [211, 140] width 32 height 10
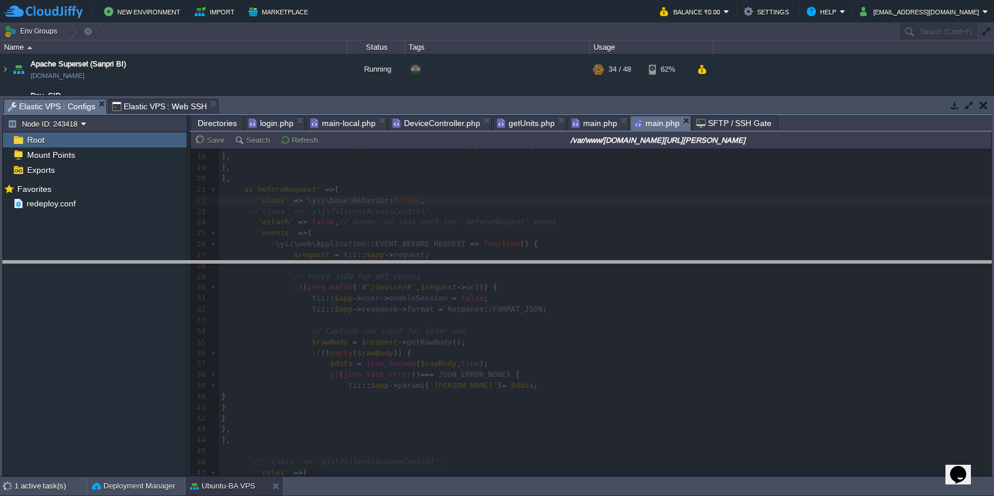
drag, startPoint x: 584, startPoint y: 98, endPoint x: 592, endPoint y: 260, distance: 162.0
click at [592, 260] on body "New Environment Import Marketplace Bonus ₹0.00 Upgrade Account Balance ₹0.00 Se…" at bounding box center [497, 248] width 994 height 496
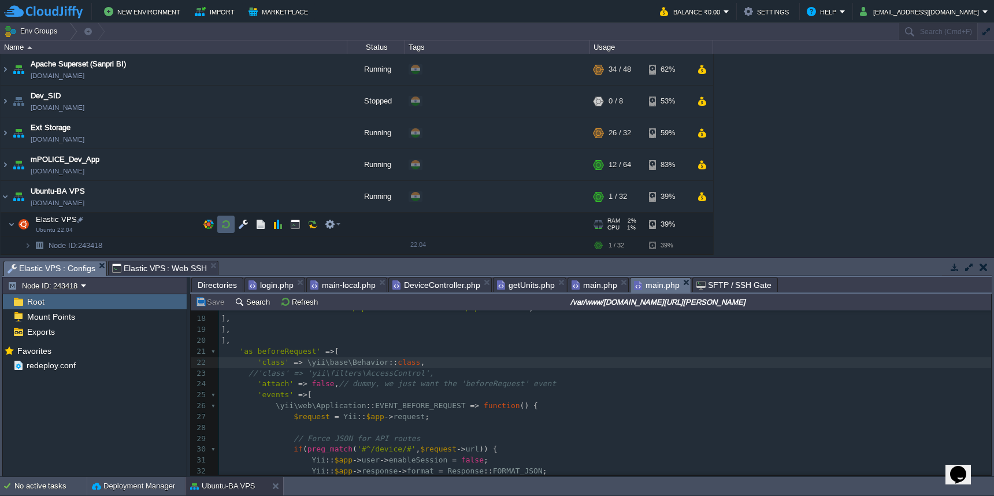
click at [228, 230] on td at bounding box center [225, 224] width 17 height 17
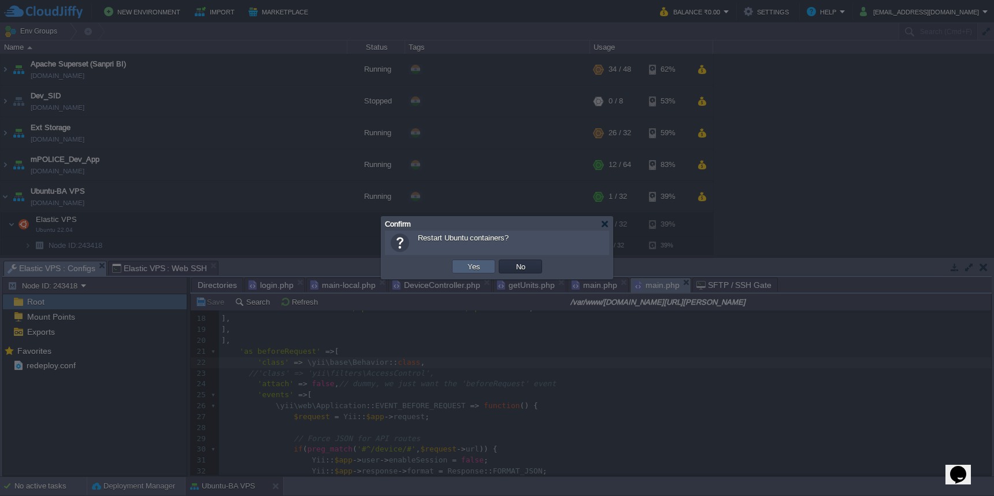
click at [462, 267] on td "Yes" at bounding box center [473, 266] width 43 height 14
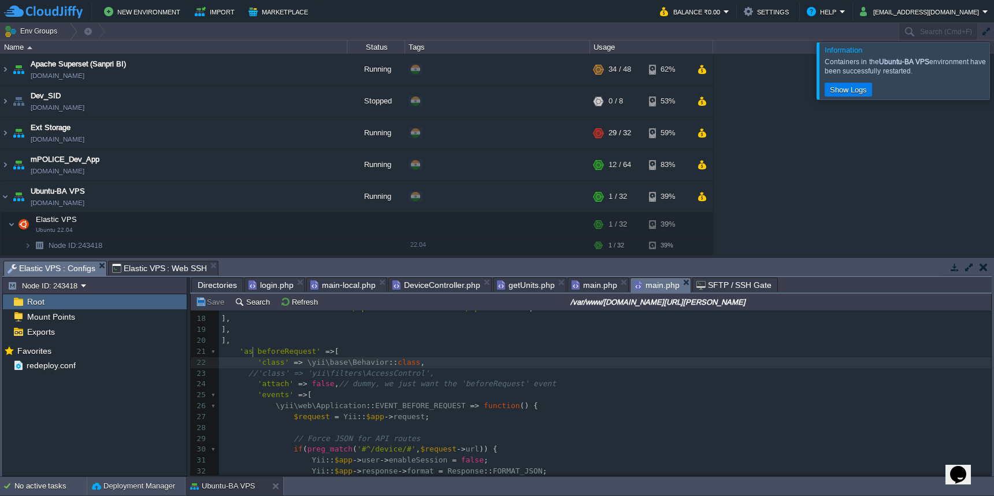
click at [252, 355] on div "x 1 <?php 2 return [ 3 4 'vendorPath' => dirname ( dirname ( __DIR__ )) . '/ven…" at bounding box center [605, 362] width 772 height 468
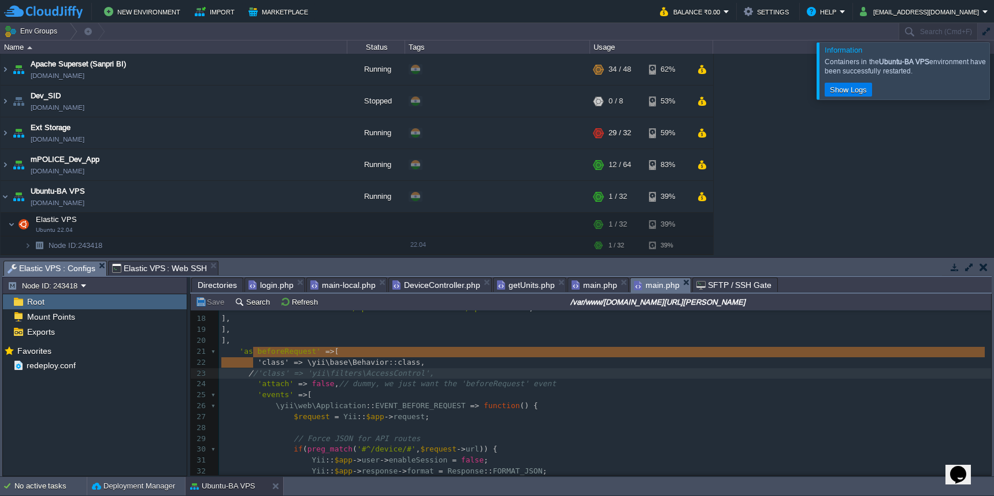
type textarea "'class' => \yii\base\Behavior::class, //"
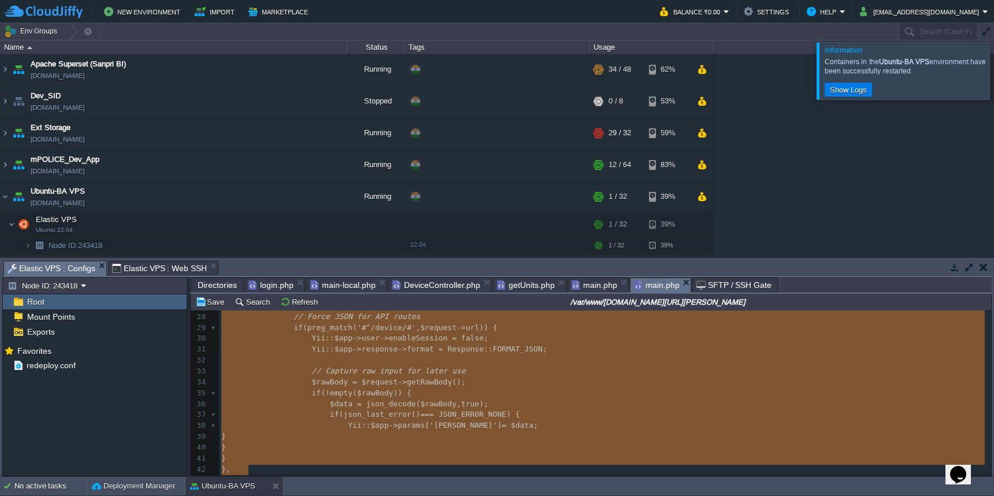
scroll to position [306, 0]
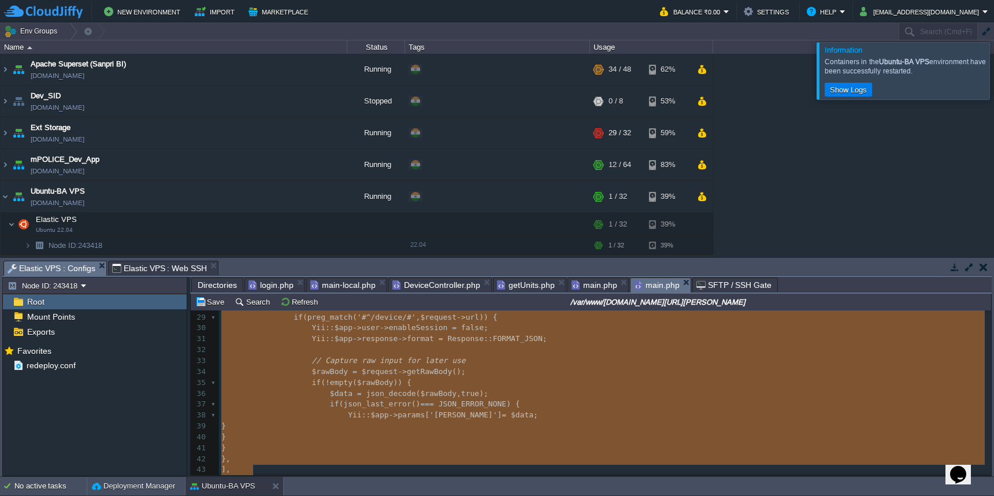
type textarea "'attach' => false, // dummy, we just want the 'beforeRequest' event 'events' =>…"
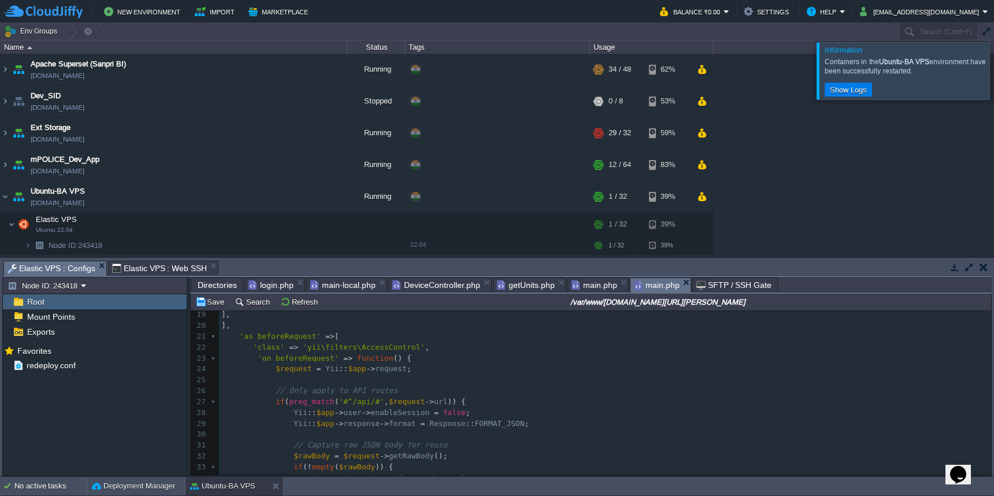
scroll to position [181, 0]
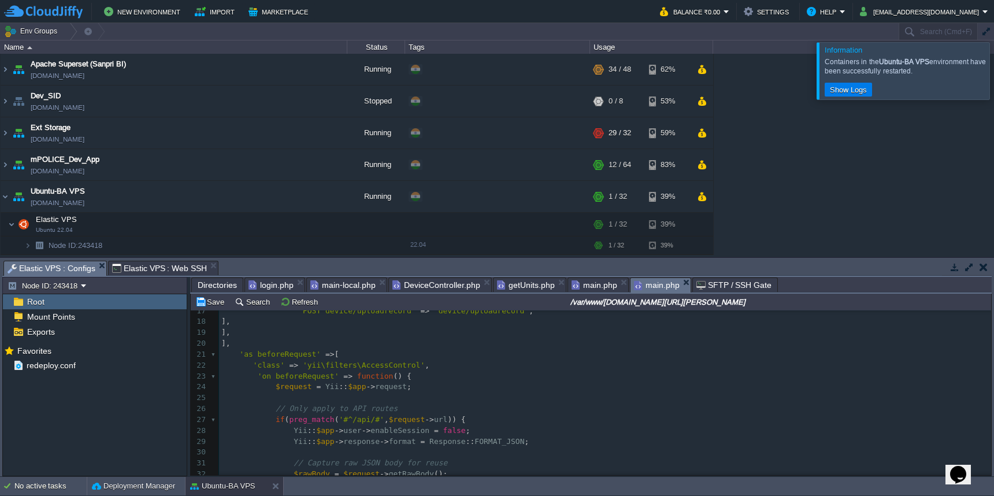
click at [363, 415] on span "'#^/api/#'" at bounding box center [361, 419] width 45 height 9
type textarea "device"
click at [214, 307] on button "Save" at bounding box center [211, 301] width 32 height 10
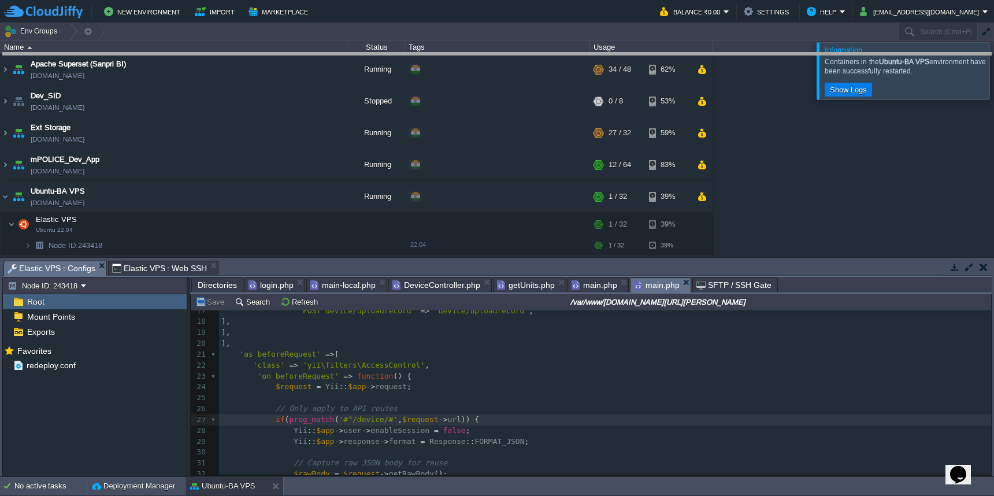
drag, startPoint x: 643, startPoint y: 269, endPoint x: 629, endPoint y: 61, distance: 208.5
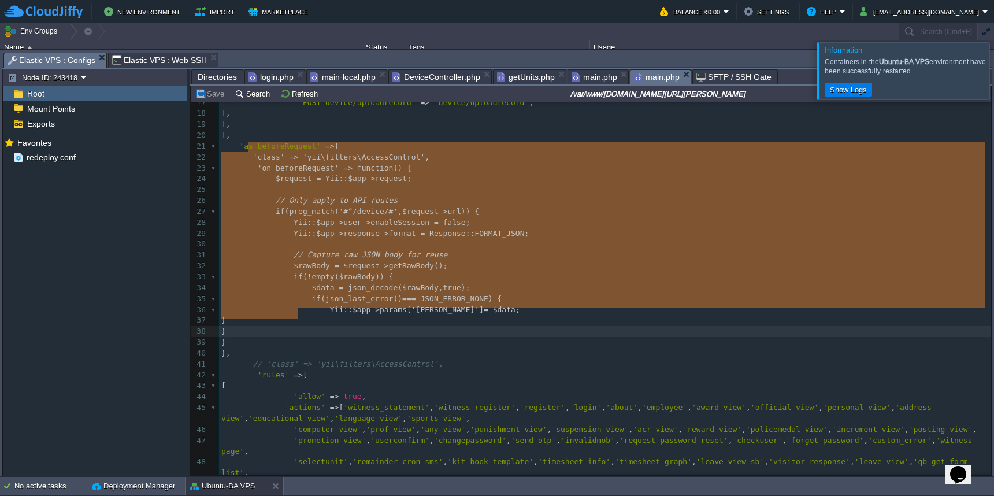
type textarea "'class' => 'yii\filters\AccessControl', 'on beforeRequest' => function () { $re…"
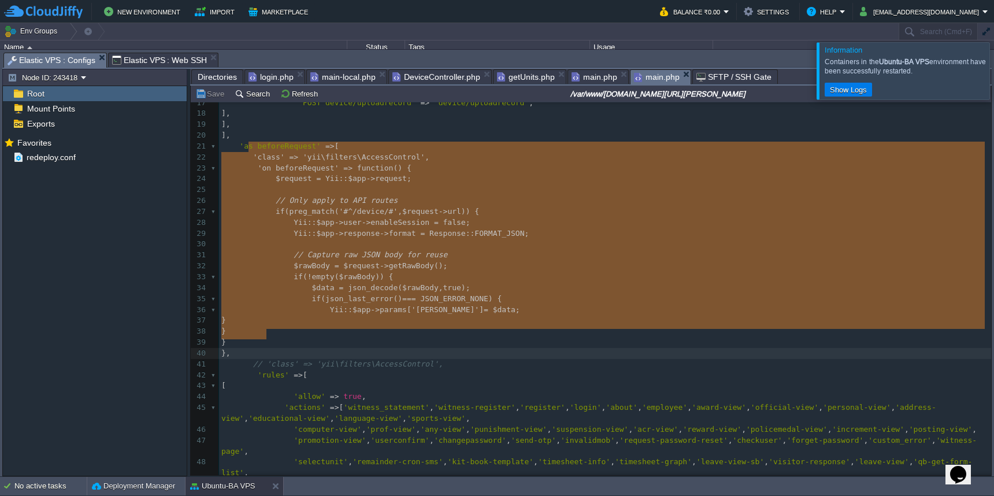
drag, startPoint x: 250, startPoint y: 148, endPoint x: 314, endPoint y: 331, distance: 194.3
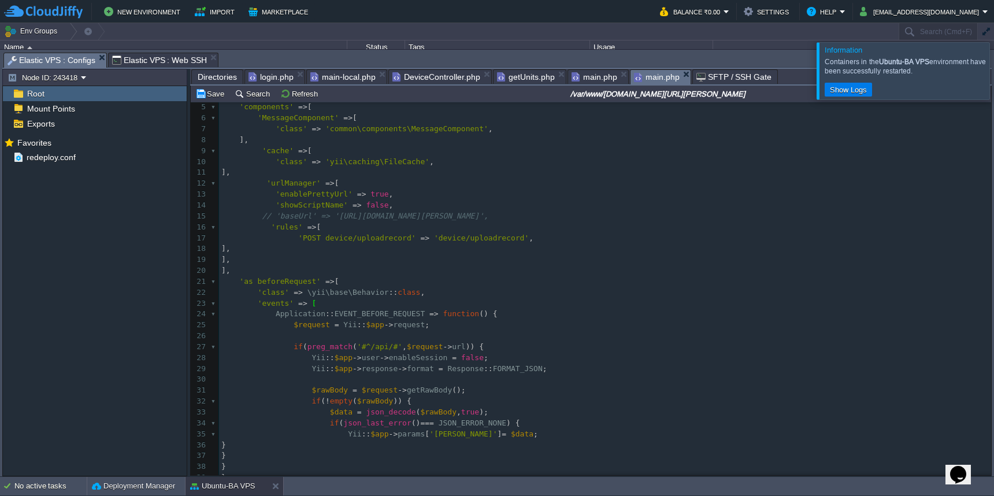
scroll to position [0, 0]
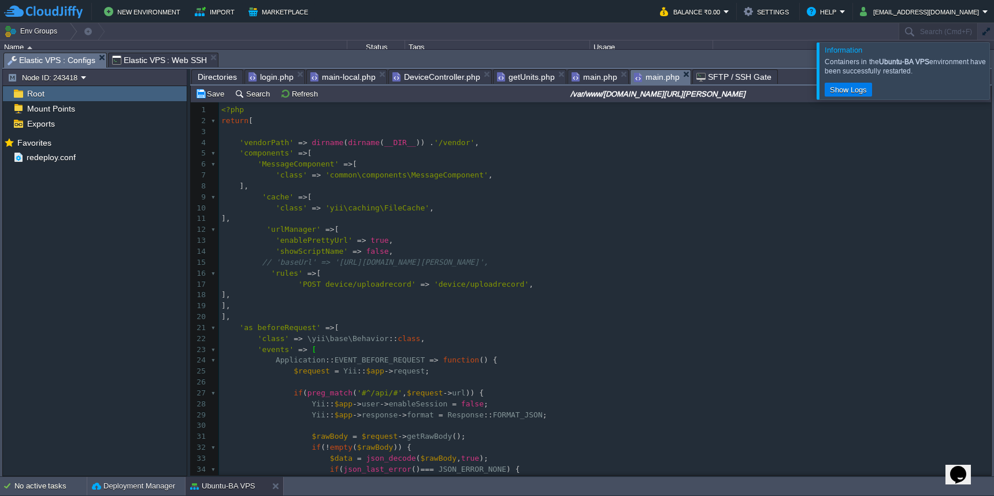
click at [583, 76] on span "main.php" at bounding box center [594, 77] width 46 height 14
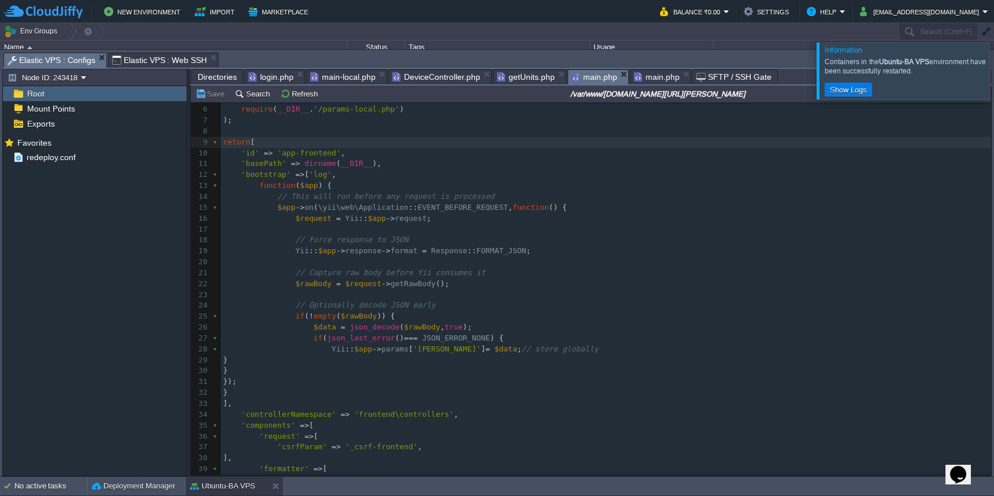
scroll to position [5, 0]
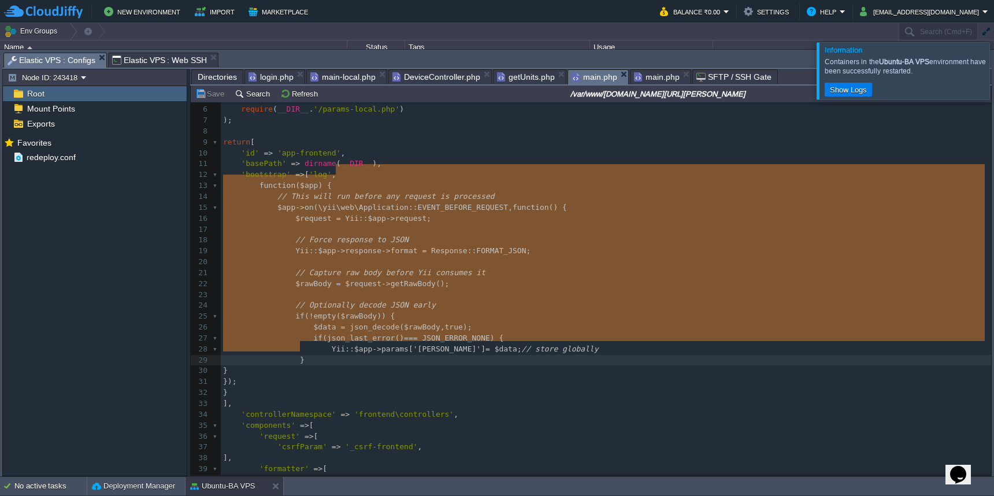
type textarea ", function ($app) { // This will run before any request is processed $app->on(\…"
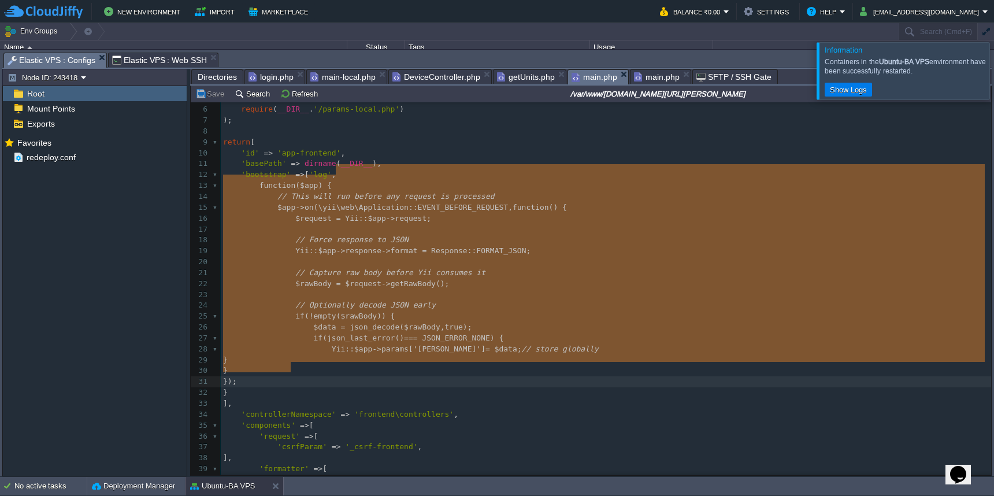
drag, startPoint x: 337, startPoint y: 173, endPoint x: 290, endPoint y: 369, distance: 201.5
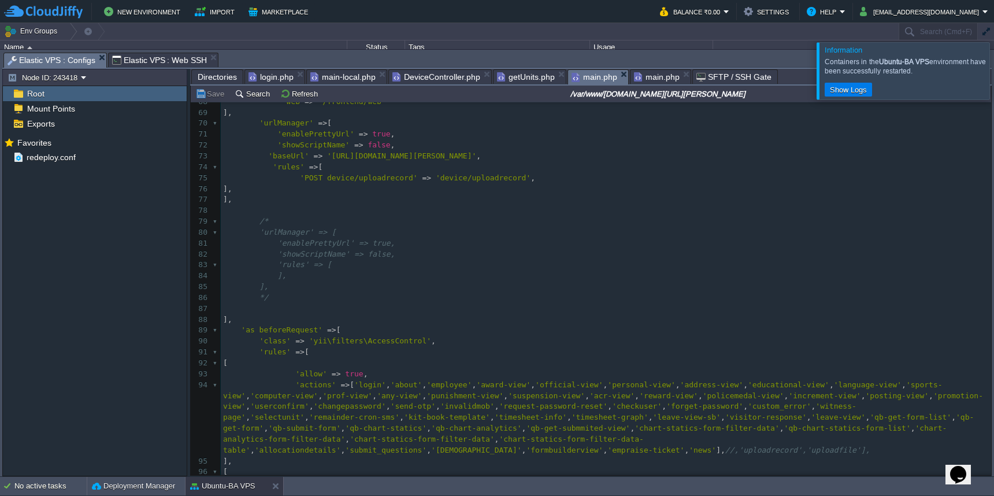
scroll to position [695, 0]
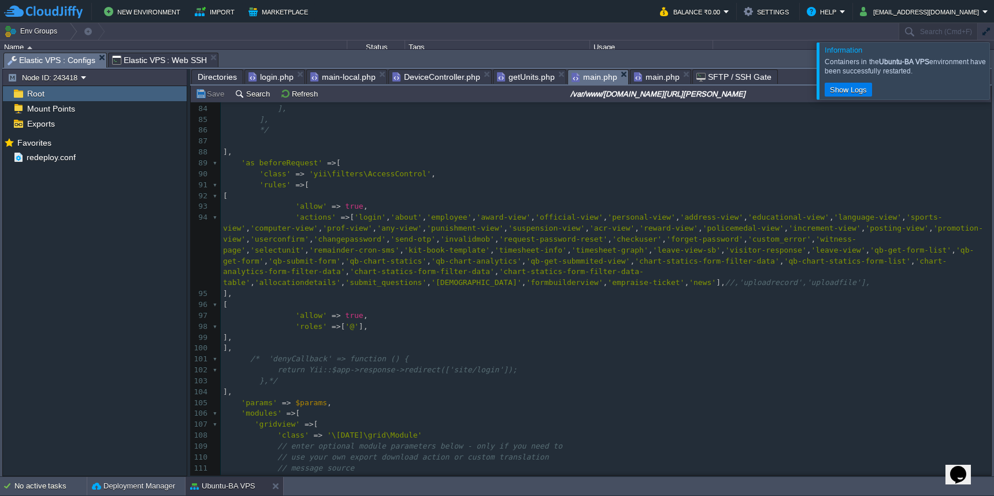
click at [647, 77] on span "main.php" at bounding box center [657, 77] width 46 height 14
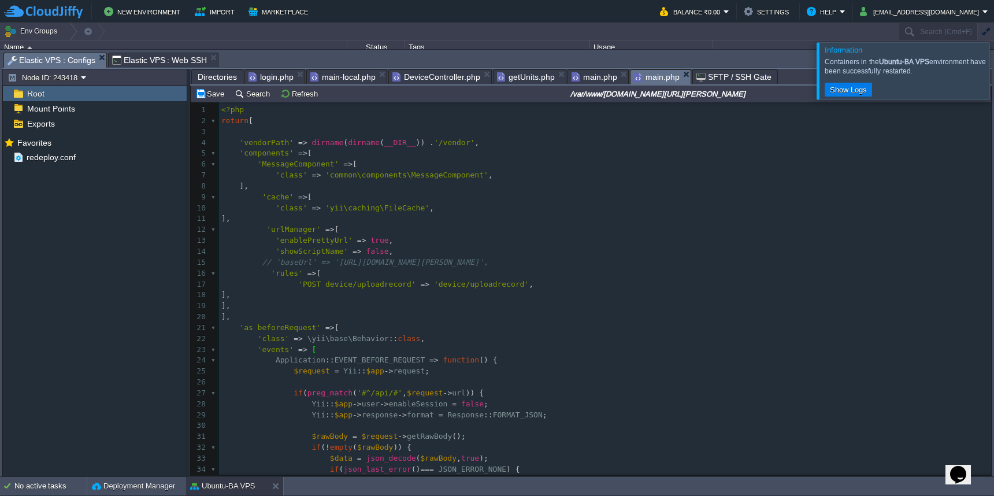
click at [592, 80] on span "main.php" at bounding box center [594, 77] width 46 height 14
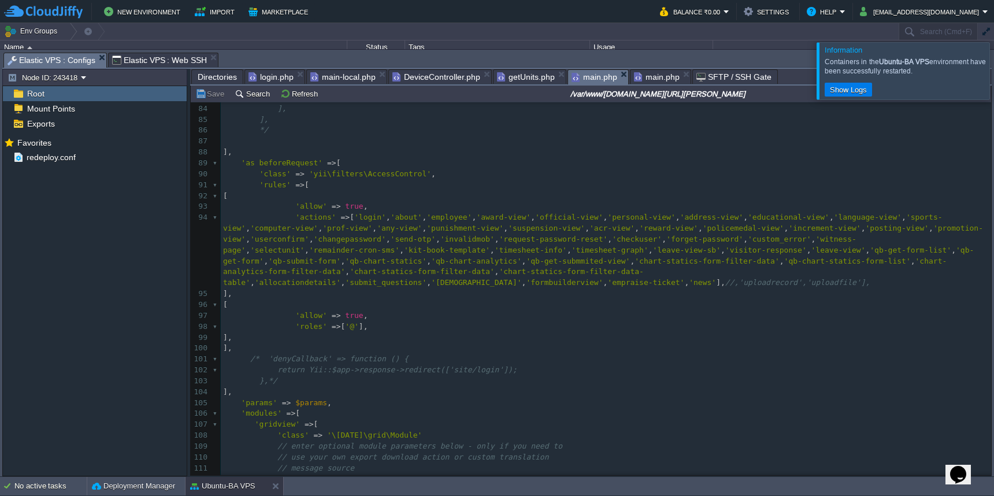
click at [585, 259] on pre "'actions' => [ 'login' , 'about' , 'employee' , 'award-view' , 'official-view' …" at bounding box center [606, 250] width 770 height 76
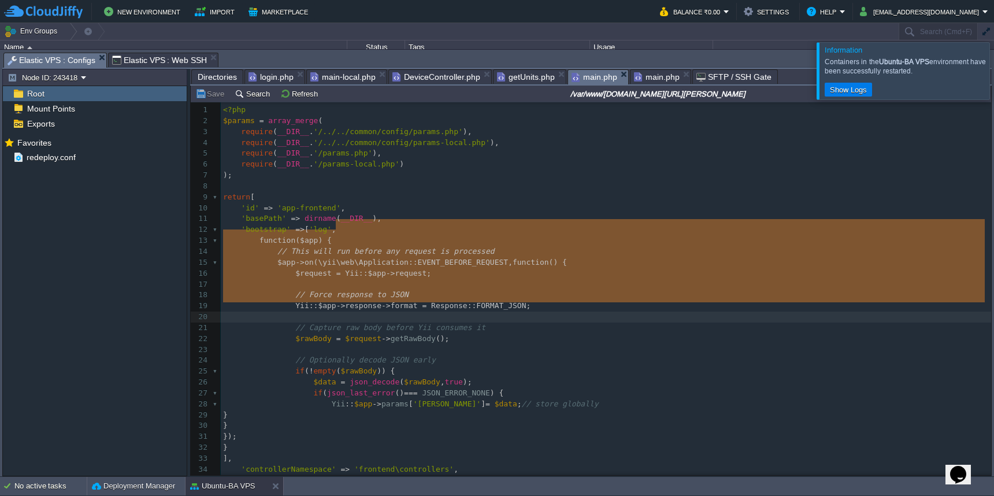
type textarea ", function ($app) { // This will run before any request is processed $app->on(\…"
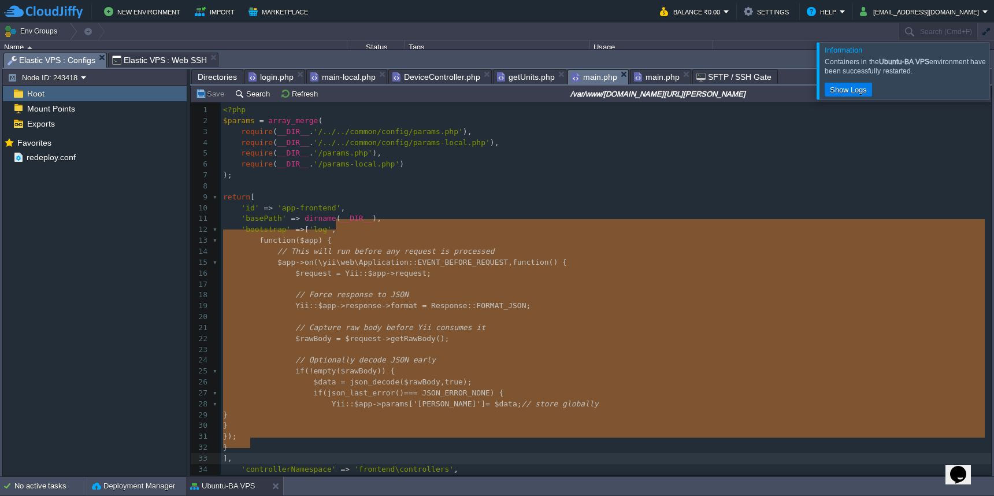
drag, startPoint x: 335, startPoint y: 229, endPoint x: 309, endPoint y: 439, distance: 211.4
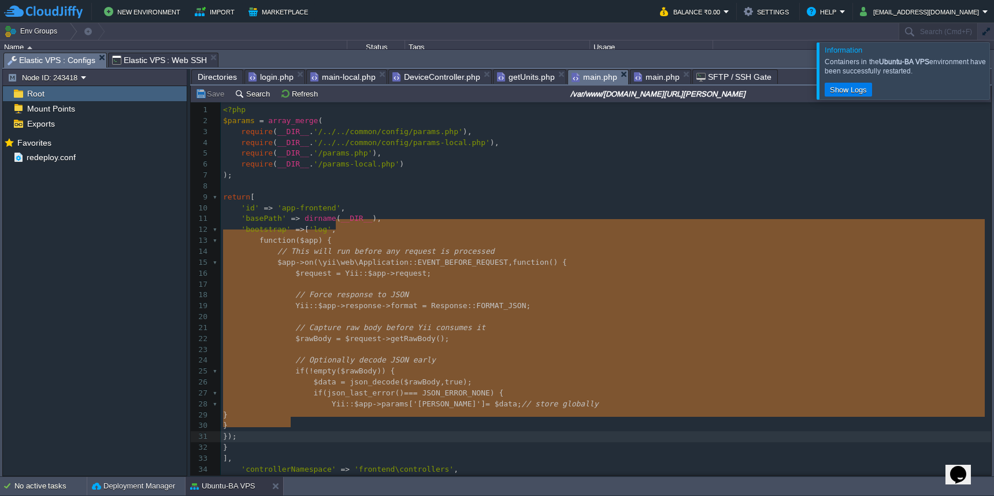
type textarea ", function ($app) { // This will run before any request is processed $app->on(\…"
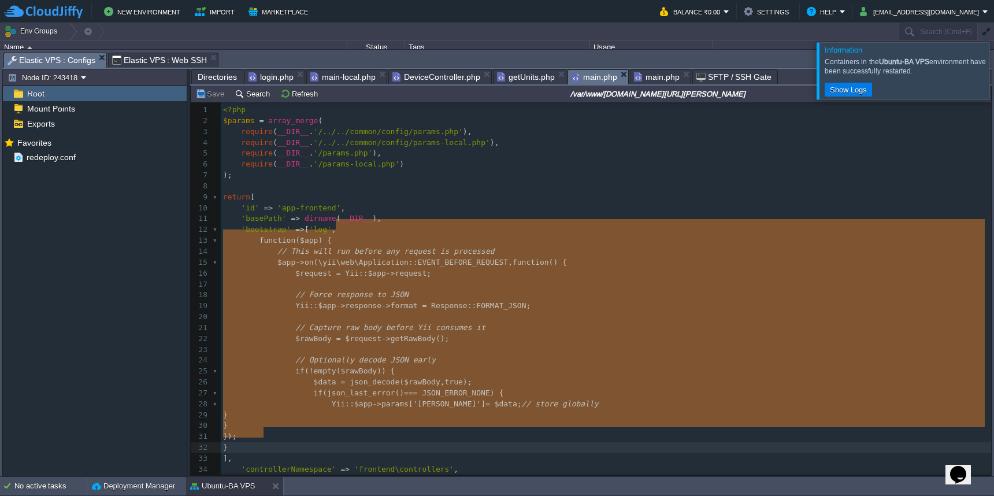
drag, startPoint x: 336, startPoint y: 228, endPoint x: 302, endPoint y: 430, distance: 204.5
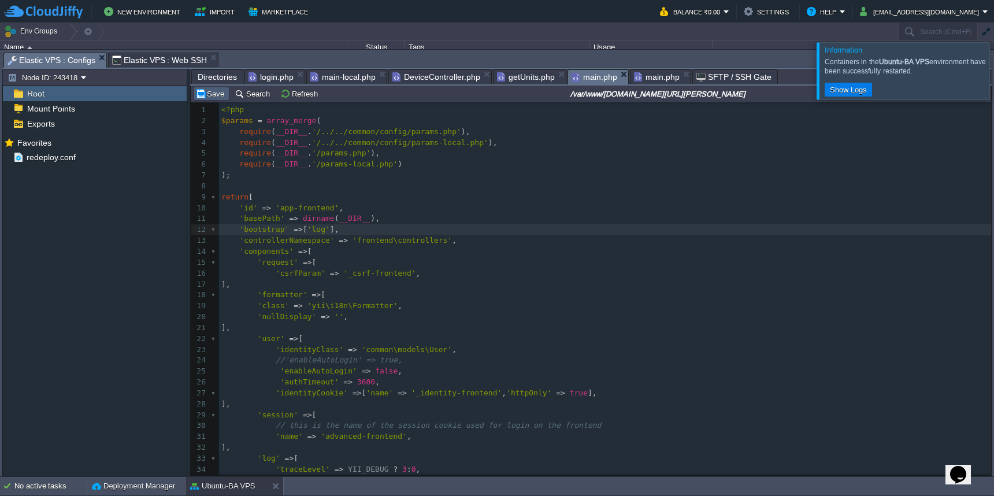
click at [214, 93] on button "Save" at bounding box center [211, 93] width 32 height 10
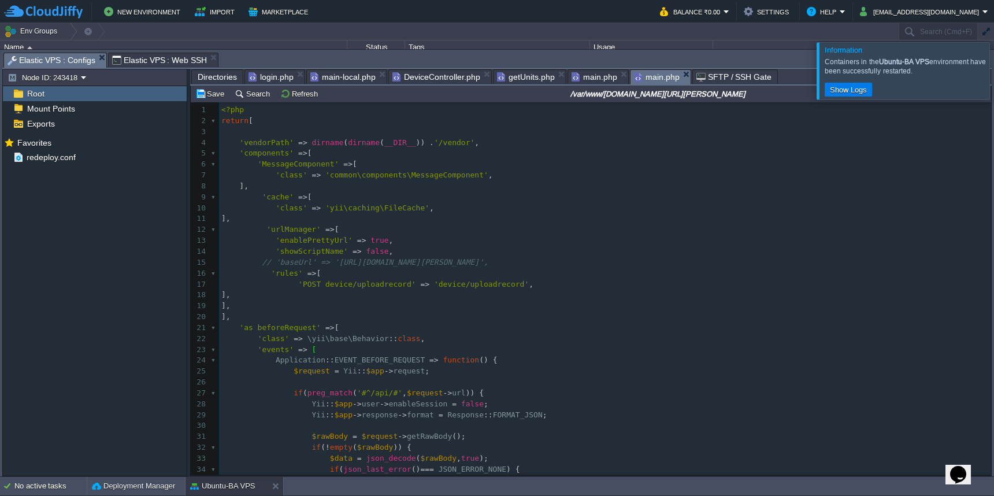
click at [643, 81] on span "main.php" at bounding box center [657, 77] width 46 height 14
click at [587, 80] on span "main.php" at bounding box center [594, 77] width 46 height 14
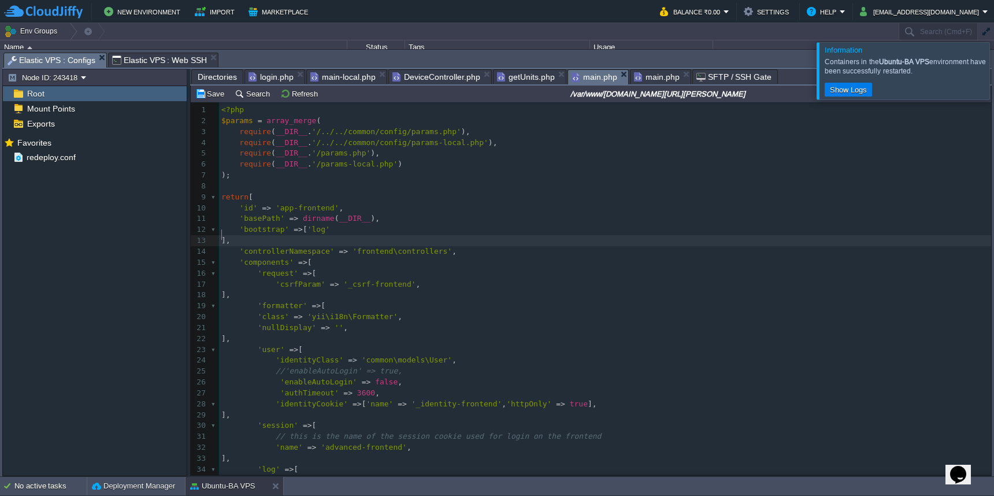
type textarea ", function ($app) { // This will run before any request is processed $app->on(\…"
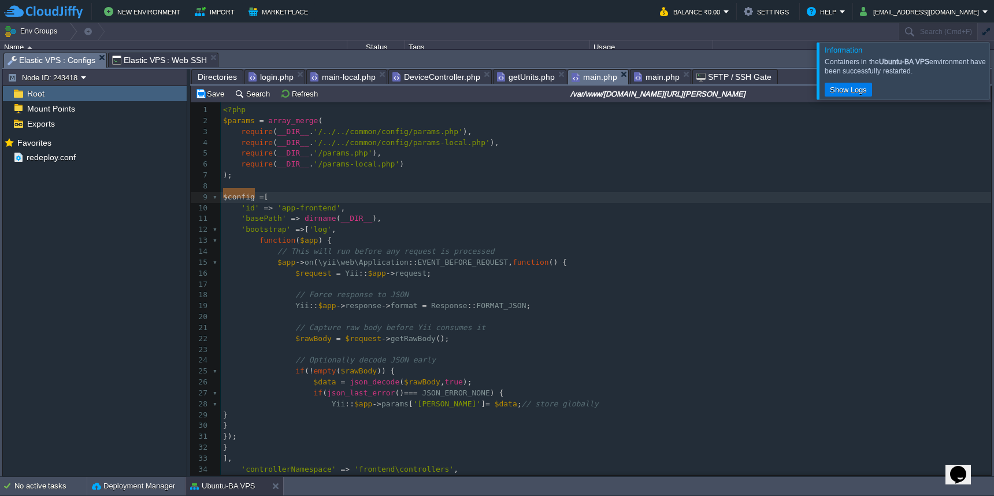
type textarea "return"
type textarea "],"
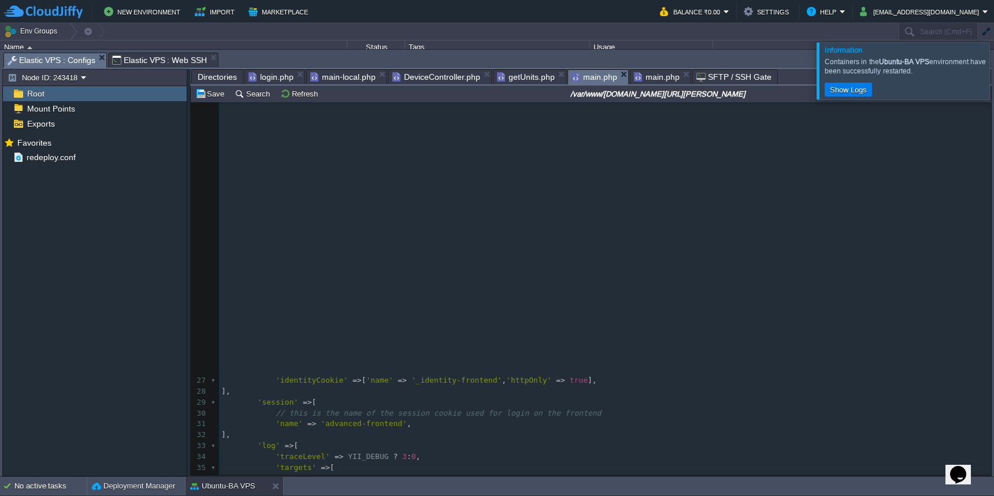
scroll to position [451, 0]
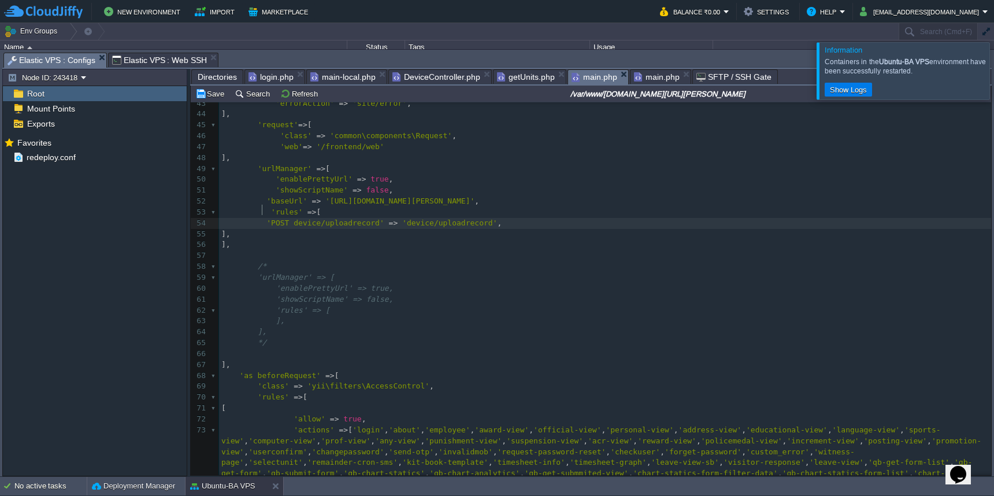
type textarea "device/uploadrecord"
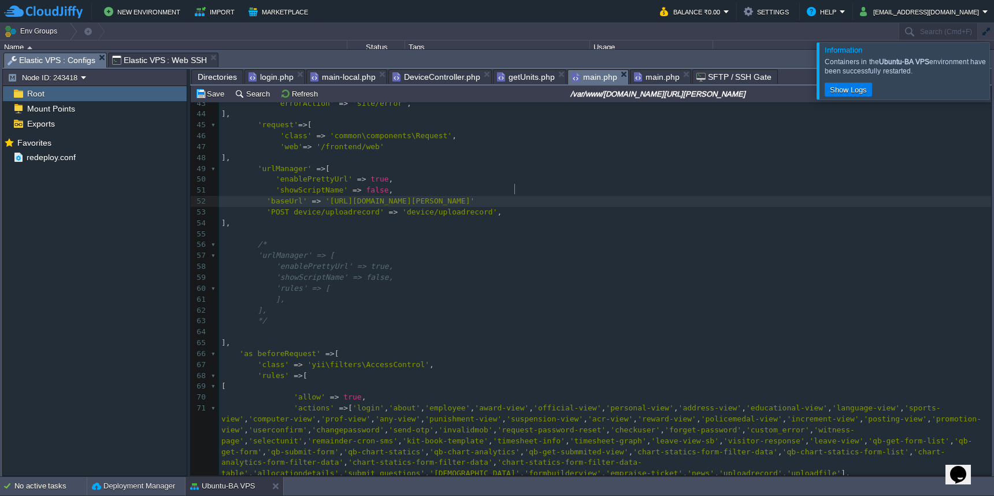
type textarea "api"
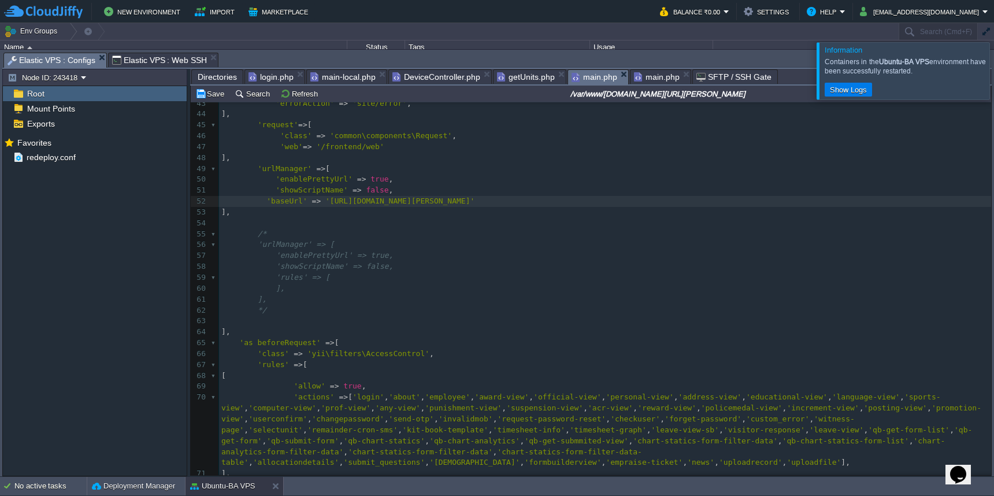
click at [653, 80] on span "main.php" at bounding box center [657, 77] width 46 height 14
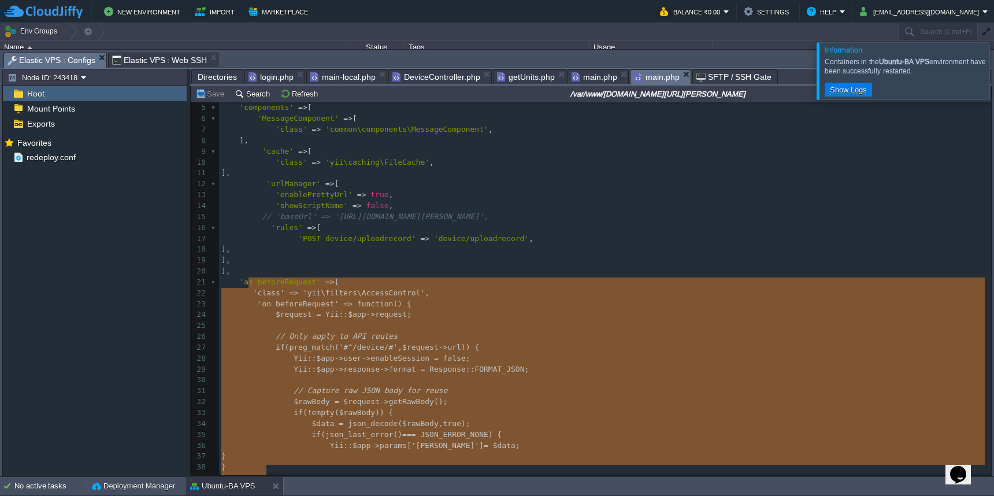
scroll to position [87, 0]
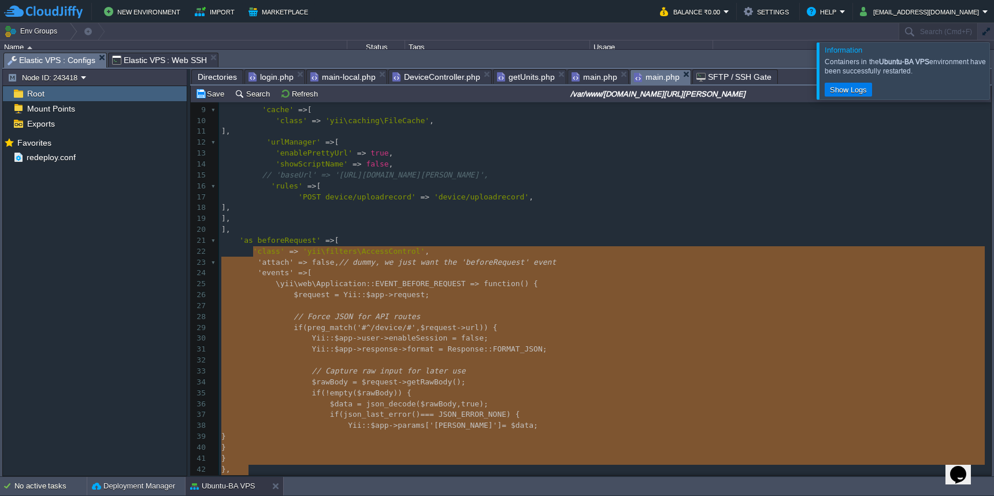
type textarea "'class' => \yii\base\Behavior::class, //"
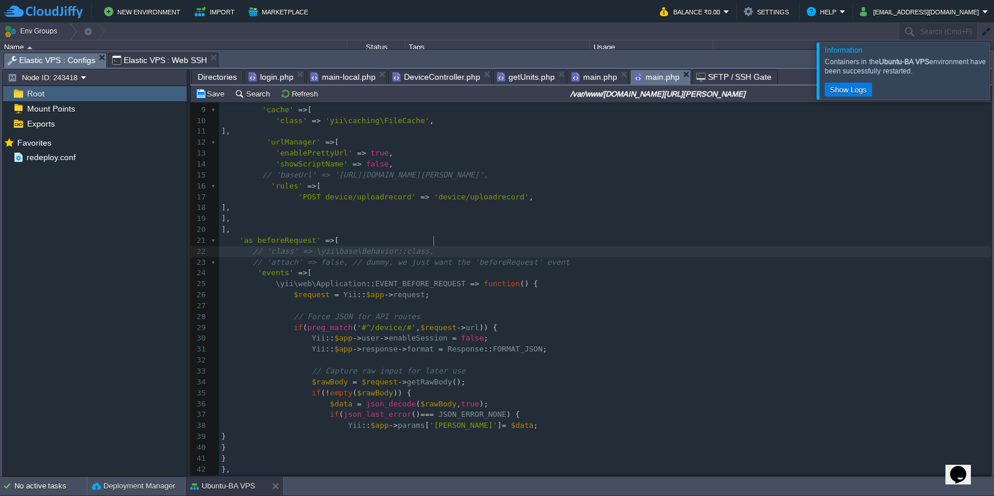
type textarea "api"
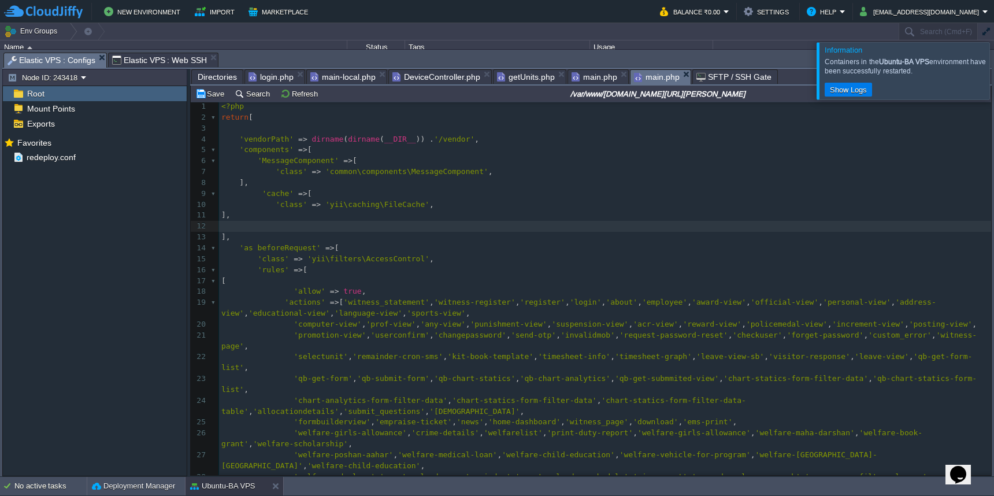
scroll to position [0, 0]
click at [206, 96] on button "Save" at bounding box center [211, 93] width 32 height 10
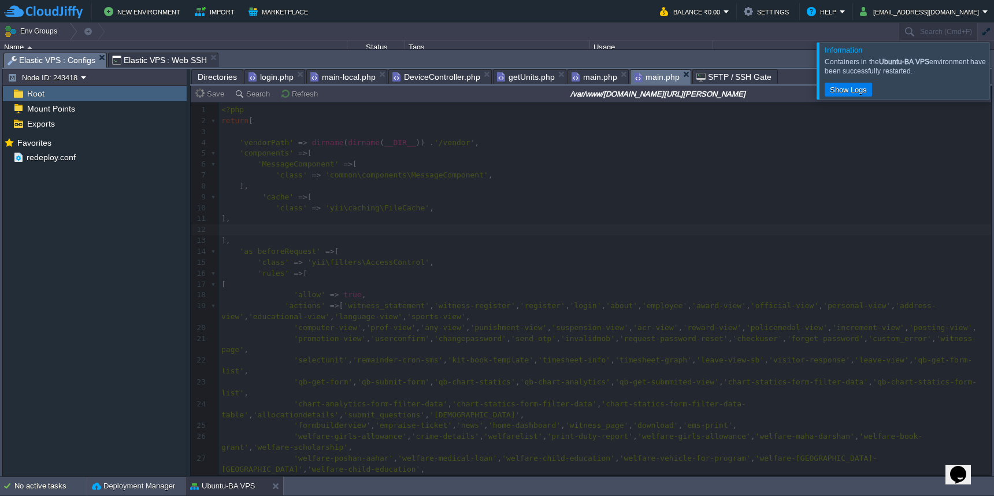
click at [587, 77] on span "main.php" at bounding box center [594, 77] width 46 height 14
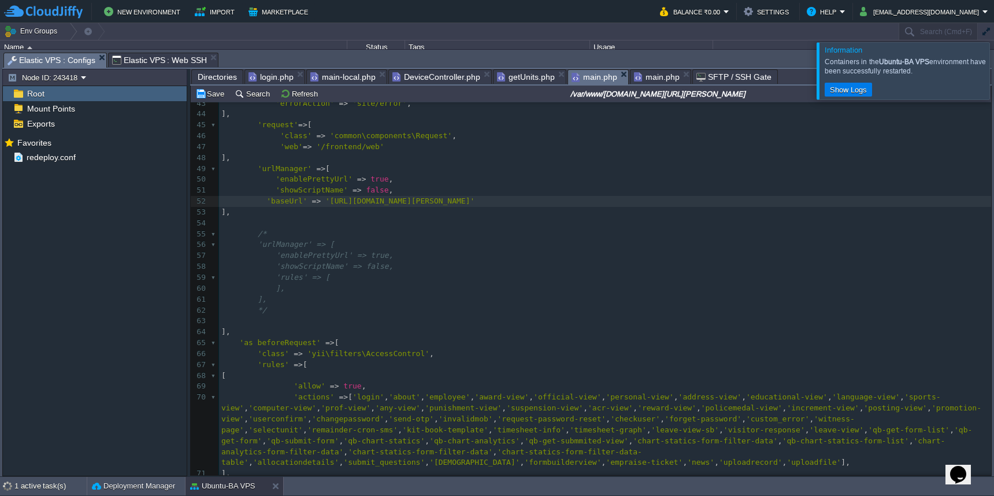
click at [210, 97] on button "Save" at bounding box center [211, 93] width 32 height 10
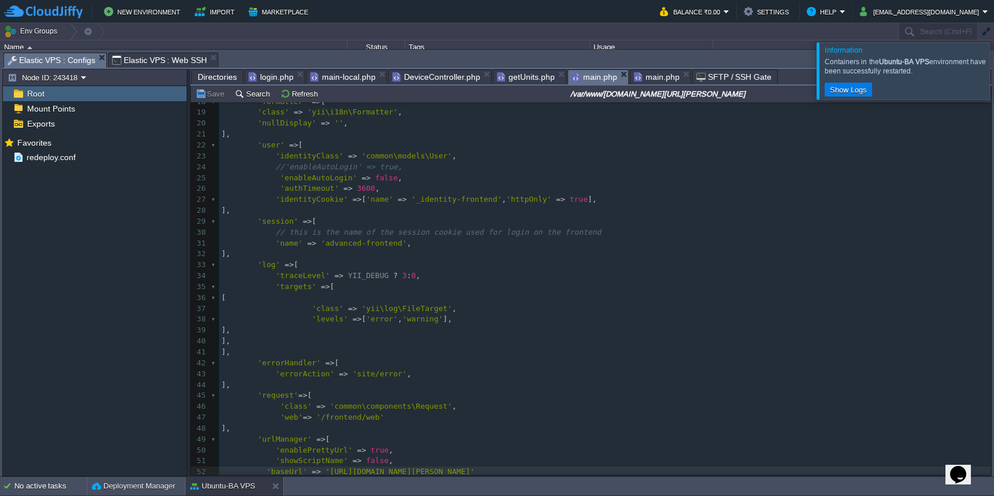
scroll to position [110, 0]
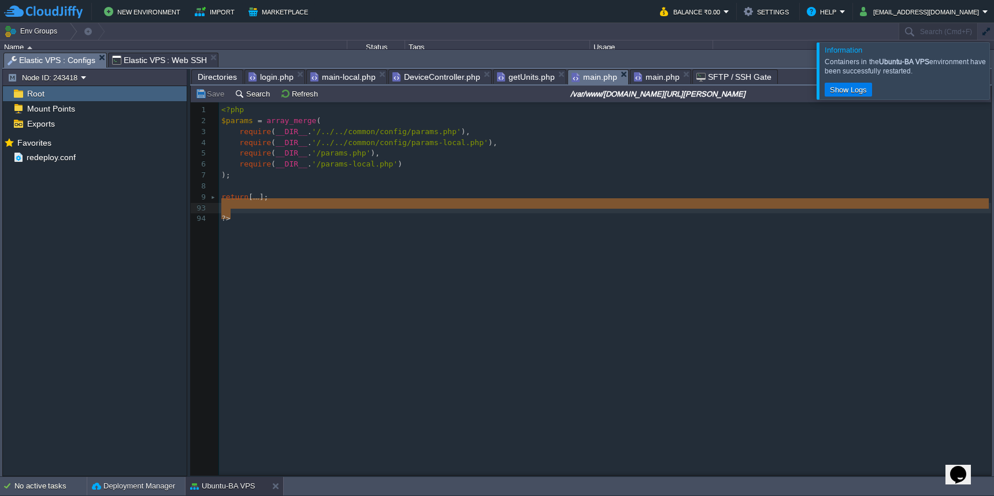
type textarea "-"
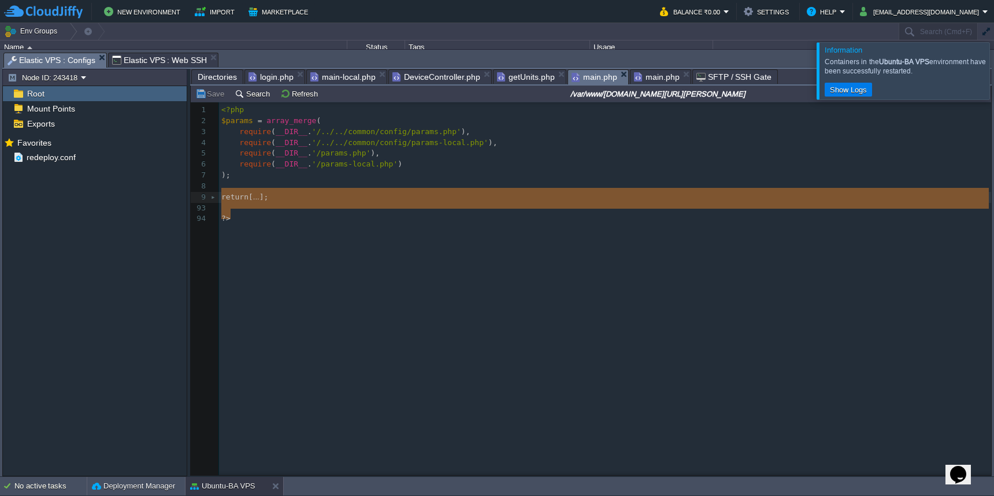
drag, startPoint x: 248, startPoint y: 218, endPoint x: 216, endPoint y: 198, distance: 37.4
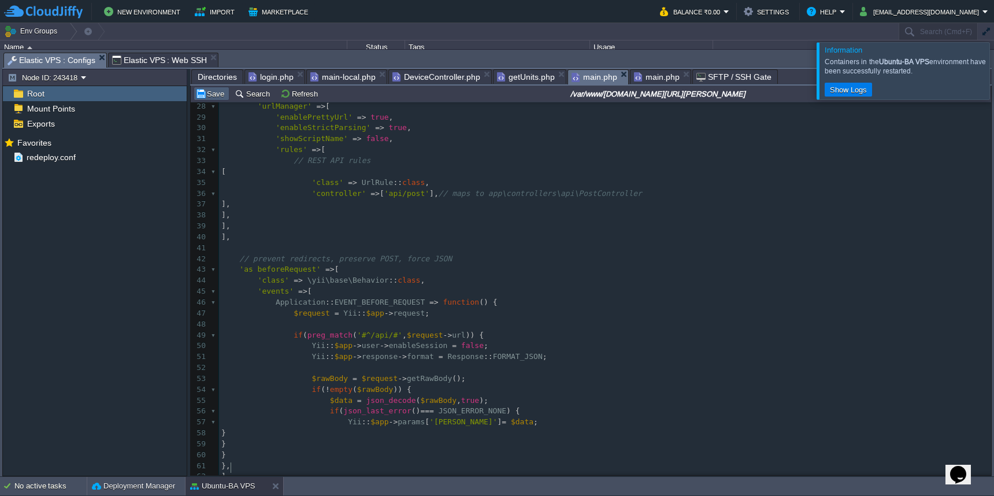
click at [209, 94] on button "Save" at bounding box center [211, 93] width 32 height 10
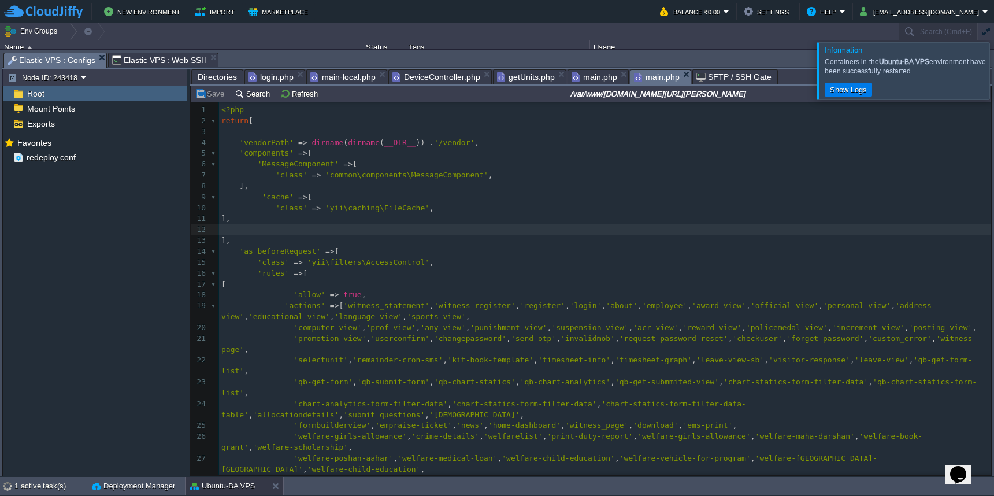
click at [655, 77] on span "main.php" at bounding box center [657, 77] width 46 height 14
click at [673, 394] on div "x 'enablePrettyUrl' => true , 1 <?php 2 return [ 3 4 'vendorPath' => dirname ( …" at bounding box center [605, 415] width 772 height 621
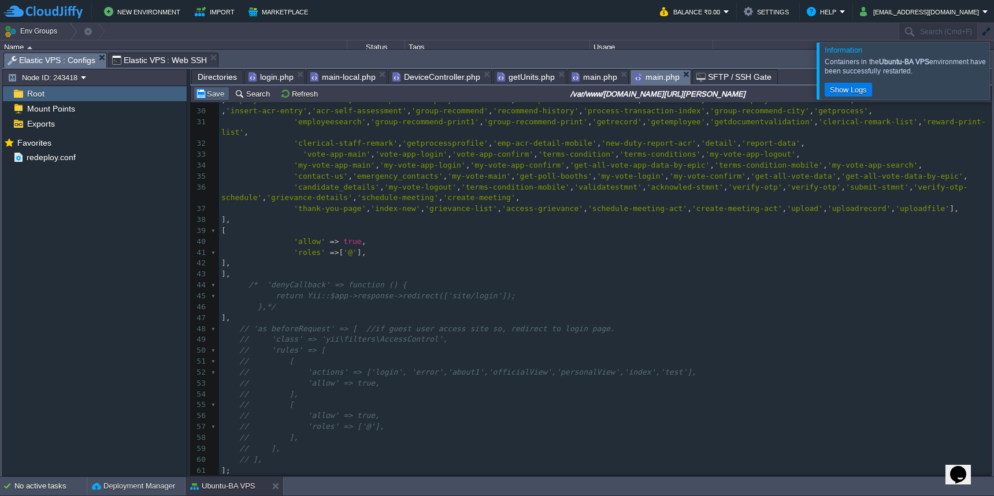
click at [214, 101] on td "Save" at bounding box center [212, 94] width 36 height 14
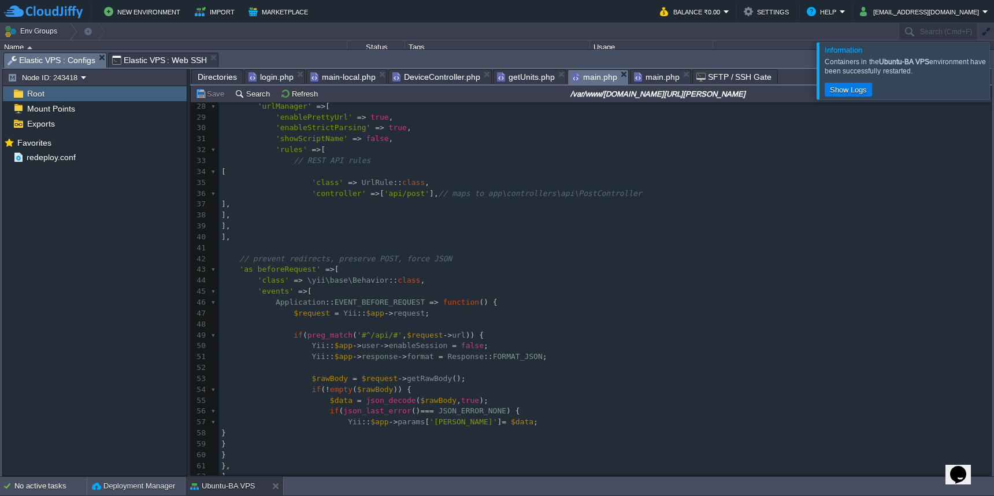
click at [592, 79] on span "main.php" at bounding box center [594, 77] width 46 height 14
click at [578, 254] on pre "// prevent redirects, preserve POST, force JSON" at bounding box center [605, 259] width 772 height 11
type textarea "-"
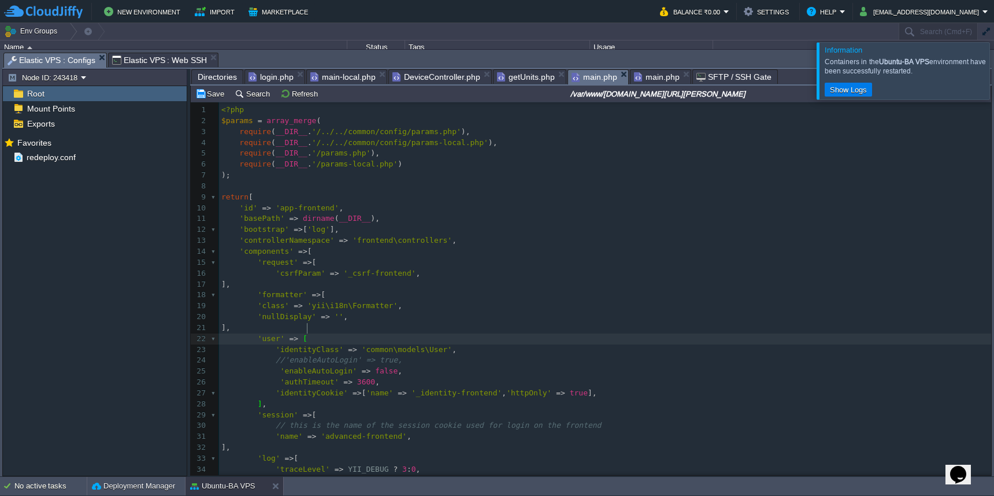
click at [569, 269] on pre "'csrfParam' => '_csrf-frontend' ," at bounding box center [605, 273] width 772 height 11
type textarea "-"
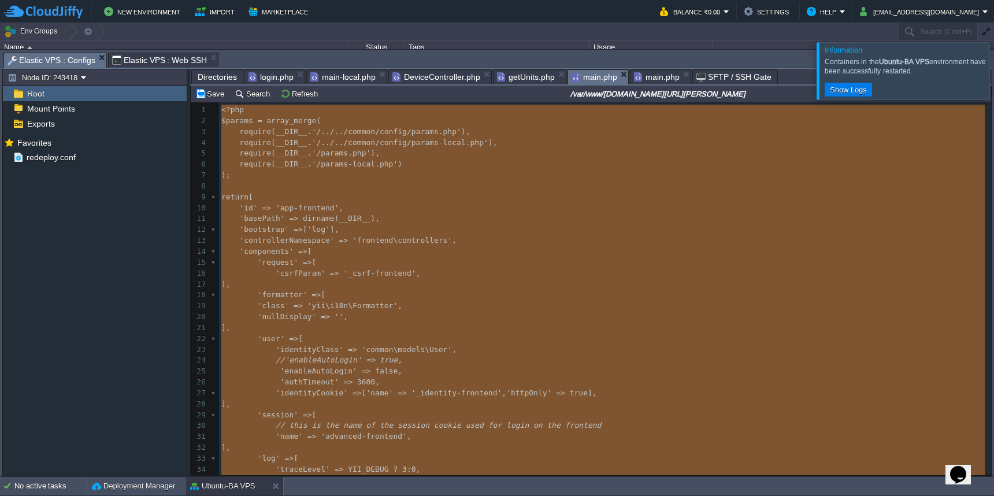
paste textarea
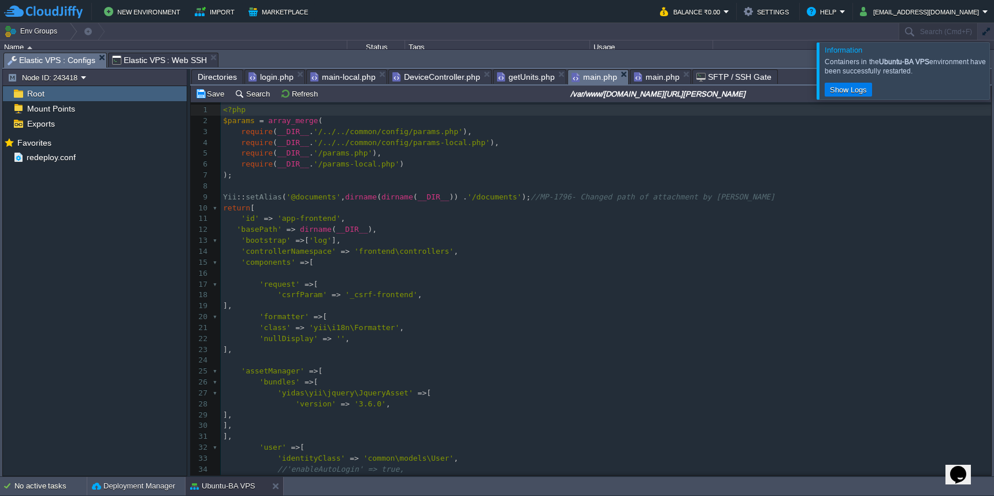
click at [224, 194] on div "x 118 98 118 97 128 ?> 1 <?php 2 $params = array_merge ( 3 require ( __DIR__ . …" at bounding box center [606, 350] width 770 height 490
type textarea "//"
click at [213, 94] on button "Save" at bounding box center [211, 93] width 32 height 10
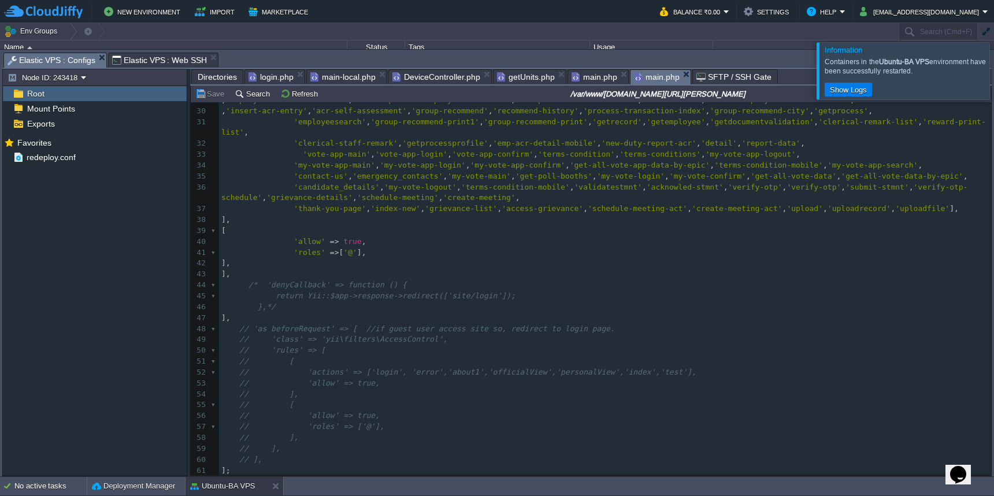
click at [655, 79] on span "main.php" at bounding box center [657, 77] width 46 height 14
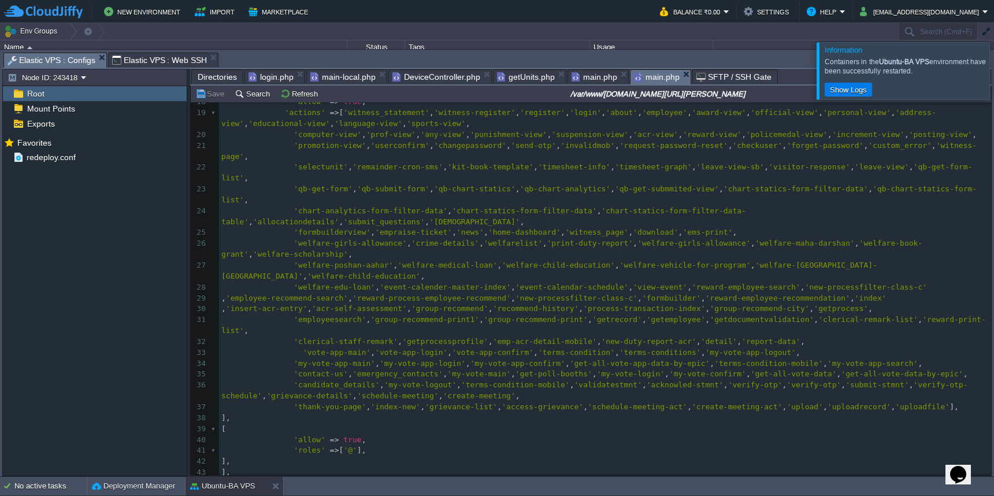
scroll to position [0, 0]
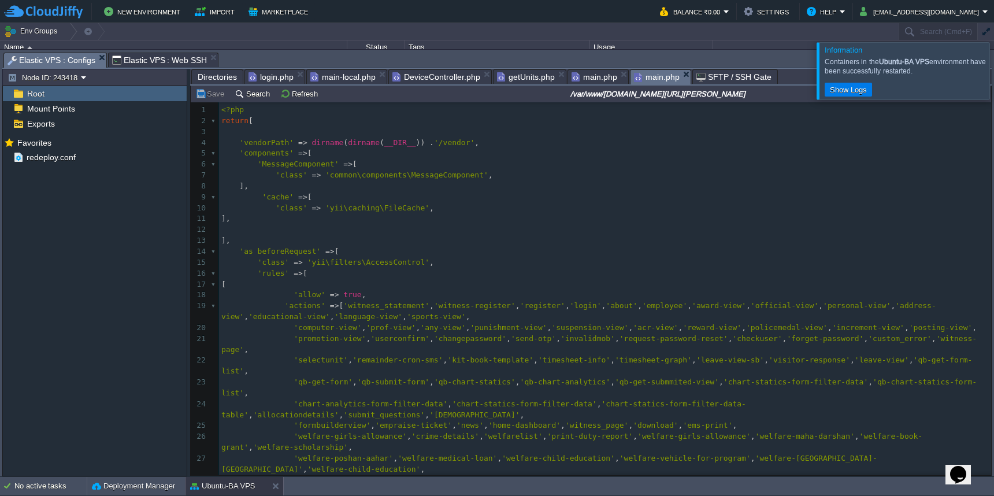
click at [470, 259] on pre "'class' => 'yii\filters\AccessControl' ," at bounding box center [605, 262] width 772 height 11
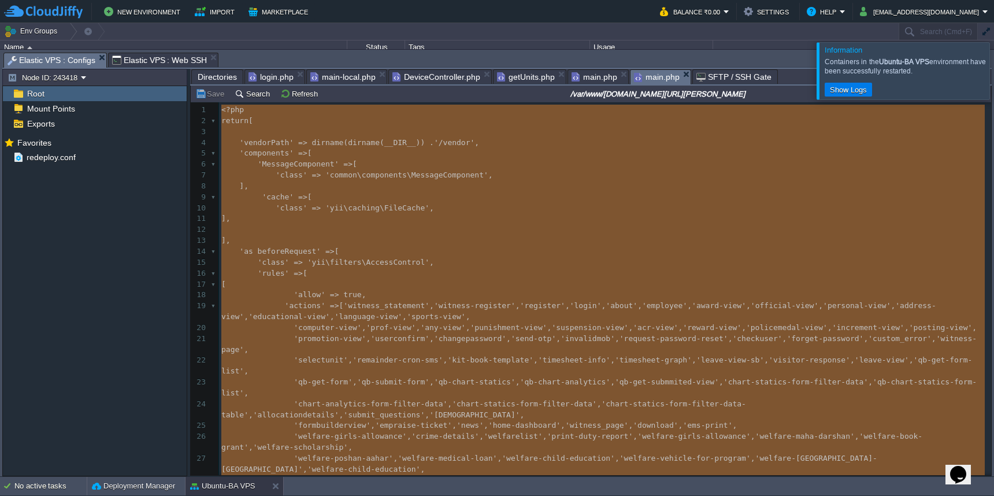
type textarea "-"
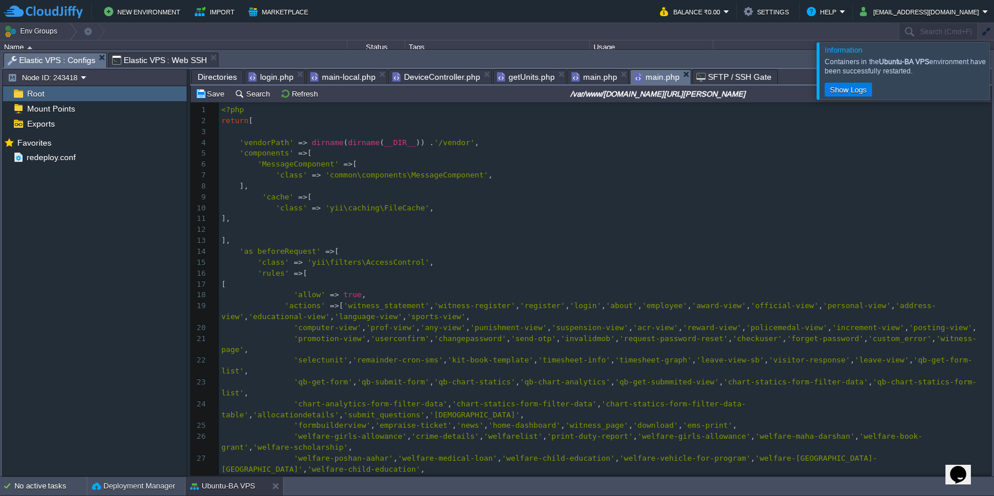
scroll to position [391, 0]
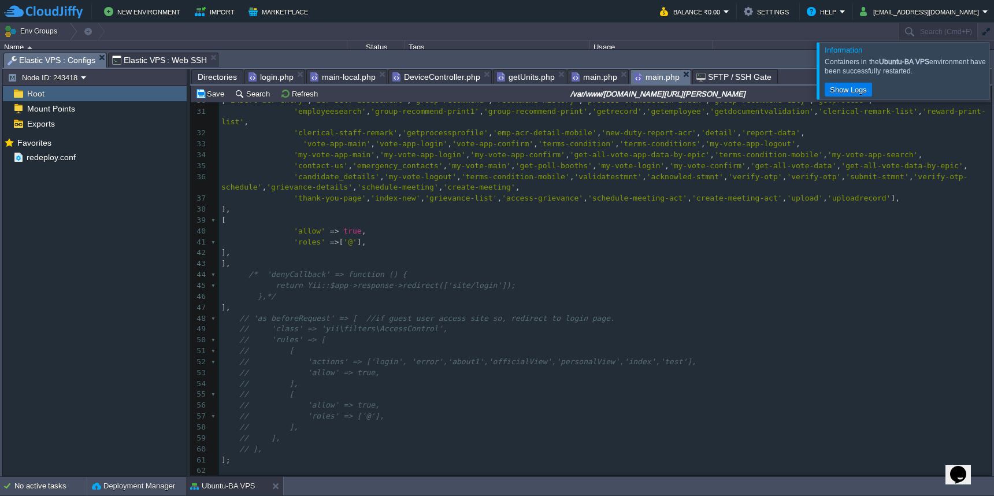
click at [208, 102] on div "Save Search Refresh /var/www/[DOMAIN_NAME][URL][PERSON_NAME]" at bounding box center [591, 94] width 800 height 17
click at [209, 98] on button "Save" at bounding box center [211, 93] width 32 height 10
click at [636, 378] on pre "// ]," at bounding box center [605, 383] width 772 height 11
type textarea "-"
click at [207, 100] on td "Save" at bounding box center [212, 94] width 36 height 14
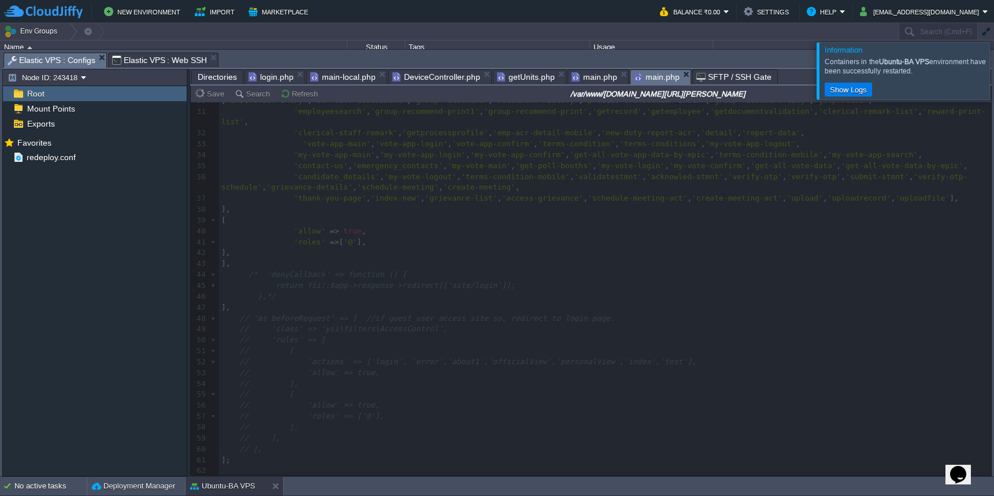
click at [592, 79] on span "main.php" at bounding box center [594, 77] width 46 height 14
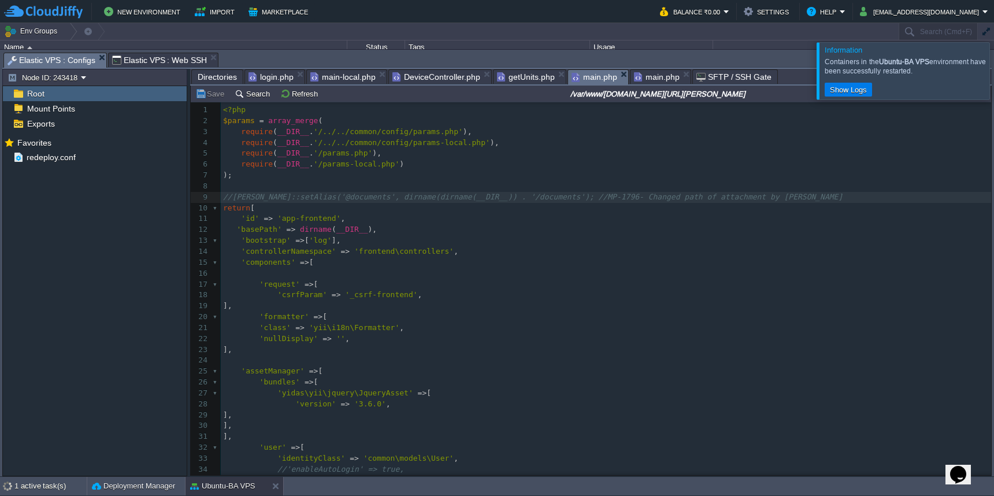
click at [582, 300] on pre "]," at bounding box center [606, 305] width 770 height 11
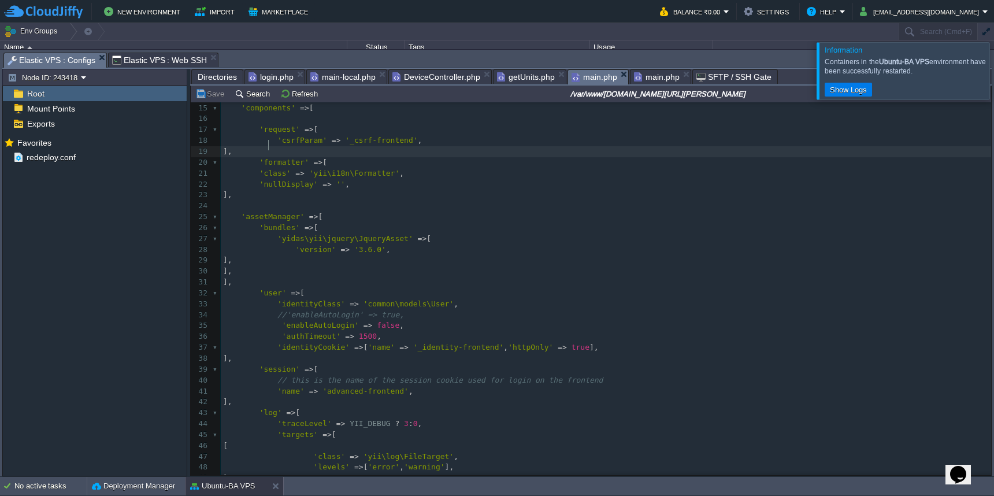
scroll to position [150, 0]
click at [212, 81] on span "Directories" at bounding box center [217, 77] width 39 height 14
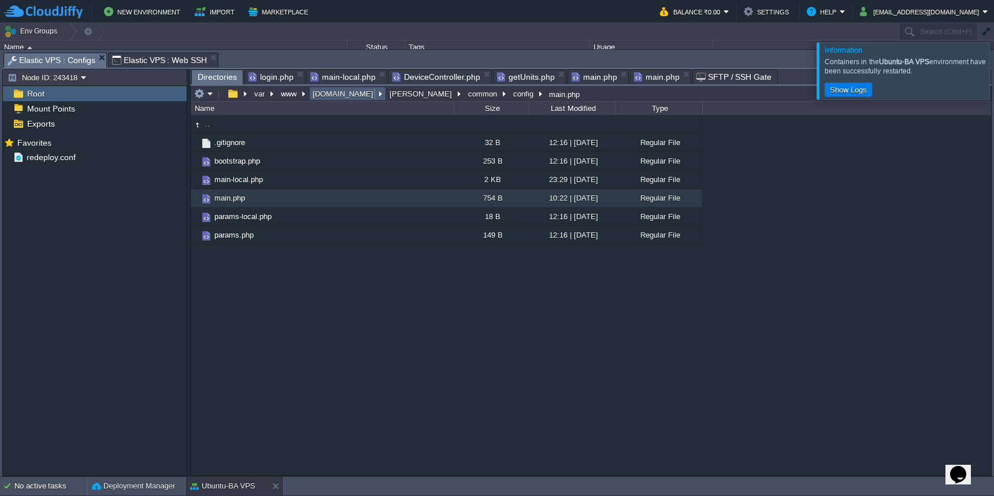
click at [333, 95] on button "[DOMAIN_NAME]" at bounding box center [343, 93] width 65 height 10
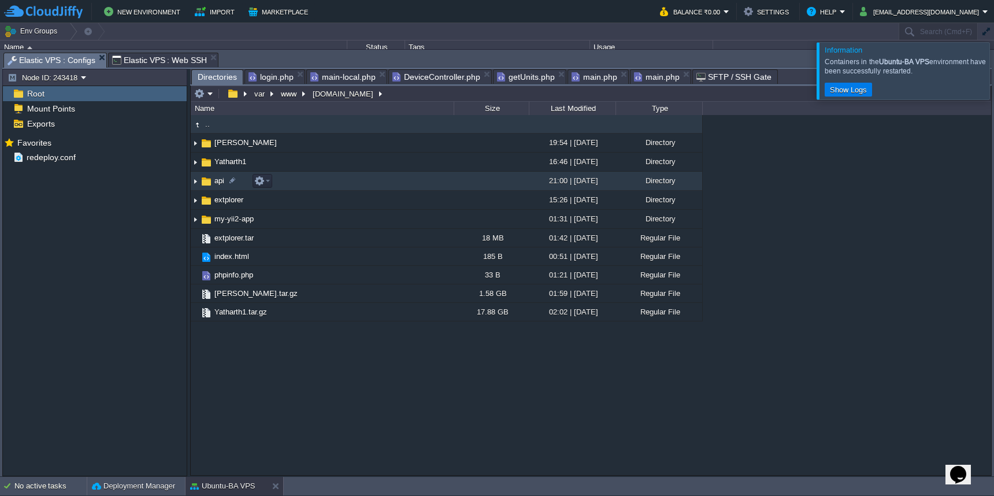
click at [329, 182] on td "api" at bounding box center [322, 181] width 263 height 19
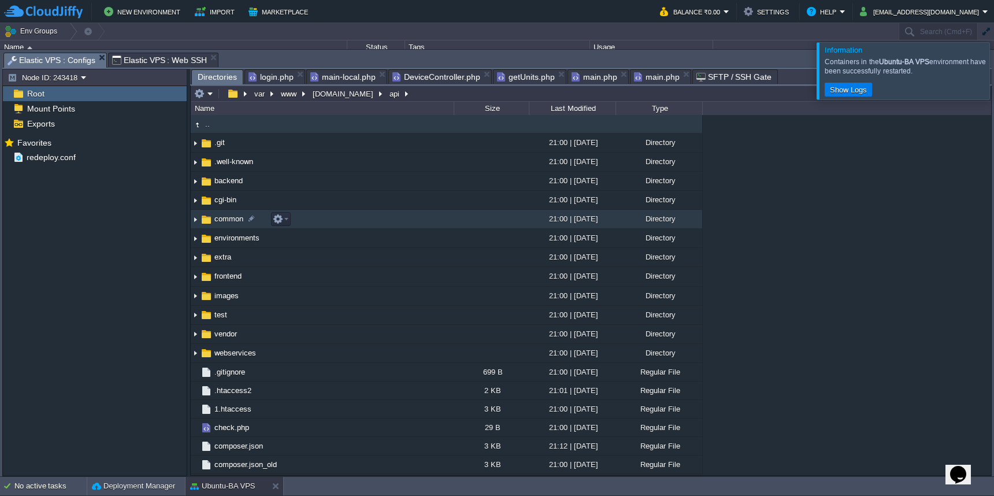
click at [346, 222] on td "common" at bounding box center [322, 219] width 263 height 19
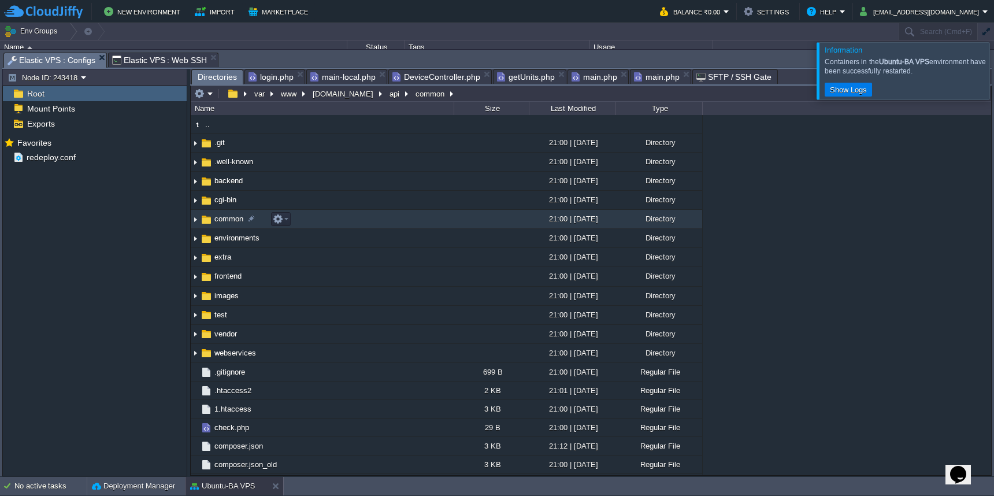
click at [346, 222] on td "common" at bounding box center [322, 219] width 263 height 19
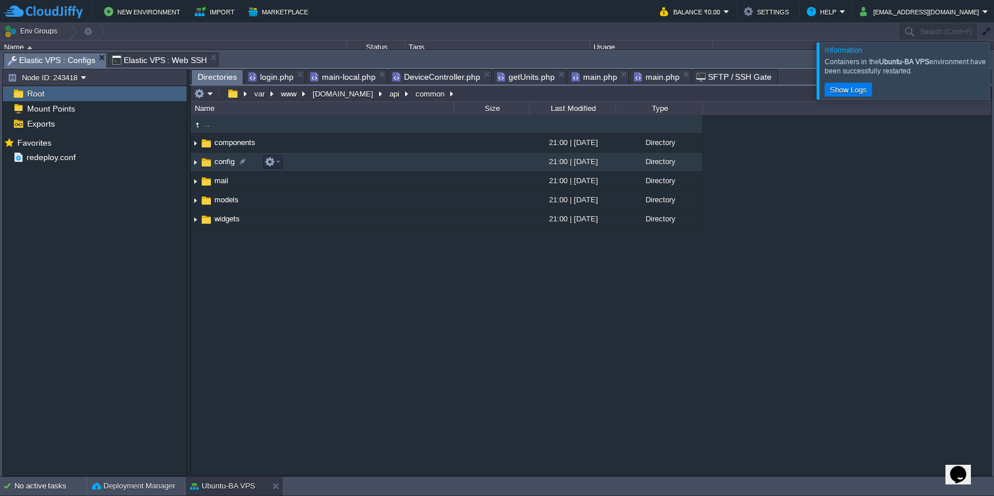
click at [365, 165] on td "config" at bounding box center [322, 162] width 263 height 19
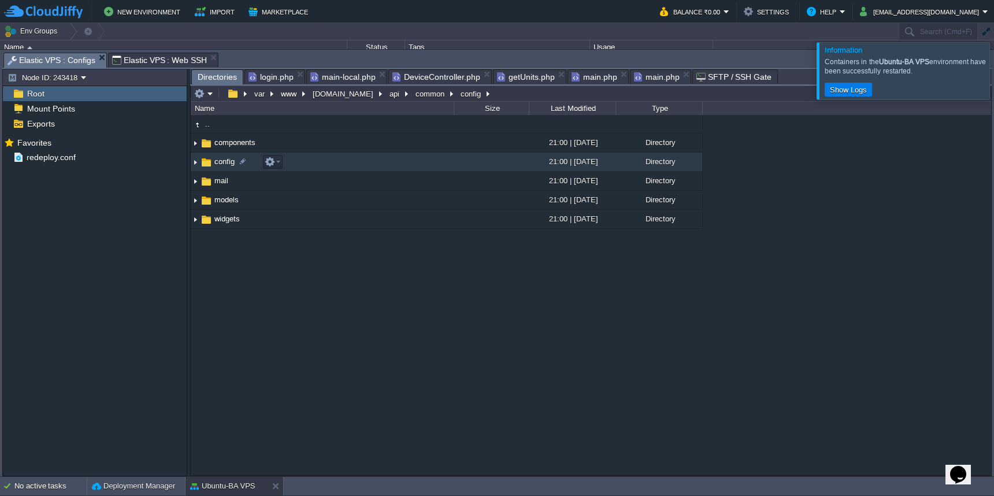
click at [365, 165] on td "config" at bounding box center [322, 162] width 263 height 19
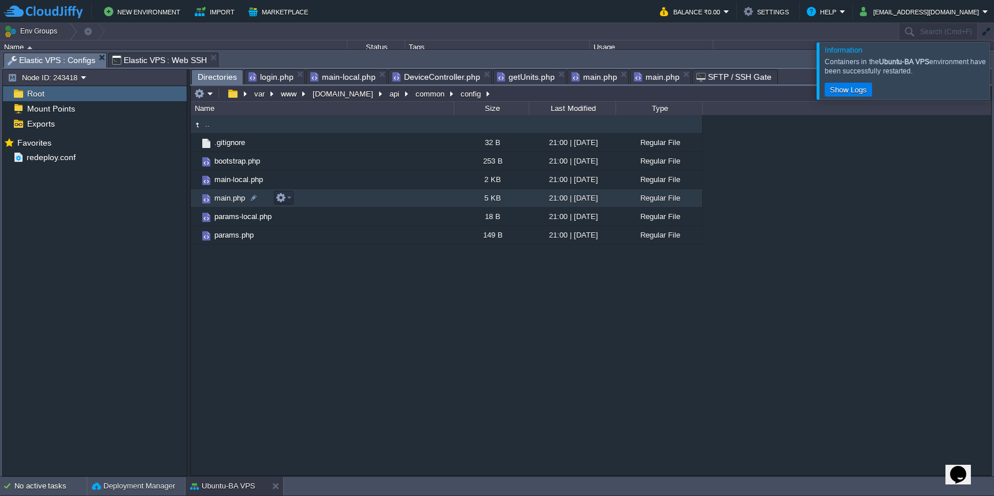
click at [361, 197] on td "main.php" at bounding box center [322, 198] width 263 height 18
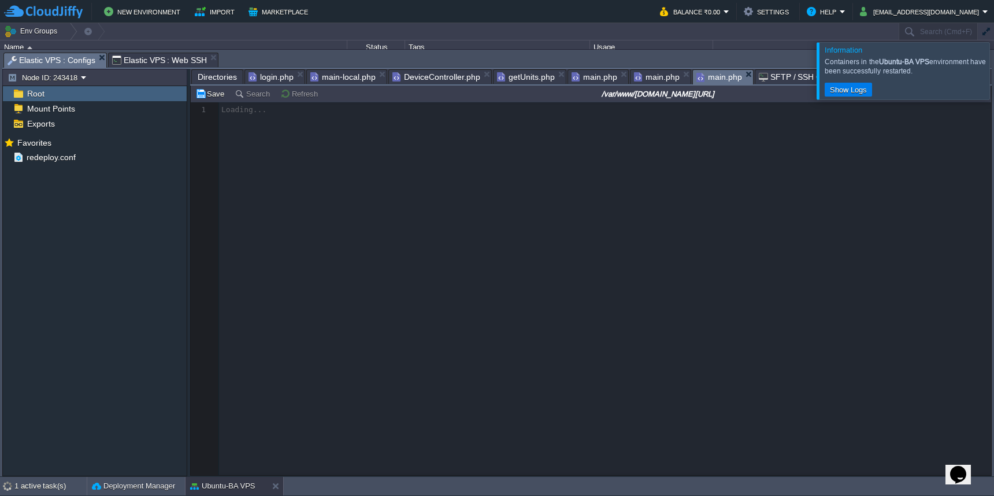
scroll to position [5, 0]
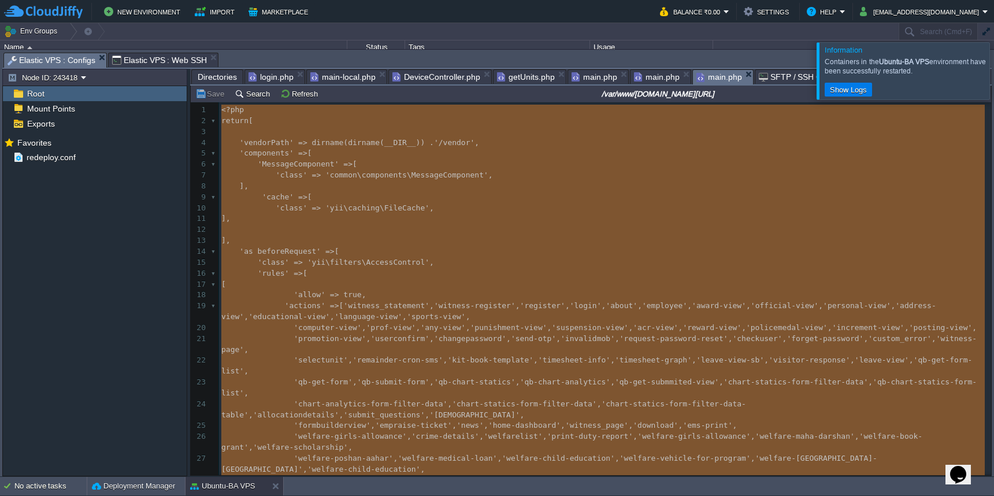
type textarea "<?php return [ 'vendorPath' => dirname(dirname(__DIR__)) . '/vendor', 'componen…"
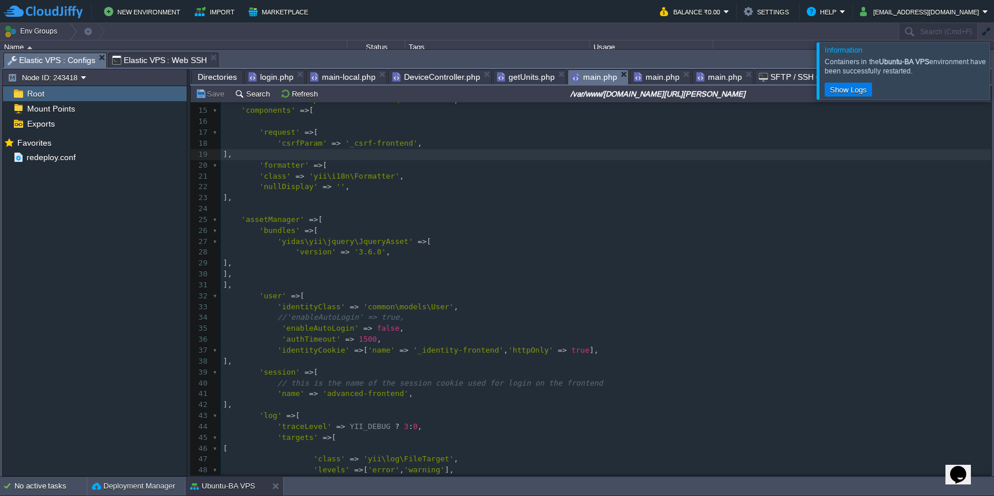
click at [592, 74] on span "main.php" at bounding box center [594, 77] width 46 height 14
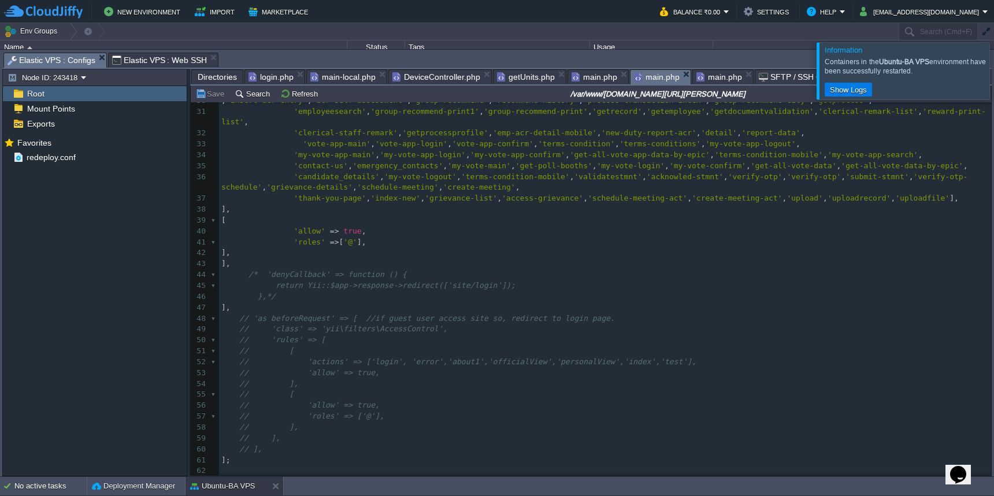
click at [654, 72] on span "main.php" at bounding box center [657, 77] width 46 height 14
click at [714, 73] on span "main.php" at bounding box center [719, 77] width 46 height 14
click at [653, 80] on span "main.php" at bounding box center [657, 77] width 46 height 14
type textarea "-"
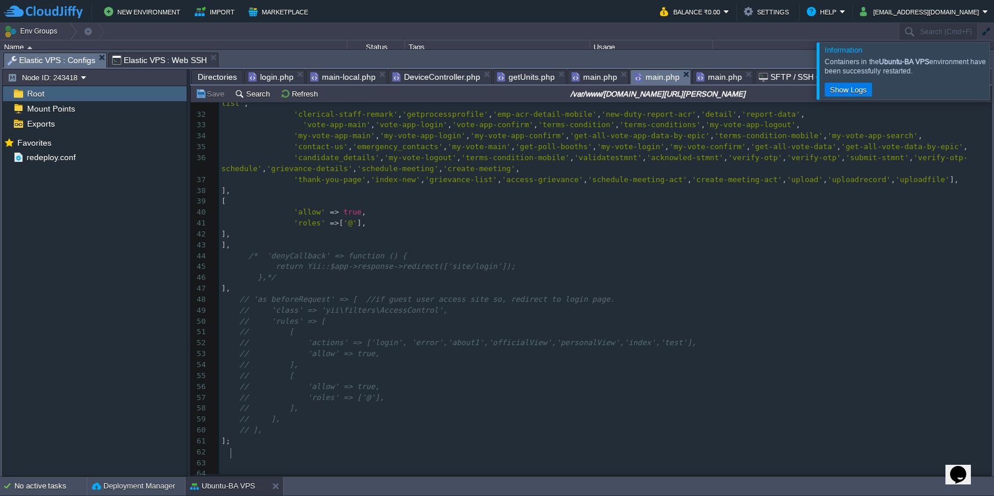
scroll to position [350, 0]
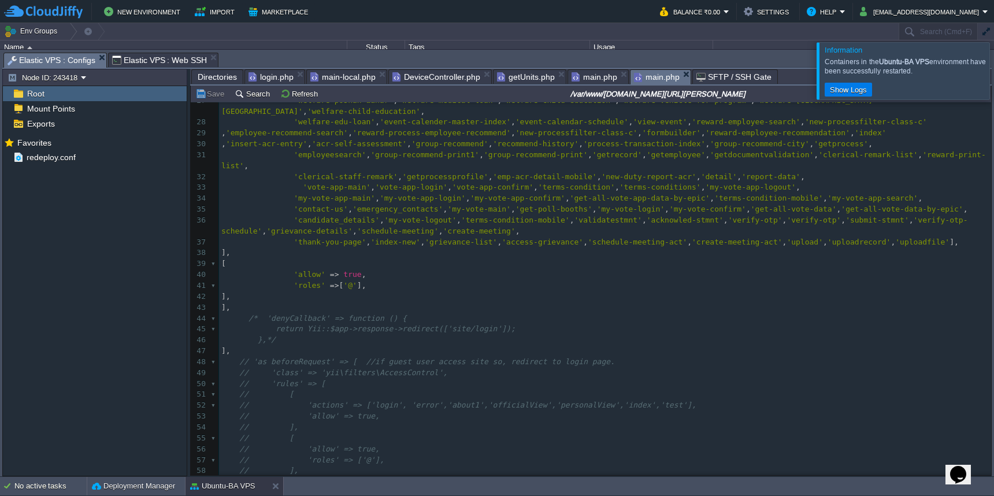
click at [218, 75] on span "Directories" at bounding box center [217, 77] width 39 height 14
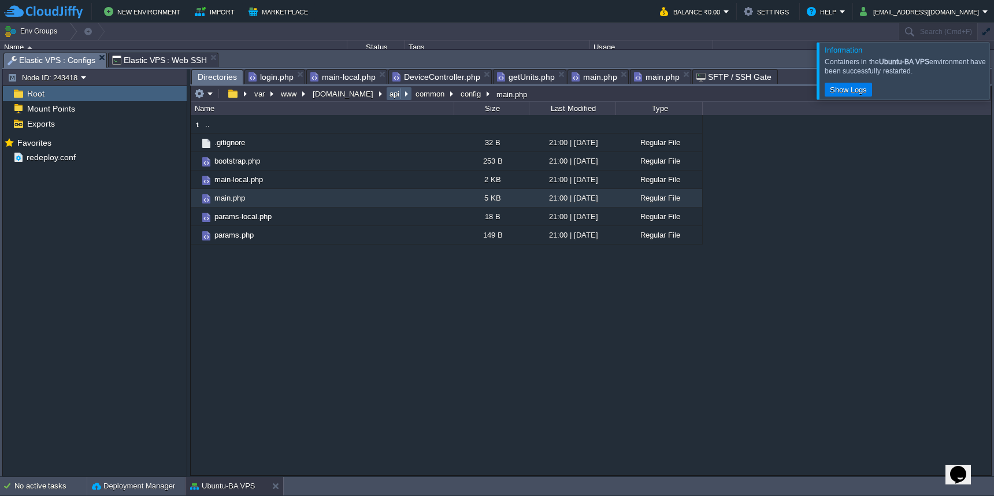
click at [388, 99] on button "api" at bounding box center [395, 93] width 14 height 10
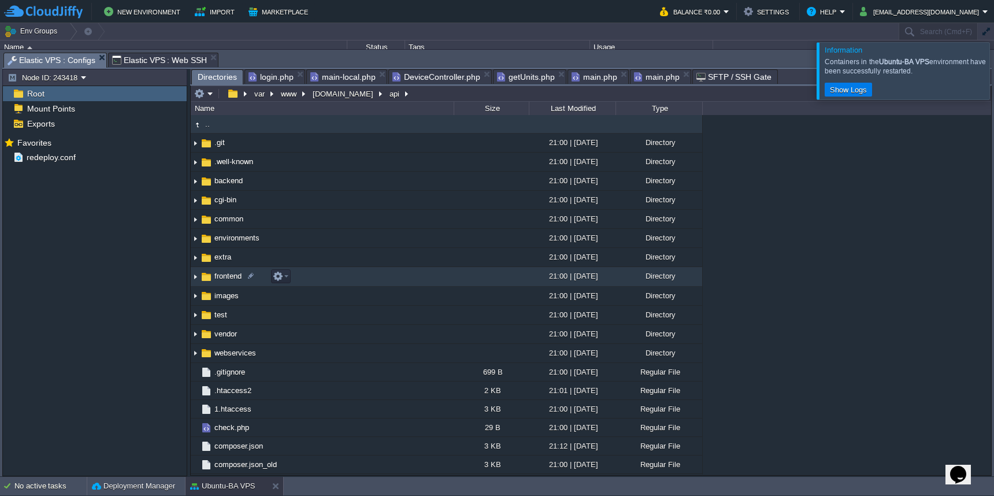
click at [350, 275] on td "frontend" at bounding box center [322, 276] width 263 height 19
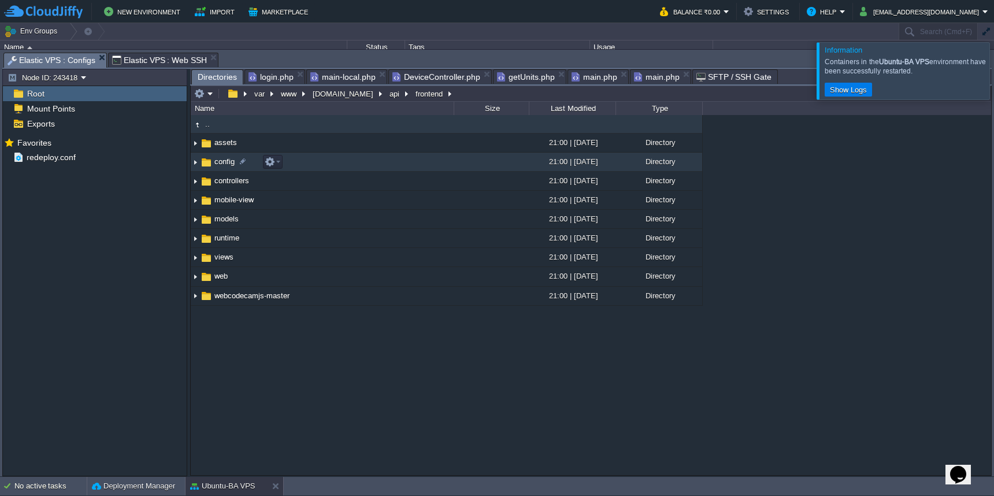
click at [380, 167] on td "config" at bounding box center [322, 162] width 263 height 19
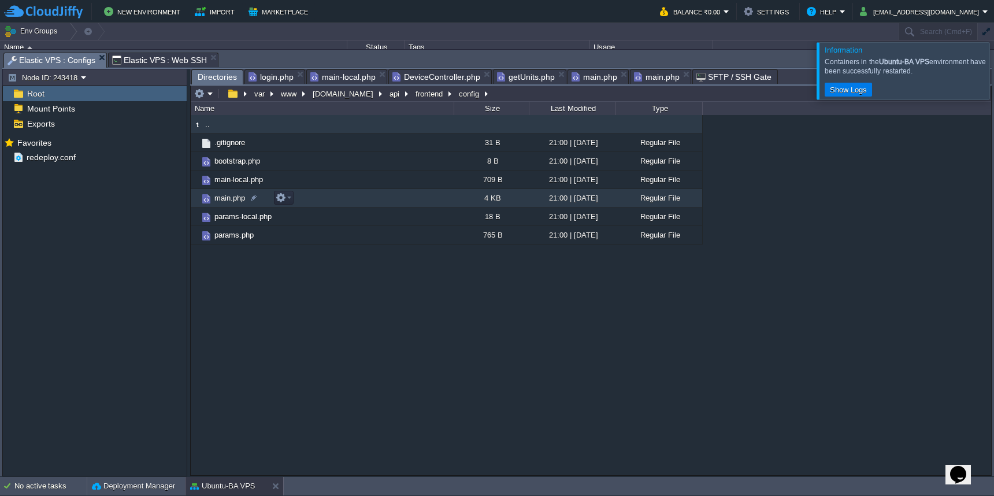
click at [352, 203] on td "main.php" at bounding box center [322, 198] width 263 height 18
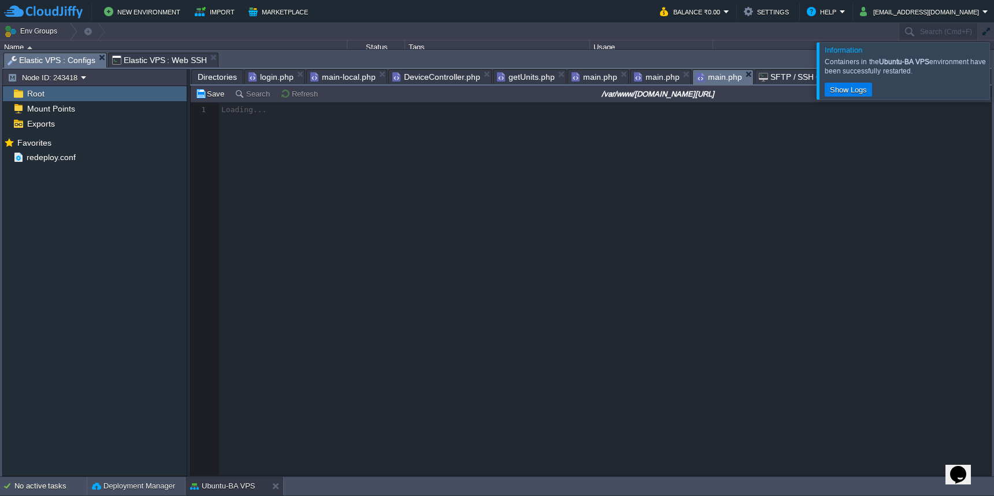
click at [658, 77] on span "main.php" at bounding box center [657, 77] width 46 height 14
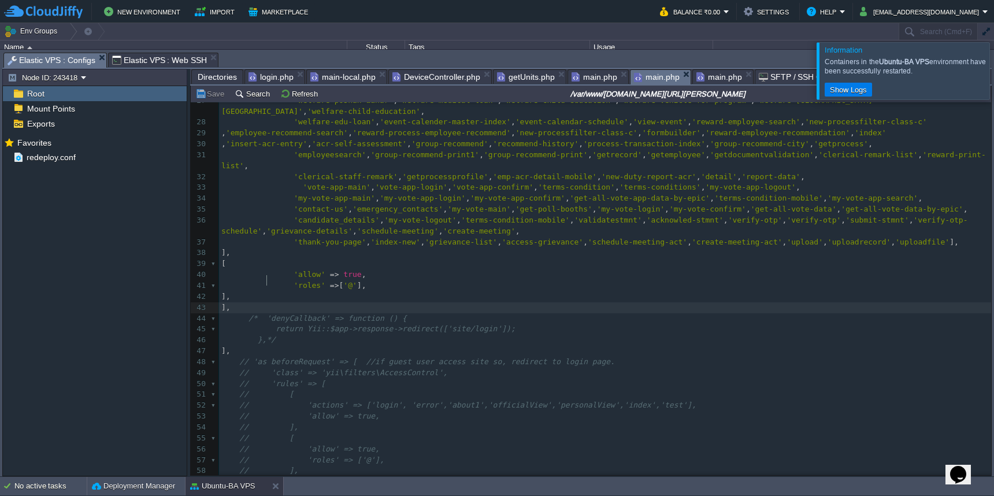
click at [903, 302] on pre "]," at bounding box center [605, 307] width 772 height 11
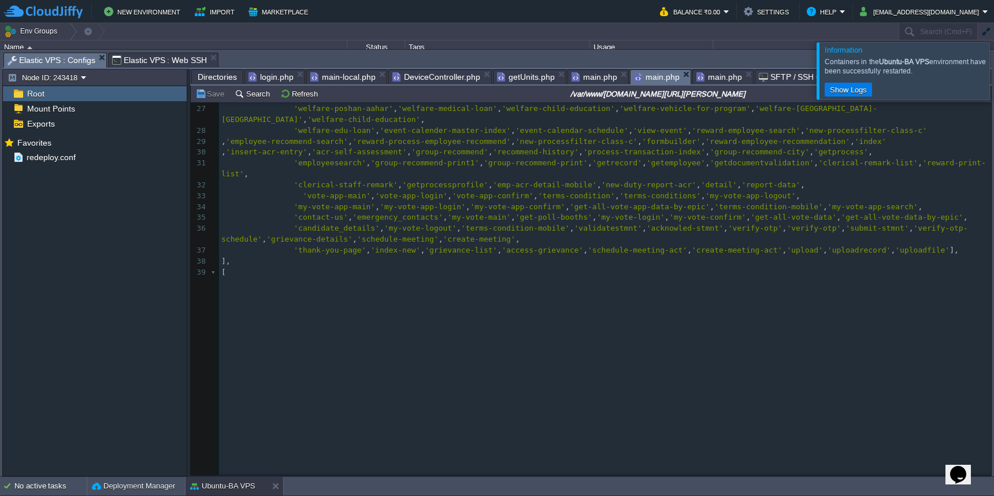
scroll to position [0, 0]
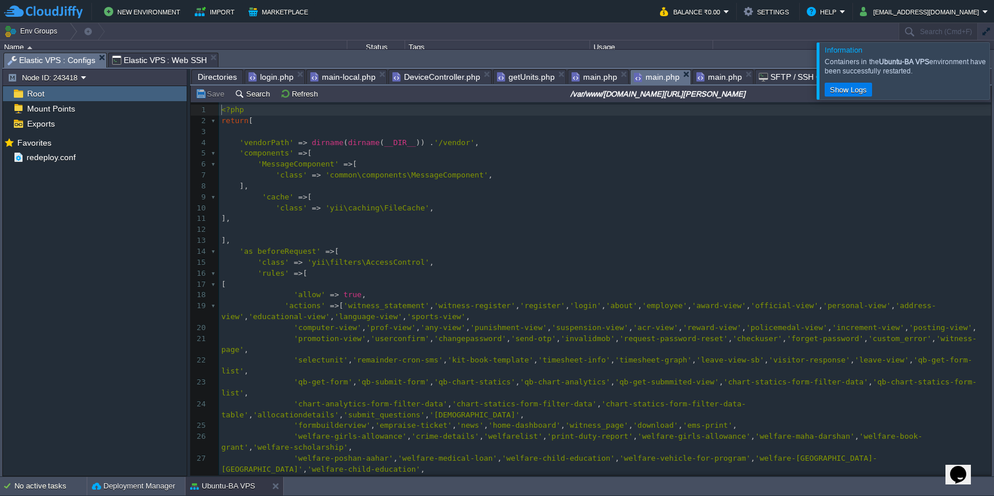
click at [715, 76] on span "main.php" at bounding box center [719, 77] width 46 height 14
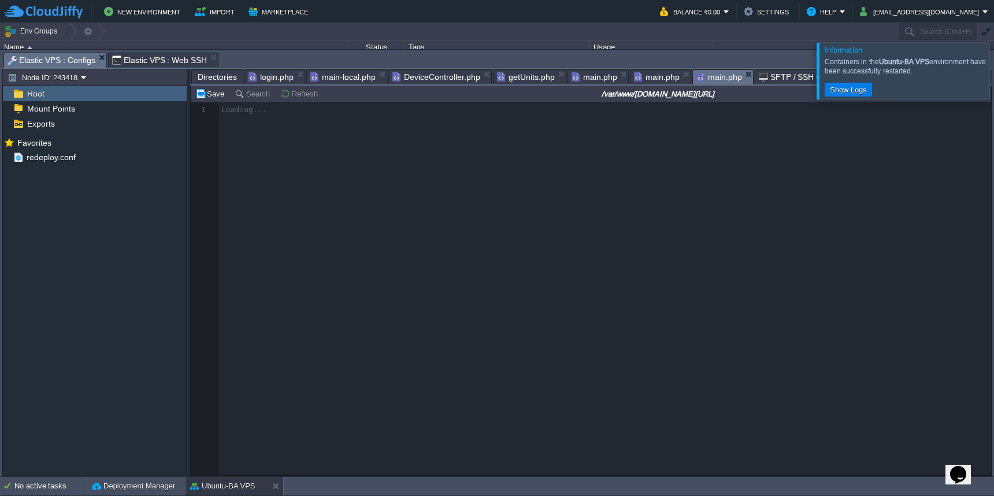
scroll to position [5, 0]
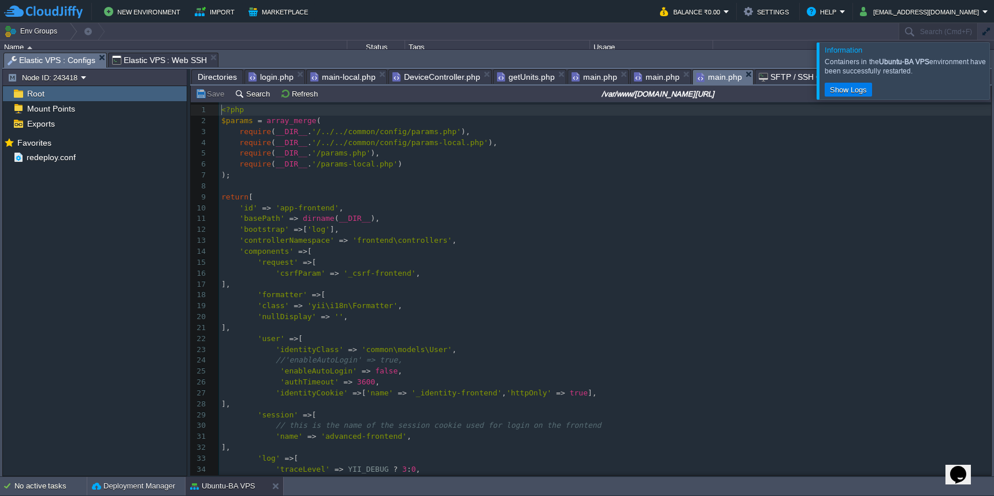
click at [670, 213] on pre "'basePath' => dirname ( __DIR__ )," at bounding box center [605, 218] width 772 height 11
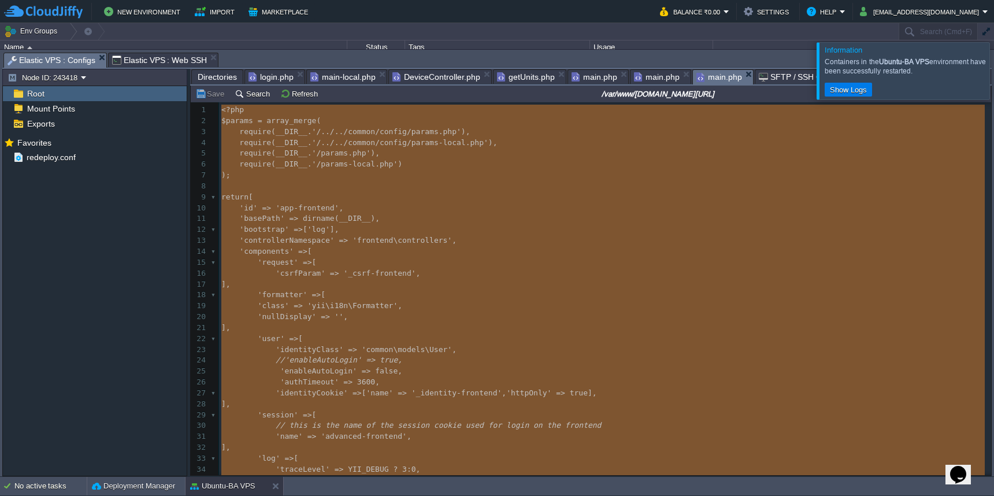
type textarea "<?php $params = array_merge( require(__DIR__ . '/../../common/config/params.php…"
click at [588, 79] on span "main.php" at bounding box center [594, 77] width 46 height 14
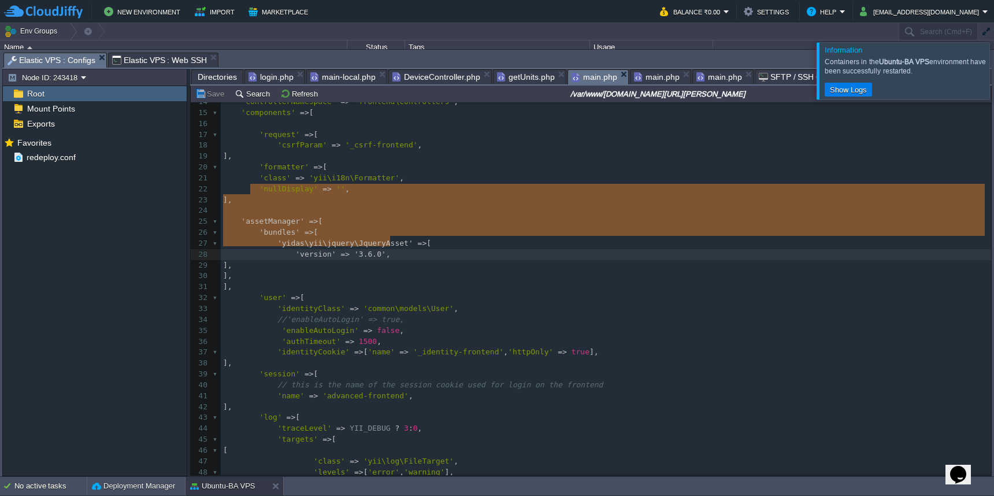
type textarea "-"
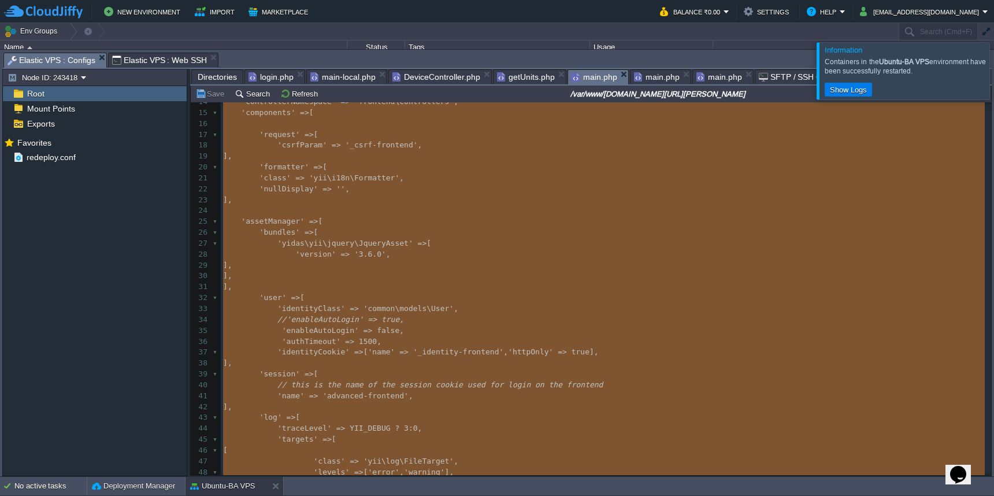
paste textarea
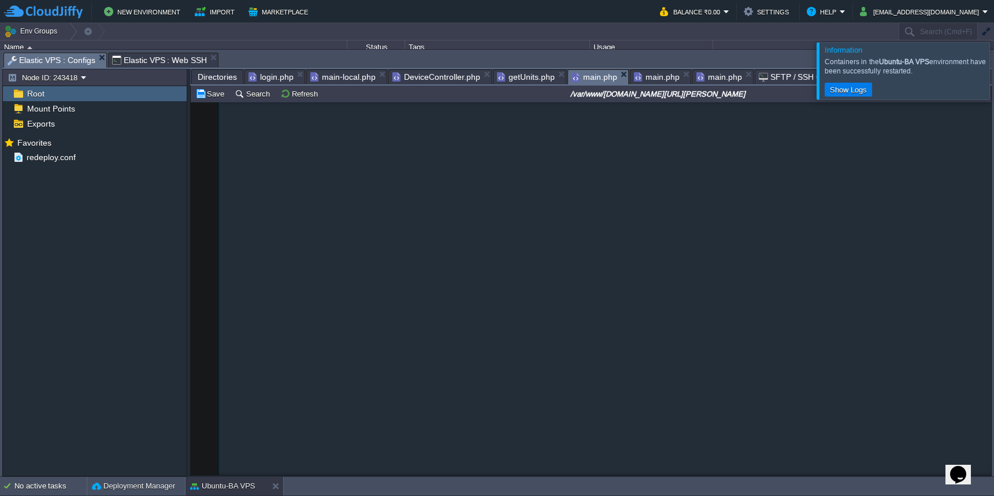
scroll to position [672, 0]
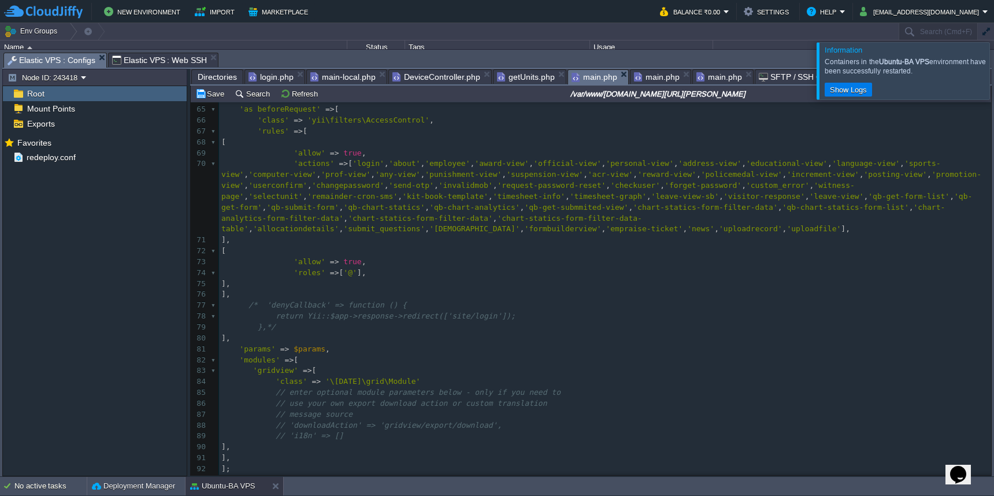
click at [554, 322] on pre "},*/" at bounding box center [605, 327] width 772 height 11
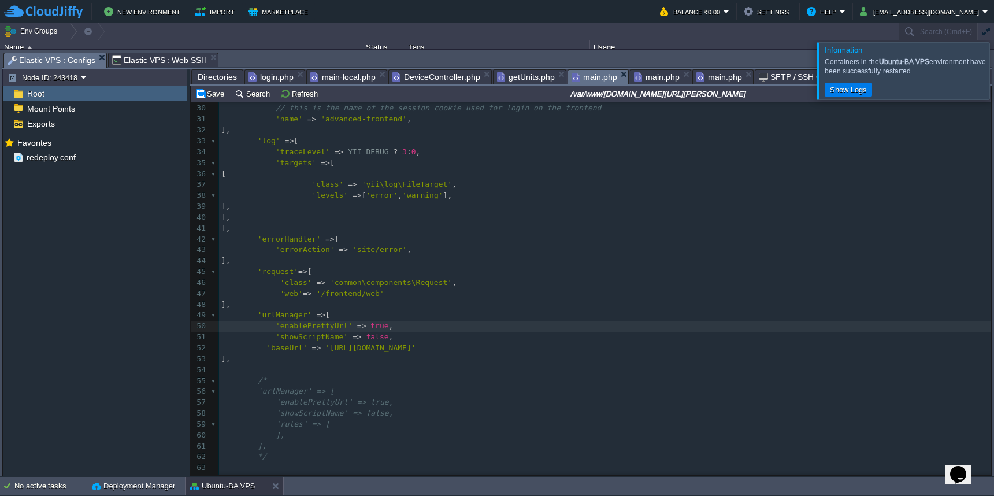
click at [416, 343] on span "'[URL][DOMAIN_NAME]'" at bounding box center [370, 347] width 91 height 9
type textarea "[PERSON_NAME]"
click at [350, 343] on span "'[URL][DOMAIN_NAME][PERSON_NAME]'" at bounding box center [399, 347] width 149 height 9
click at [206, 94] on button "Save" at bounding box center [211, 93] width 32 height 10
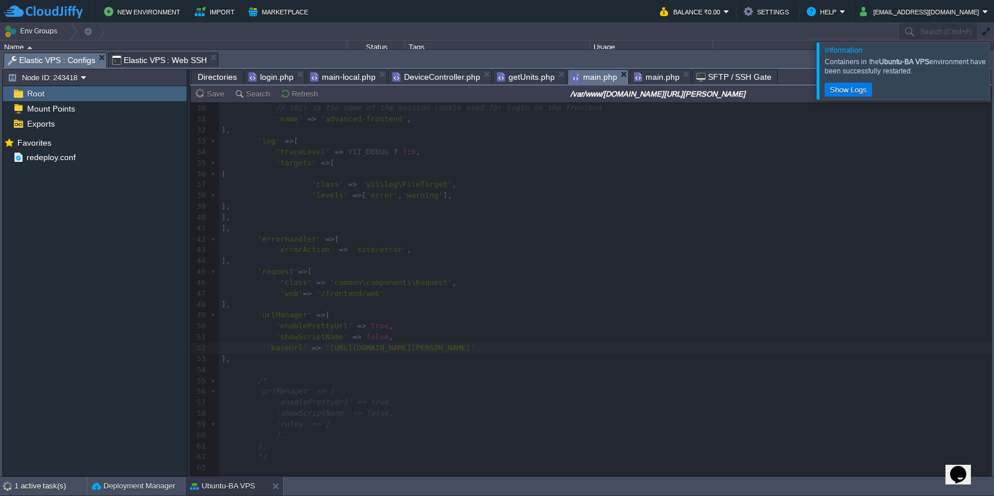
click at [644, 86] on div "Directories login.php main-local.php DeviceController.php getUnits.php main.php…" at bounding box center [590, 77] width 801 height 17
click at [652, 80] on span "main.php" at bounding box center [657, 77] width 46 height 14
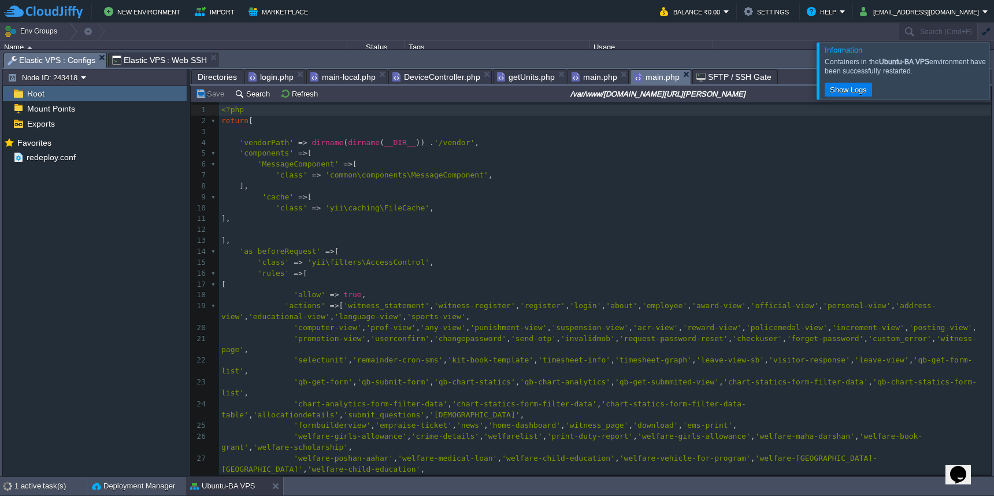
click at [592, 78] on span "main.php" at bounding box center [594, 77] width 46 height 14
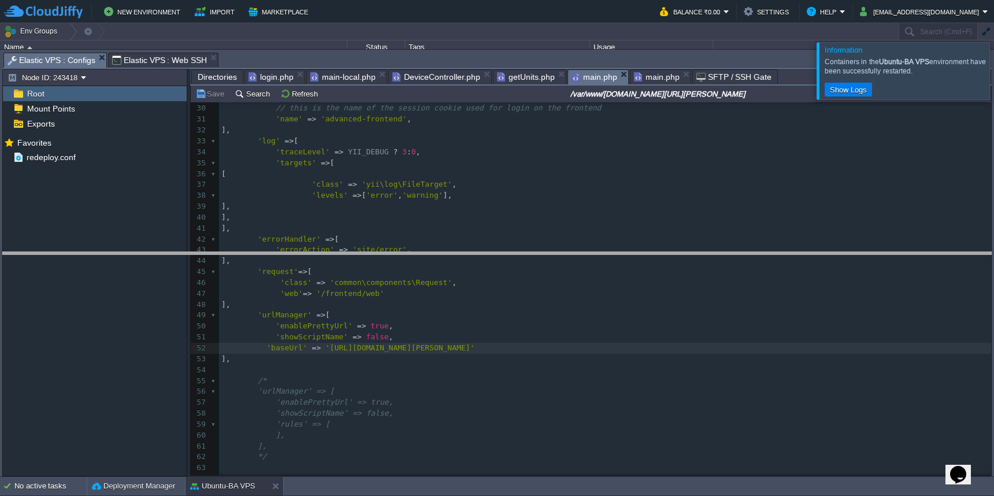
drag, startPoint x: 320, startPoint y: 63, endPoint x: 318, endPoint y: 289, distance: 226.5
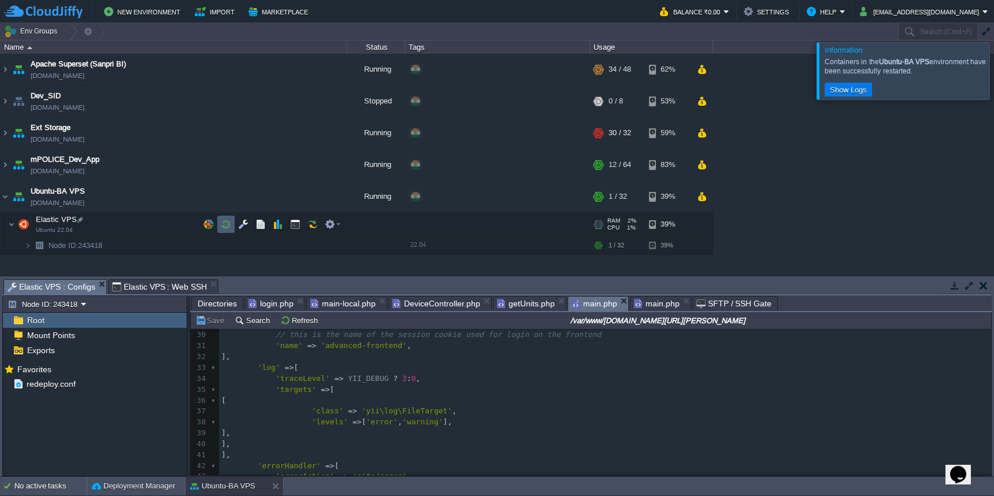
click at [229, 224] on button "button" at bounding box center [226, 224] width 10 height 10
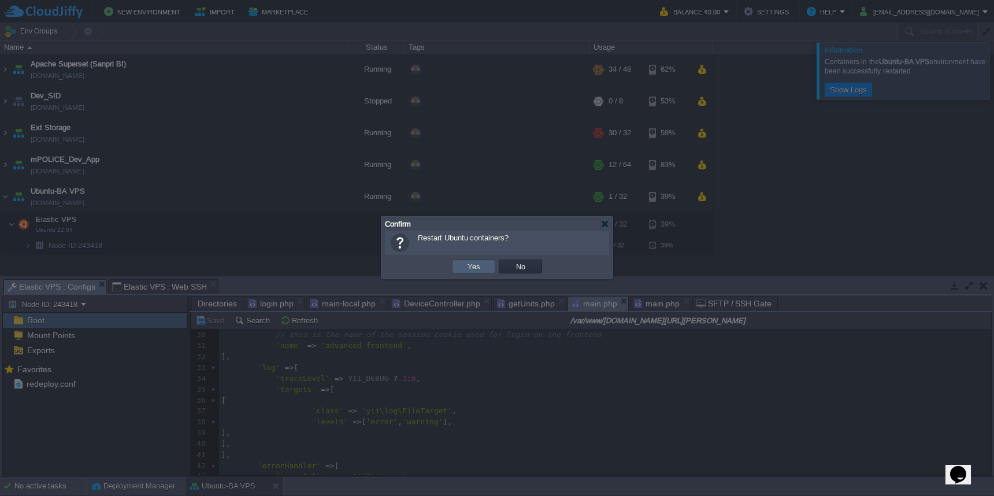
click at [472, 269] on button "Yes" at bounding box center [474, 266] width 20 height 10
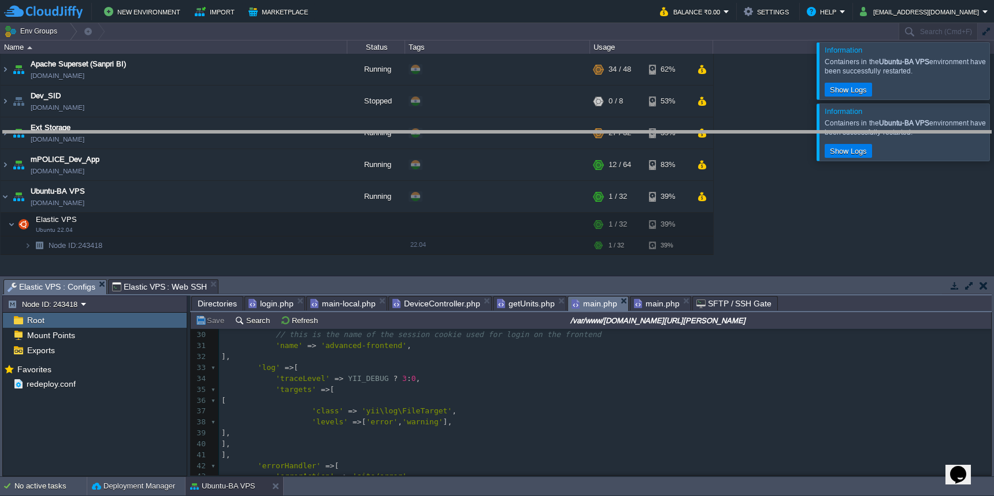
drag, startPoint x: 606, startPoint y: 280, endPoint x: 606, endPoint y: 131, distance: 148.5
click at [606, 131] on body "New Environment Import Marketplace Bonus ₹0.00 Upgrade Account Balance ₹0.00 Se…" at bounding box center [497, 248] width 994 height 496
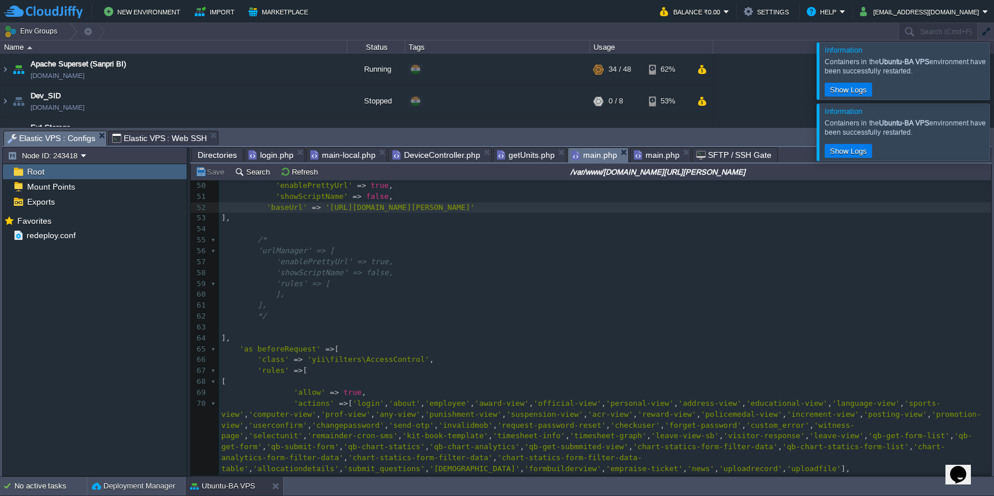
scroll to position [750, 0]
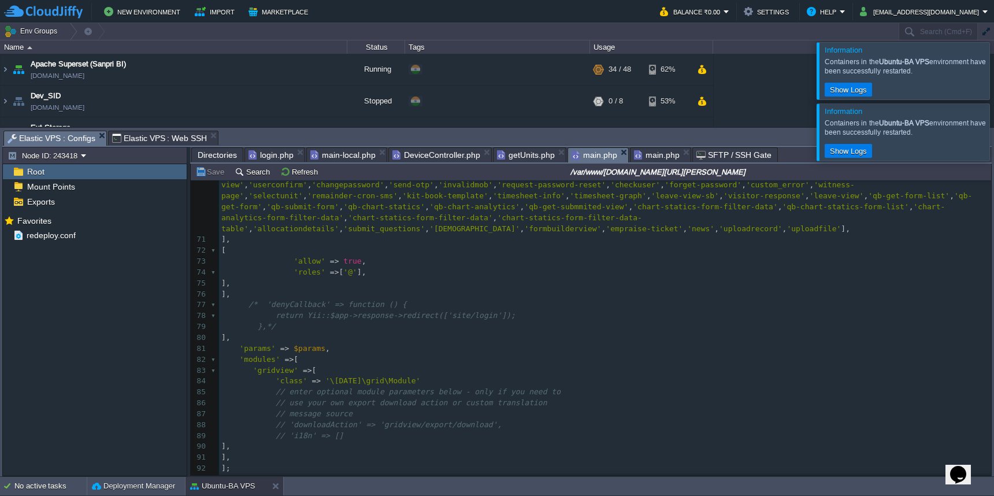
click at [653, 155] on span "main.php" at bounding box center [657, 155] width 46 height 14
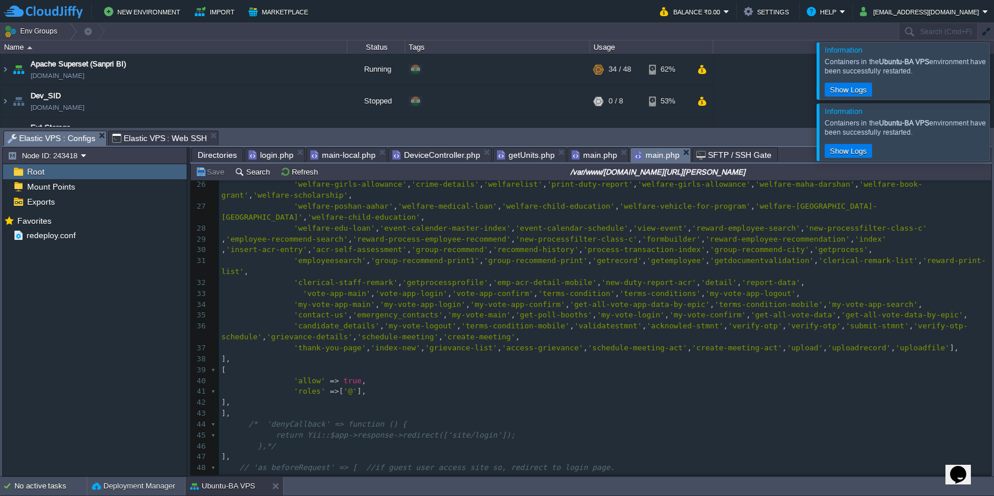
scroll to position [330, 0]
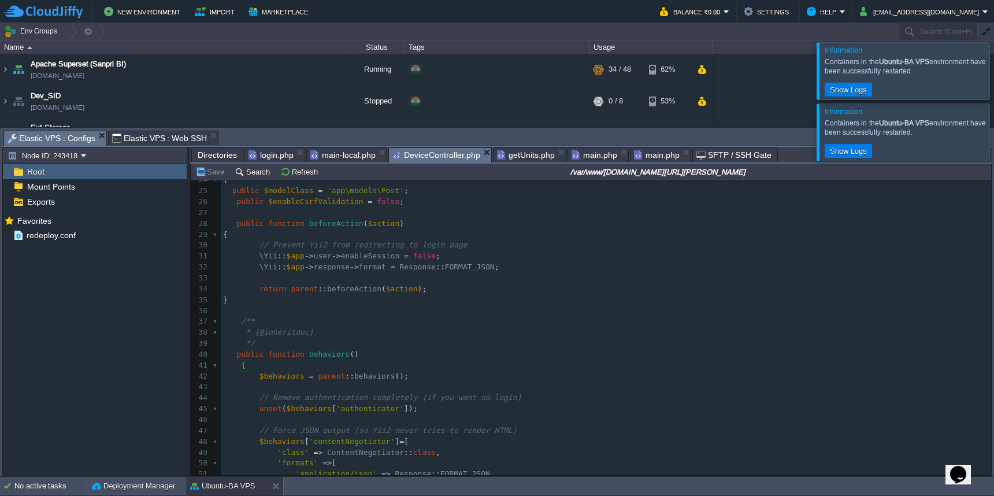
click at [425, 154] on span "DeviceController.php" at bounding box center [436, 155] width 88 height 14
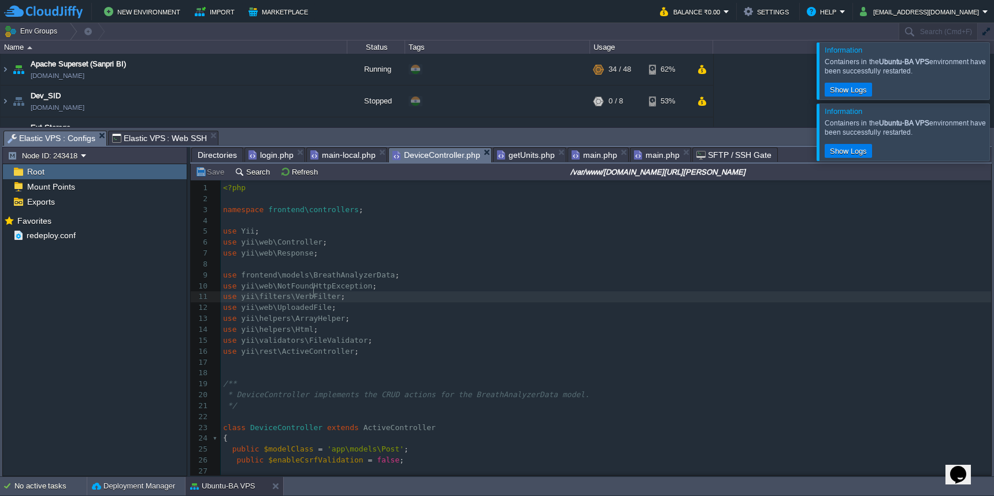
click at [366, 276] on span "frontend\models\BreathAnalyzerData" at bounding box center [318, 274] width 154 height 9
type textarea "BreathAnalyzerData"
click at [387, 436] on div "xxxxxxxxxx 1 <?php 2 ​ 3 namespace frontend\controllers ; 4 ​ 5 use Yii ; 6 use…" at bounding box center [606, 390] width 770 height 414
type textarea "Post"
click at [209, 176] on button "Save" at bounding box center [211, 171] width 32 height 10
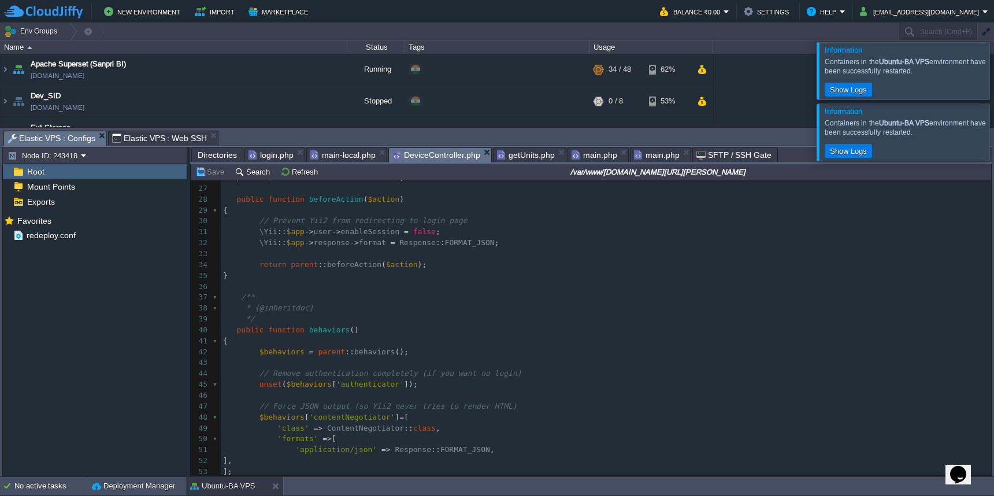
scroll to position [293, 0]
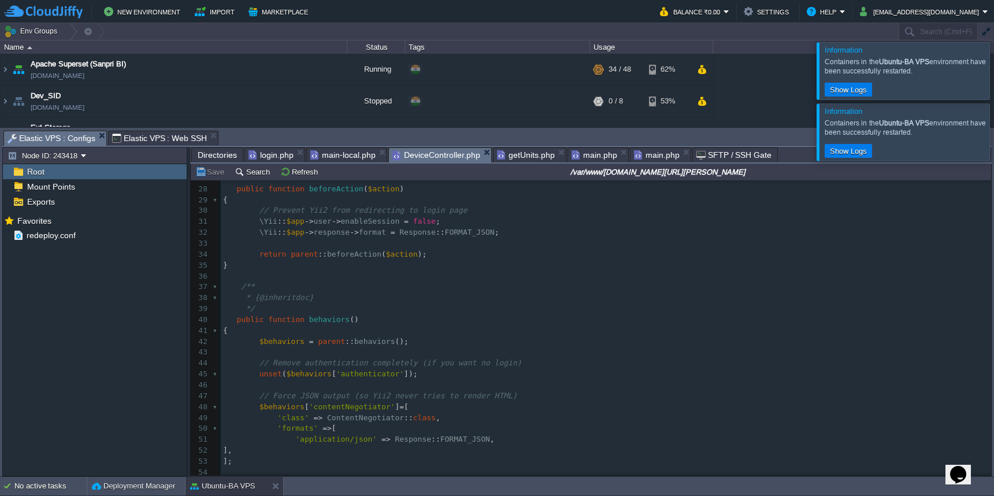
click at [216, 155] on span "Directories" at bounding box center [217, 155] width 39 height 14
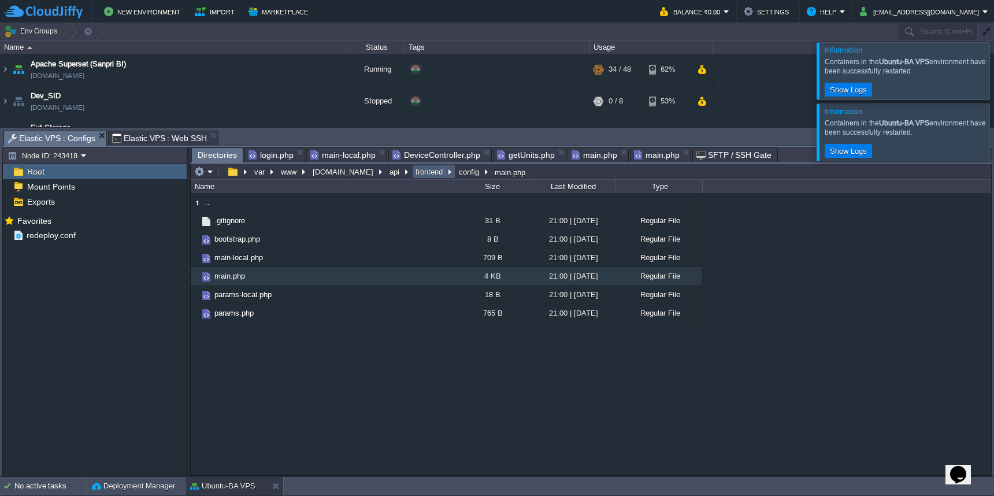
click at [414, 174] on button "frontend" at bounding box center [430, 171] width 32 height 10
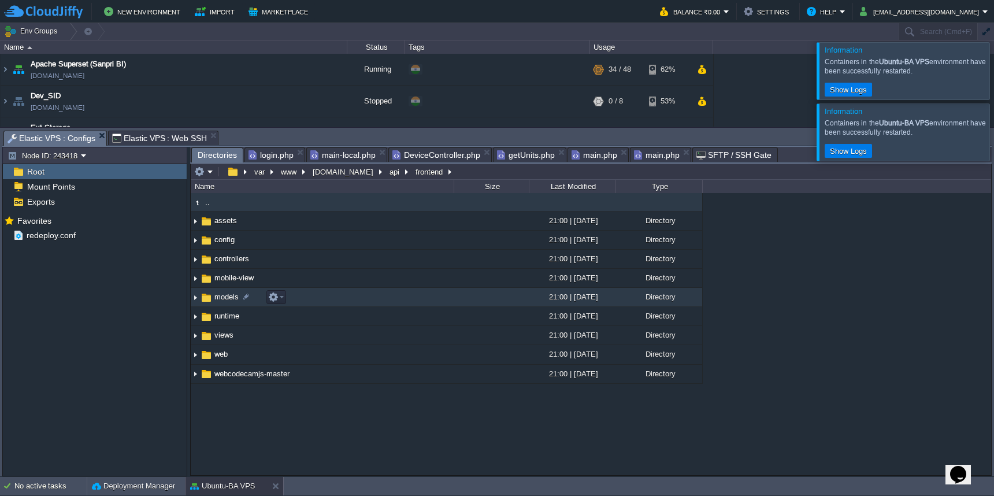
click at [394, 302] on td "models" at bounding box center [322, 297] width 263 height 19
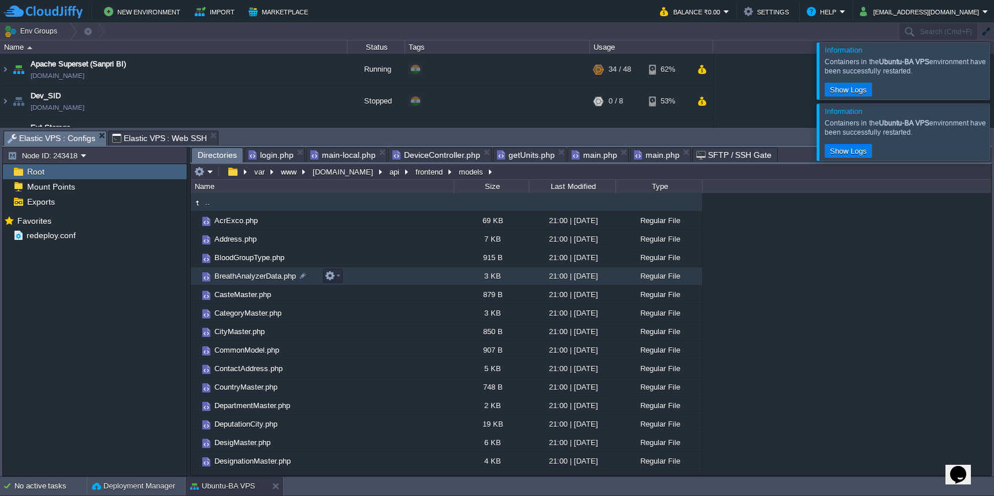
click at [257, 276] on span "BreathAnalyzerData.php" at bounding box center [255, 276] width 85 height 10
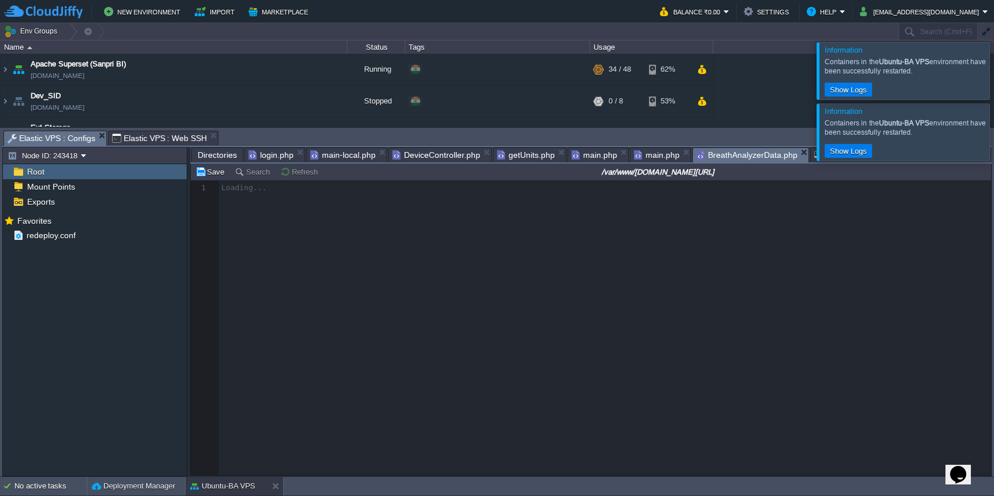
scroll to position [5, 0]
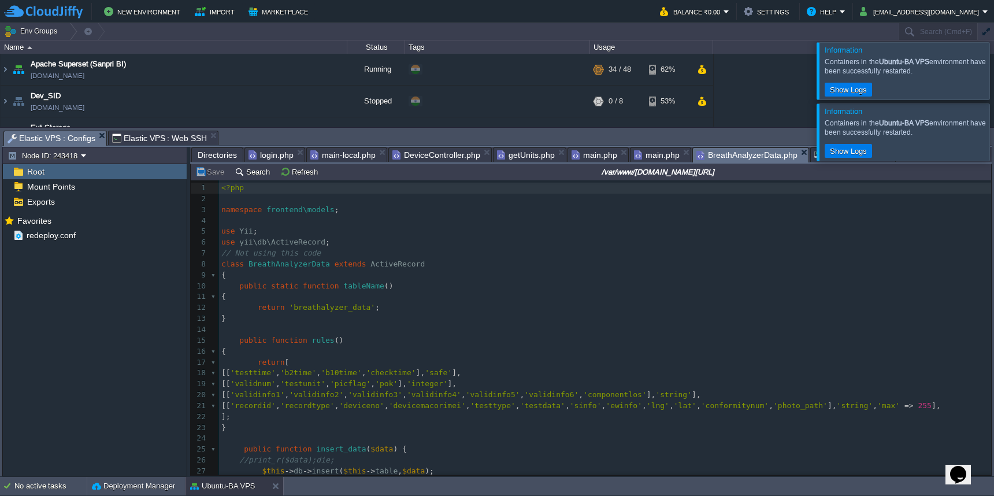
click at [993, 68] on div at bounding box center [1008, 70] width 0 height 57
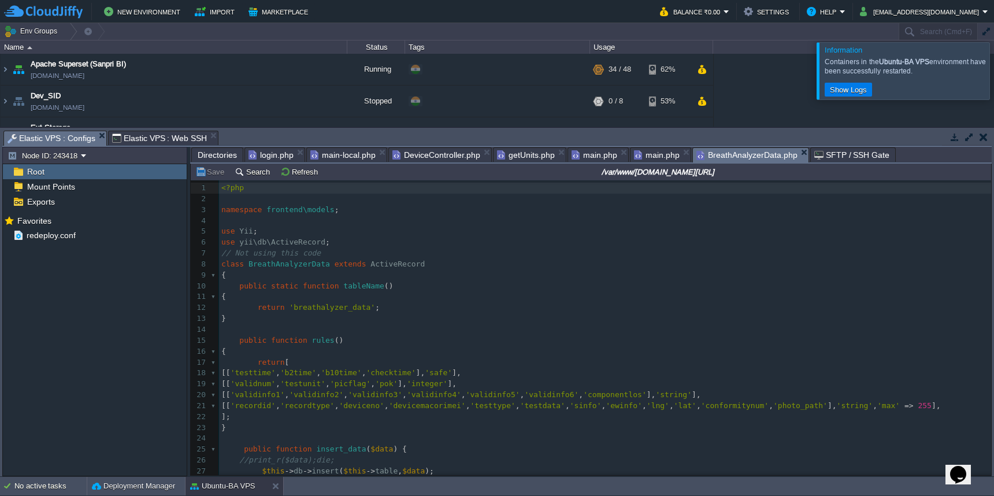
click at [993, 75] on div at bounding box center [1008, 70] width 0 height 57
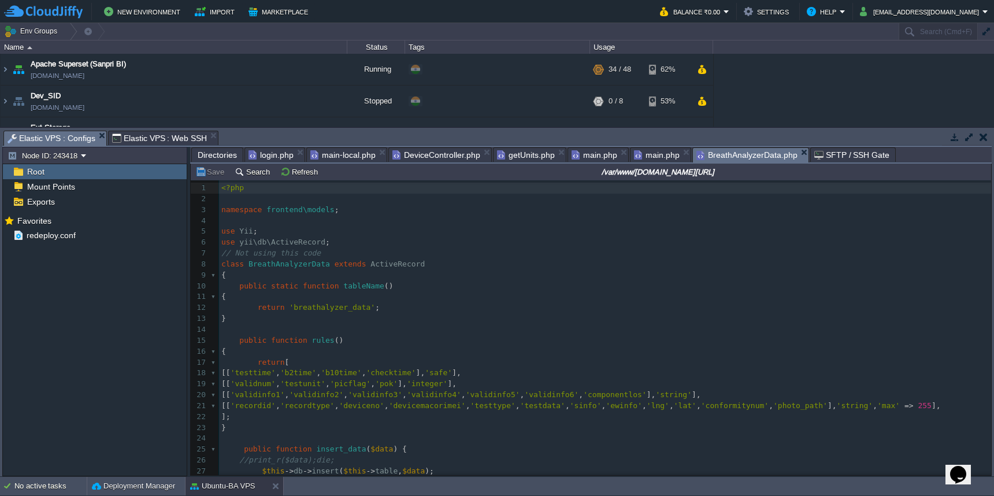
click at [651, 158] on span "main.php" at bounding box center [657, 155] width 46 height 14
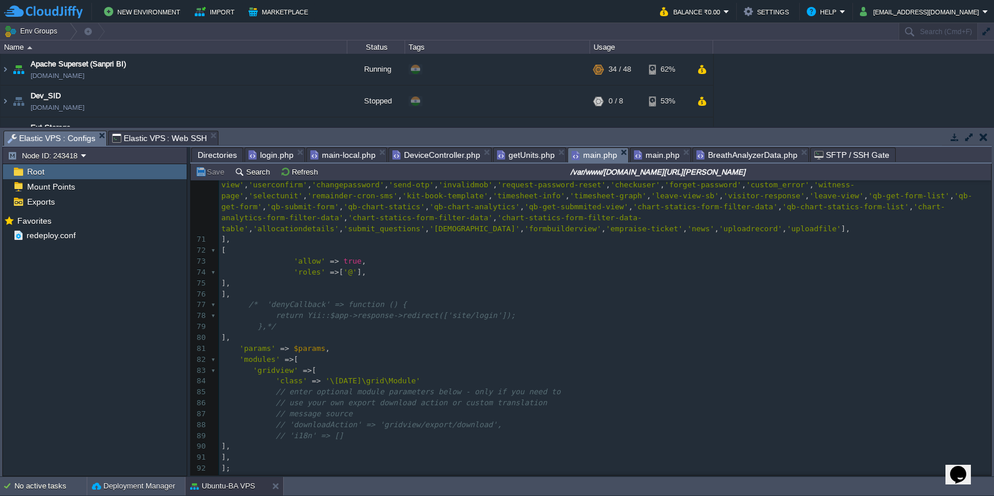
click at [581, 152] on span "main.php" at bounding box center [594, 155] width 46 height 14
click at [514, 153] on span "getUnits.php" at bounding box center [526, 155] width 58 height 14
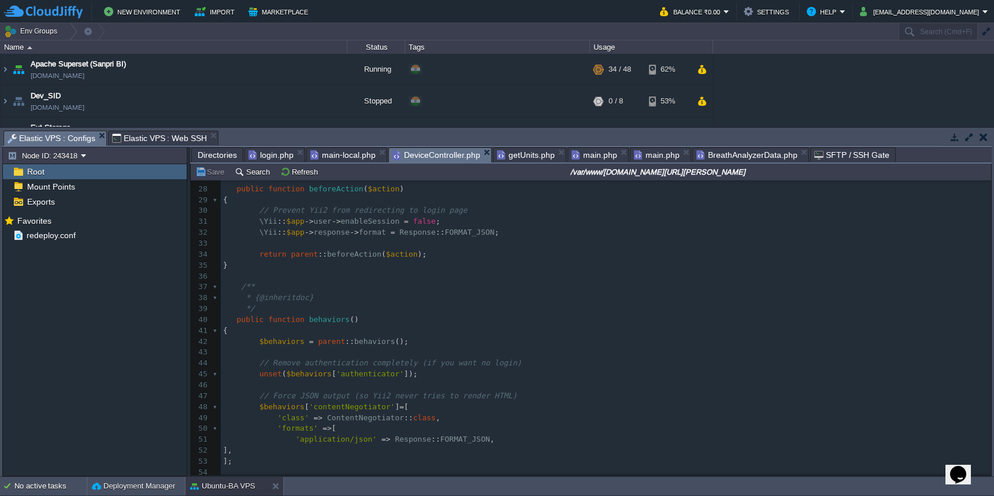
click at [451, 150] on span "DeviceController.php" at bounding box center [436, 155] width 88 height 14
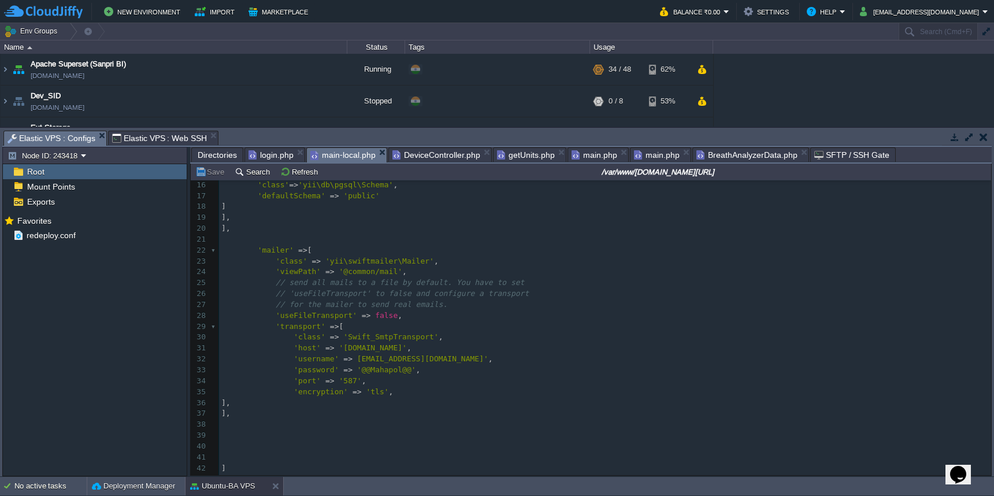
click at [361, 155] on span "main-local.php" at bounding box center [342, 155] width 65 height 14
click at [266, 156] on span "login.php" at bounding box center [270, 155] width 45 height 14
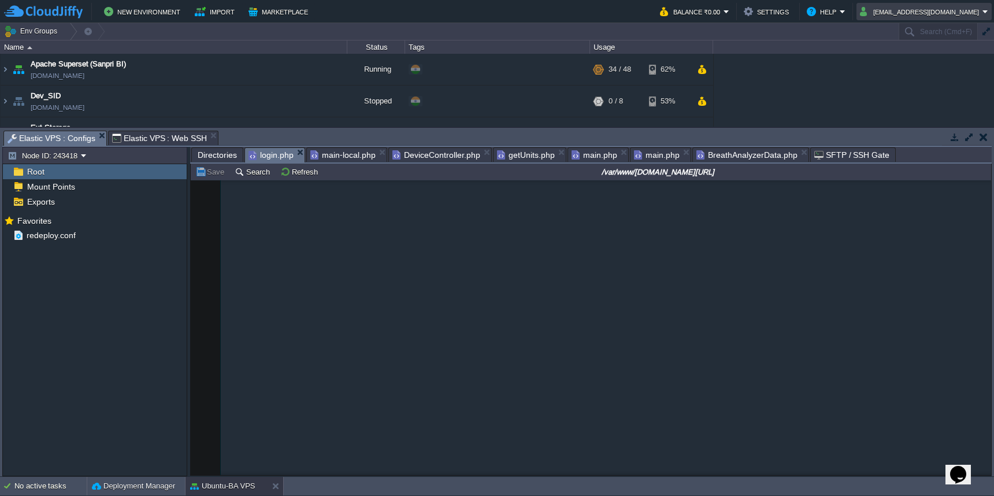
click at [944, 14] on button "[EMAIL_ADDRESS][DOMAIN_NAME]" at bounding box center [921, 12] width 122 height 14
click at [933, 65] on span "Sign out" at bounding box center [930, 61] width 28 height 9
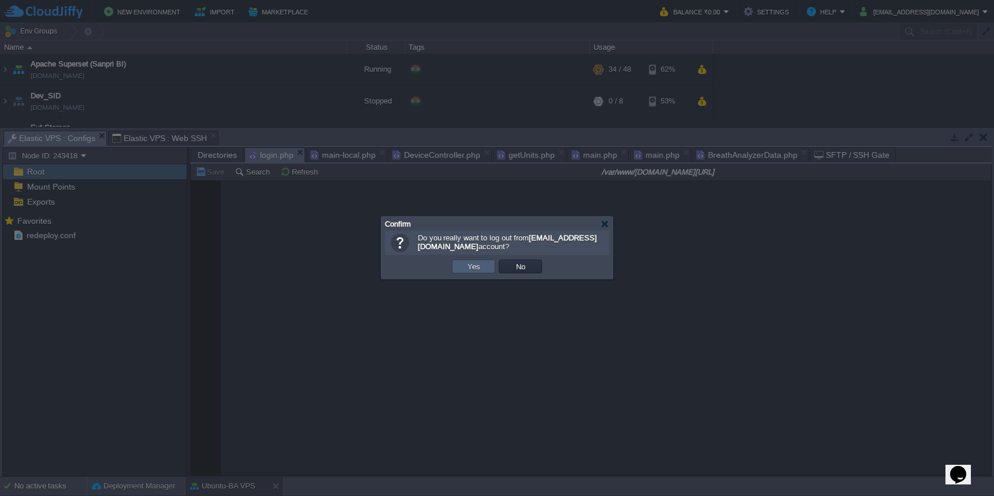
click at [480, 263] on button "Yes" at bounding box center [474, 266] width 20 height 10
